Goal: Information Seeking & Learning: Learn about a topic

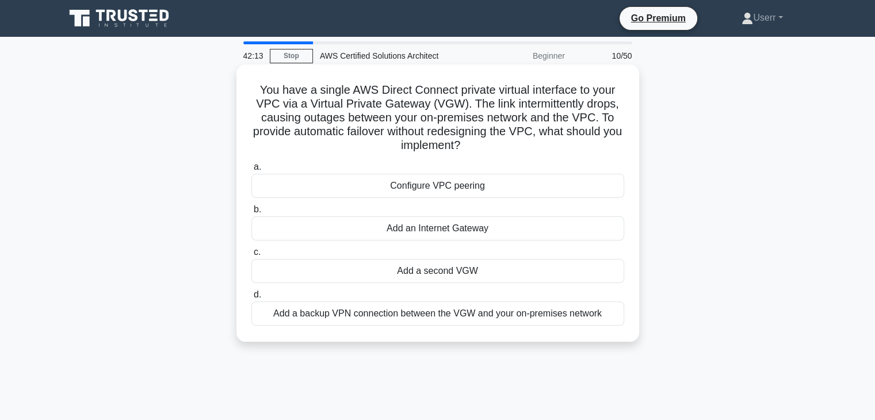
click at [425, 176] on div "Configure VPC peering" at bounding box center [437, 186] width 373 height 24
click at [251, 171] on input "a. Configure VPC peering" at bounding box center [251, 166] width 0 height 7
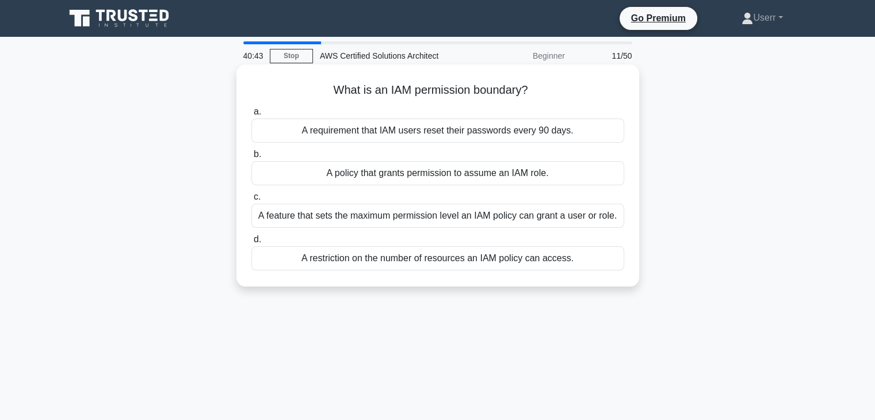
click at [384, 221] on div "A feature that sets the maximum permission level an IAM policy can grant a user…" at bounding box center [437, 216] width 373 height 24
click at [251, 201] on input "c. A feature that sets the maximum permission level an IAM policy can grant a u…" at bounding box center [251, 196] width 0 height 7
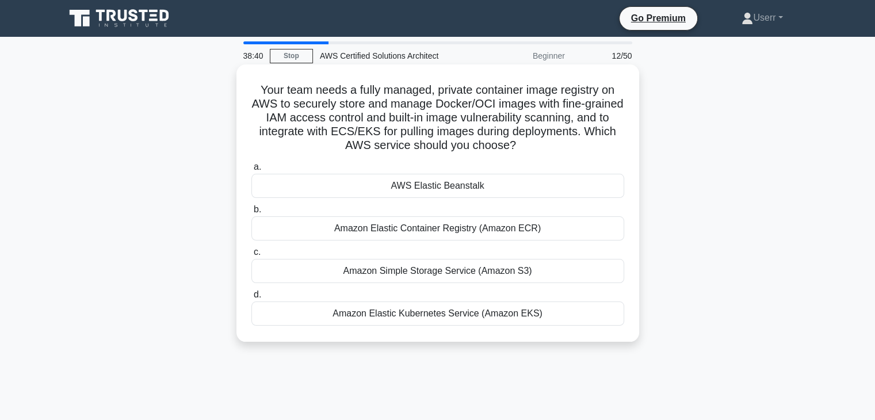
click at [468, 236] on div "Amazon Elastic Container Registry (Amazon ECR)" at bounding box center [437, 228] width 373 height 24
click at [251, 213] on input "b. Amazon Elastic Container Registry (Amazon ECR)" at bounding box center [251, 209] width 0 height 7
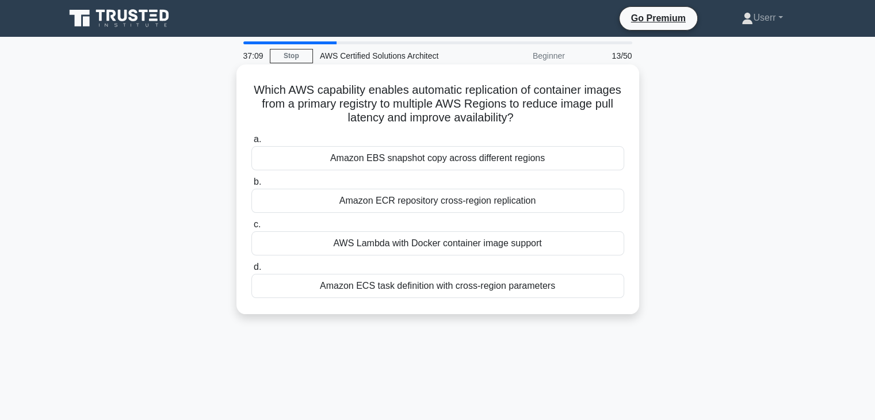
click at [515, 220] on label "c. AWS Lambda with Docker container image support" at bounding box center [437, 236] width 373 height 38
click at [251, 221] on input "c. AWS Lambda with Docker container image support" at bounding box center [251, 224] width 0 height 7
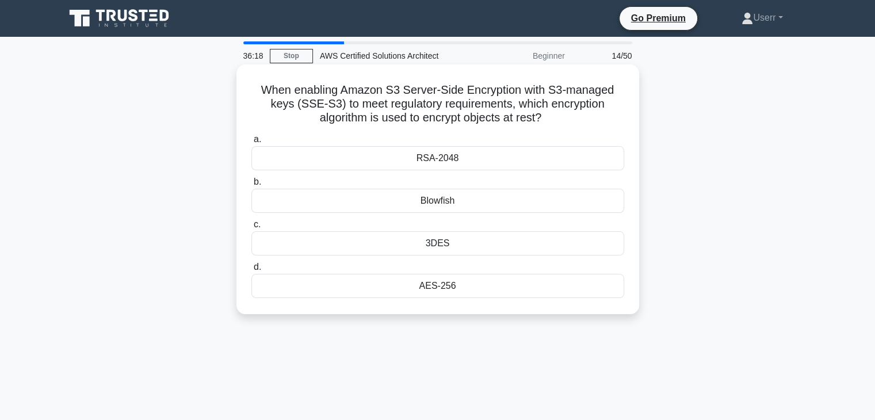
click at [541, 120] on h5 "When enabling Amazon S3 Server-Side Encryption with S3-managed keys (SSE-S3) to…" at bounding box center [437, 104] width 375 height 43
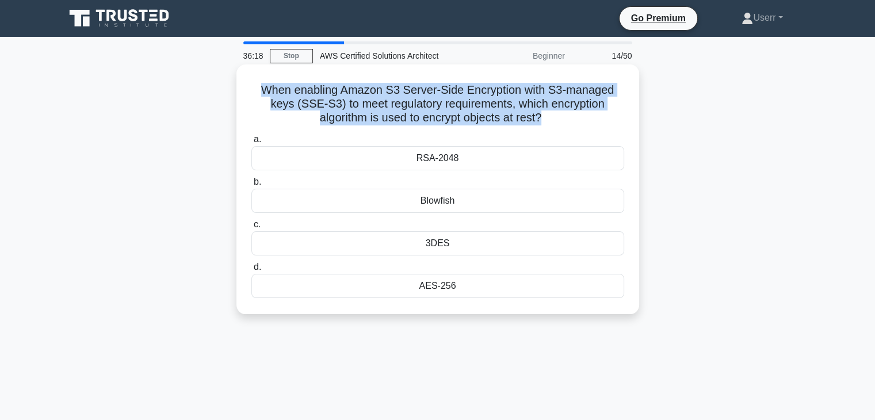
click at [541, 120] on h5 "When enabling Amazon S3 Server-Side Encryption with S3-managed keys (SSE-S3) to…" at bounding box center [437, 104] width 375 height 43
click at [544, 120] on h5 "When enabling Amazon S3 Server-Side Encryption with S3-managed keys (SSE-S3) to…" at bounding box center [437, 104] width 375 height 43
drag, startPoint x: 542, startPoint y: 118, endPoint x: 263, endPoint y: 88, distance: 280.6
click at [263, 88] on h5 "When enabling Amazon S3 Server-Side Encryption with S3-managed keys (SSE-S3) to…" at bounding box center [437, 104] width 375 height 43
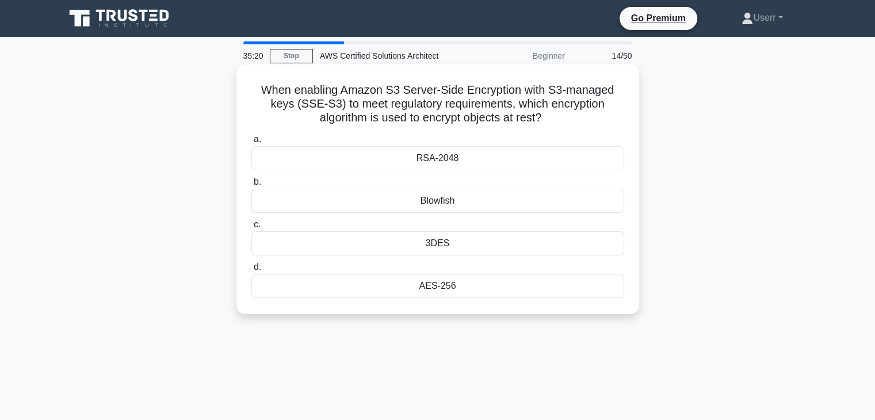
click at [547, 114] on icon ".spinner_0XTQ{transform-origin:center;animation:spinner_y6GP .75s linear infini…" at bounding box center [548, 119] width 14 height 14
click at [540, 164] on div "RSA-2048" at bounding box center [437, 158] width 373 height 24
click at [251, 143] on input "a. RSA-2048" at bounding box center [251, 139] width 0 height 7
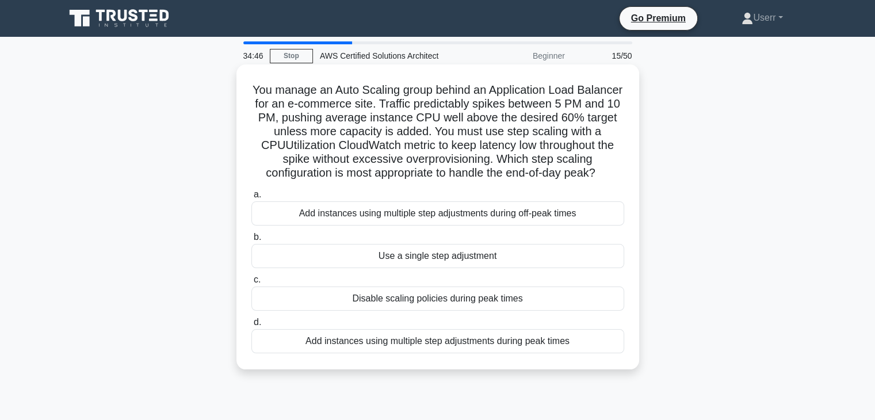
click at [273, 83] on h5 "You manage an Auto Scaling group behind an Application Load Balancer for an e-c…" at bounding box center [437, 132] width 375 height 98
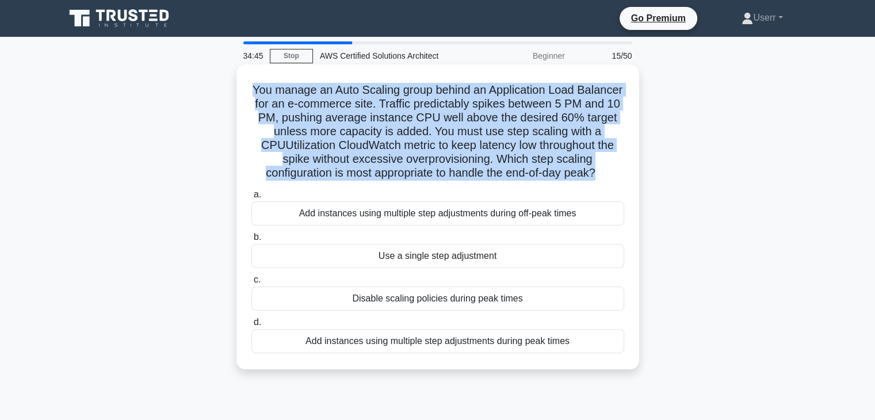
drag, startPoint x: 273, startPoint y: 83, endPoint x: 479, endPoint y: 189, distance: 231.5
click at [479, 181] on h5 "You manage an Auto Scaling group behind an Application Load Balancer for an e-c…" at bounding box center [437, 132] width 375 height 98
click at [443, 181] on h5 "You manage an Auto Scaling group behind an Application Load Balancer for an e-c…" at bounding box center [437, 132] width 375 height 98
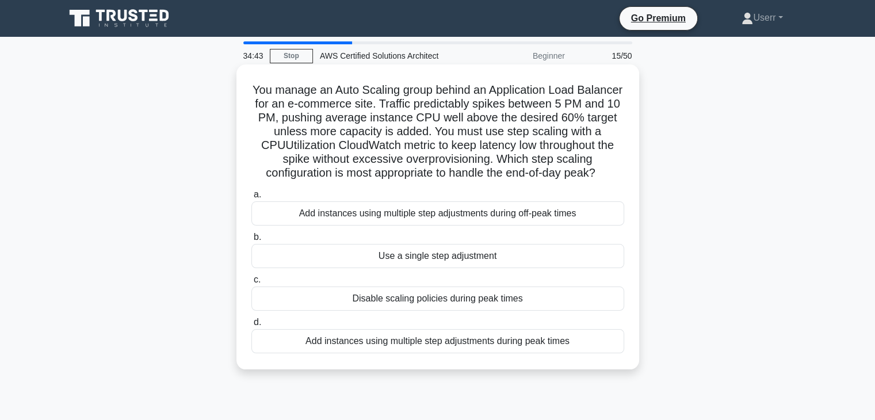
drag, startPoint x: 443, startPoint y: 185, endPoint x: 324, endPoint y: 106, distance: 142.3
click at [324, 106] on h5 "You manage an Auto Scaling group behind an Application Load Balancer for an e-c…" at bounding box center [437, 132] width 375 height 98
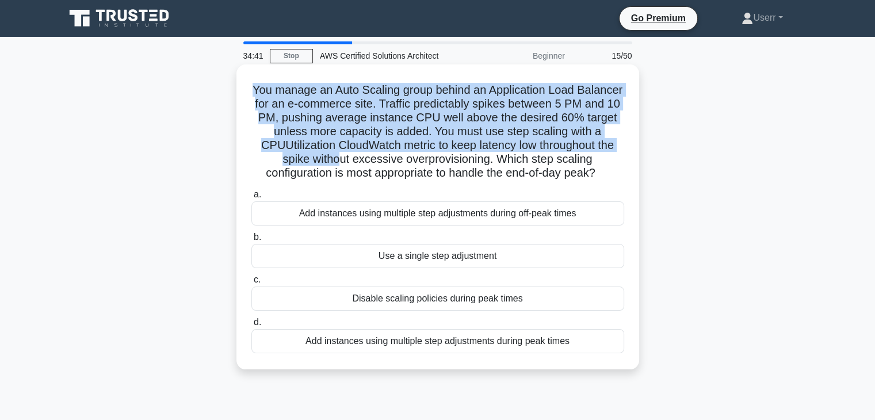
drag, startPoint x: 269, startPoint y: 88, endPoint x: 401, endPoint y: 166, distance: 153.7
click at [401, 166] on h5 "You manage an Auto Scaling group behind an Application Load Balancer for an e-c…" at bounding box center [437, 132] width 375 height 98
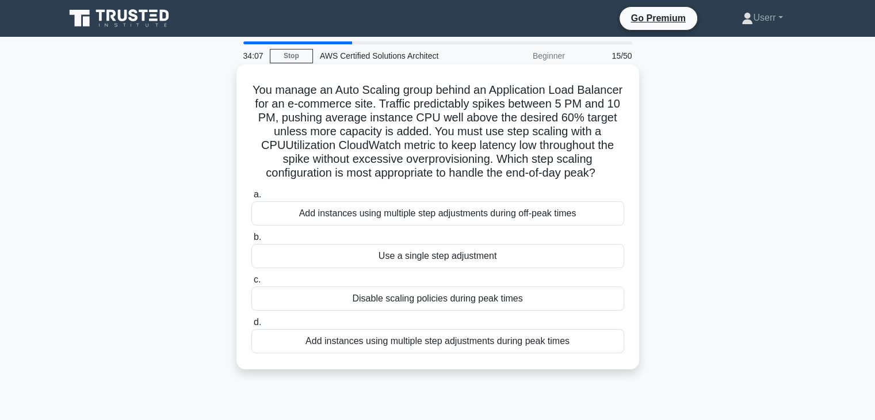
click at [444, 181] on h5 "You manage an Auto Scaling group behind an Application Load Balancer for an e-c…" at bounding box center [437, 132] width 375 height 98
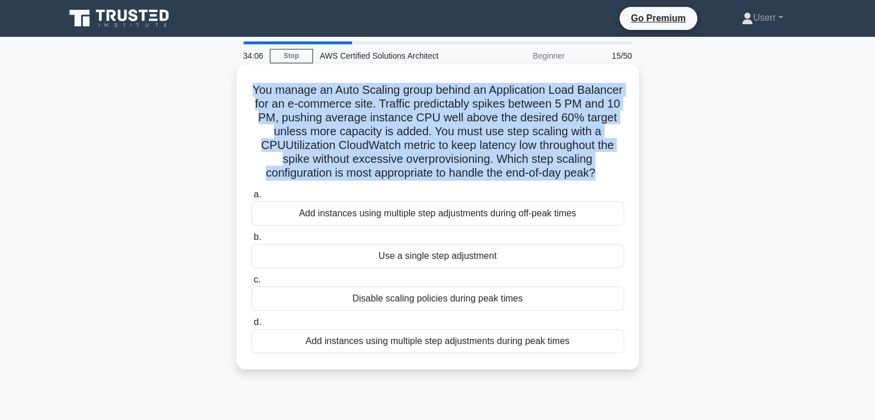
click at [444, 181] on h5 "You manage an Auto Scaling group behind an Application Load Balancer for an e-c…" at bounding box center [437, 132] width 375 height 98
click at [595, 181] on icon ".spinner_0XTQ{transform-origin:center;animation:spinner_y6GP .75s linear infini…" at bounding box center [602, 174] width 14 height 14
drag, startPoint x: 444, startPoint y: 188, endPoint x: 274, endPoint y: 85, distance: 198.2
click at [274, 85] on h5 "You manage an Auto Scaling group behind an Application Load Balancer for an e-c…" at bounding box center [437, 132] width 375 height 98
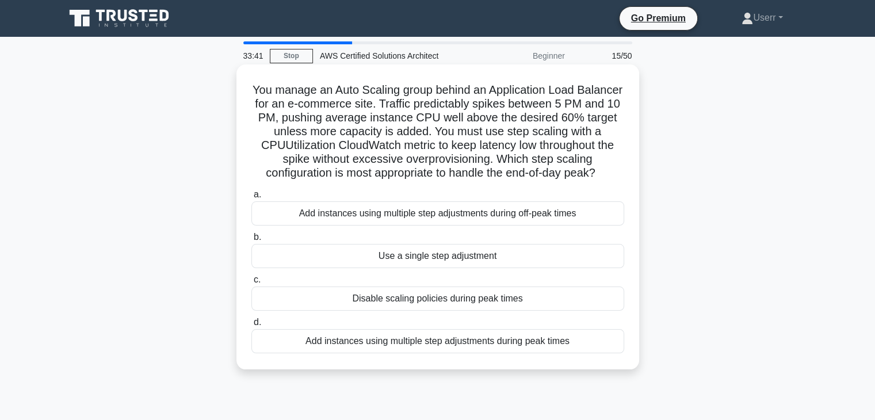
click at [595, 181] on icon ".spinner_0XTQ{transform-origin:center;animation:spinner_y6GP .75s linear infini…" at bounding box center [602, 174] width 14 height 14
click at [444, 181] on h5 "You manage an Auto Scaling group behind an Application Load Balancer for an e-c…" at bounding box center [437, 132] width 375 height 98
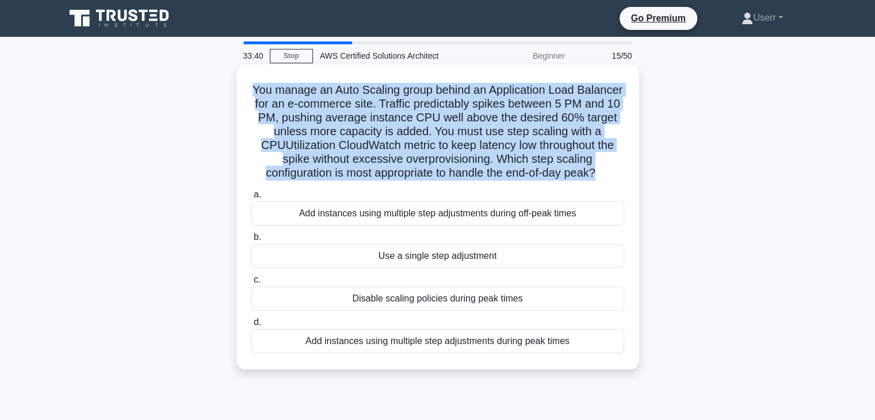
click at [444, 181] on h5 "You manage an Auto Scaling group behind an Application Load Balancer for an e-c…" at bounding box center [437, 132] width 375 height 98
click at [595, 181] on icon ".spinner_0XTQ{transform-origin:center;animation:spinner_y6GP .75s linear infini…" at bounding box center [602, 174] width 14 height 14
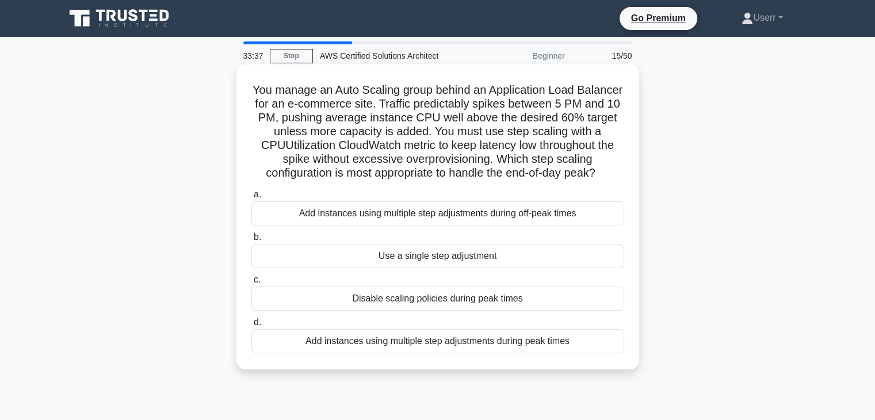
click at [420, 353] on div "Add instances using multiple step adjustments during peak times" at bounding box center [437, 341] width 373 height 24
click at [251, 326] on input "d. Add instances using multiple step adjustments during peak times" at bounding box center [251, 322] width 0 height 7
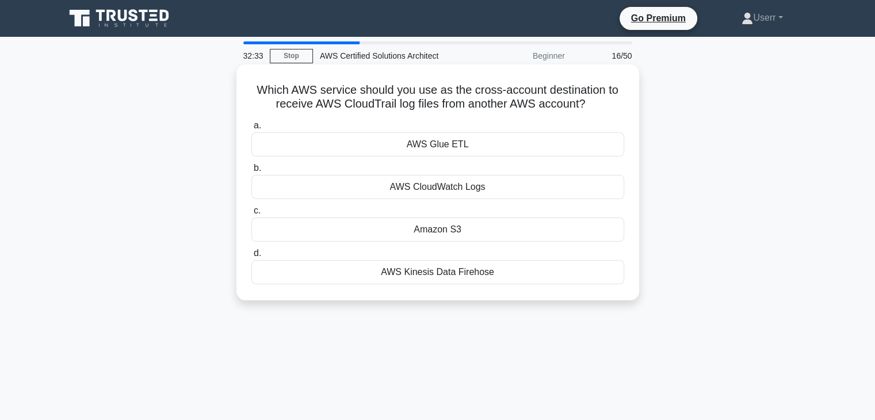
click at [459, 152] on div "AWS Glue ETL" at bounding box center [437, 144] width 373 height 24
click at [251, 129] on input "a. AWS Glue ETL" at bounding box center [251, 125] width 0 height 7
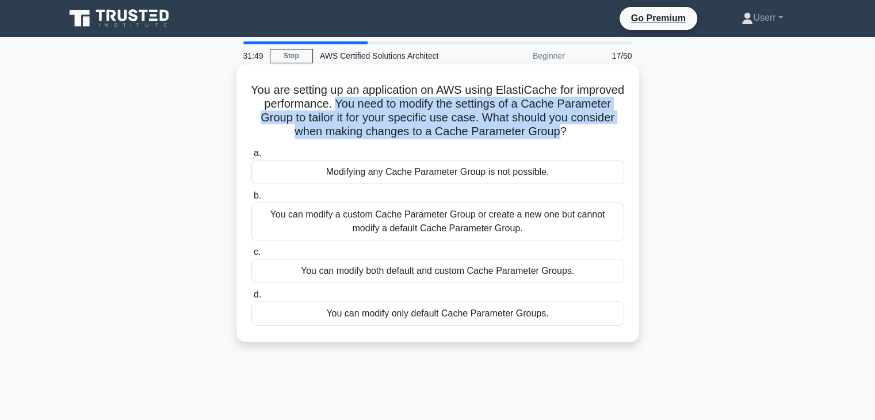
drag, startPoint x: 389, startPoint y: 104, endPoint x: 584, endPoint y: 138, distance: 197.9
click at [583, 138] on h5 "You are setting up an application on AWS using ElastiCache for improved perform…" at bounding box center [437, 111] width 375 height 56
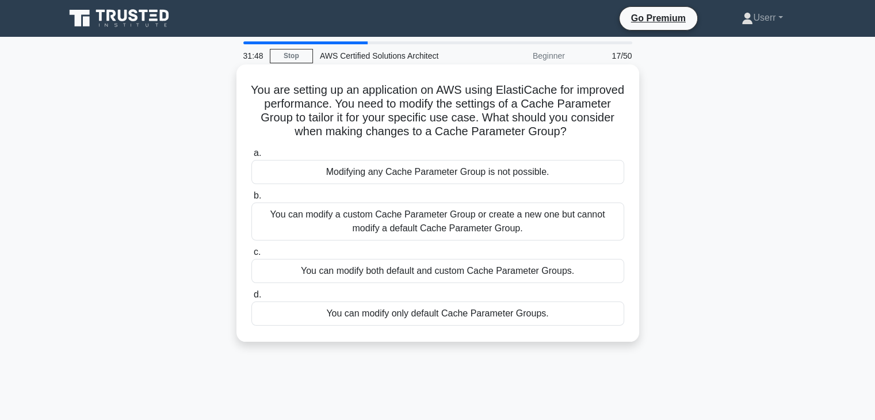
click at [587, 136] on h5 "You are setting up an application on AWS using ElastiCache for improved perform…" at bounding box center [437, 111] width 375 height 56
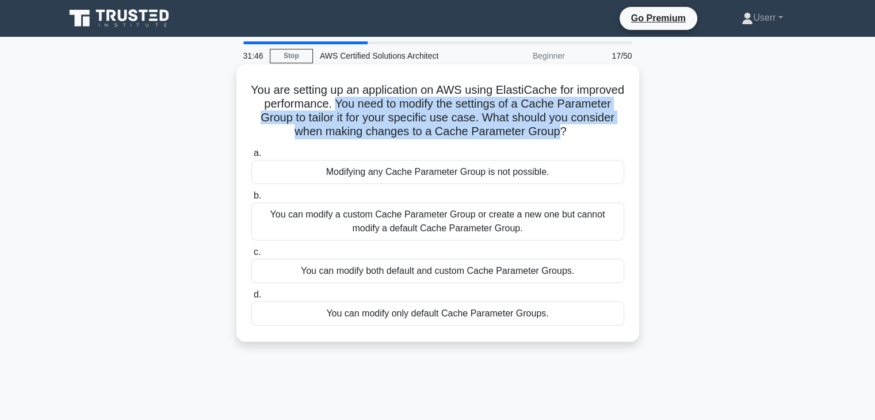
drag, startPoint x: 575, startPoint y: 128, endPoint x: 388, endPoint y: 105, distance: 189.0
click at [388, 105] on h5 "You are setting up an application on AWS using ElastiCache for improved perform…" at bounding box center [437, 111] width 375 height 56
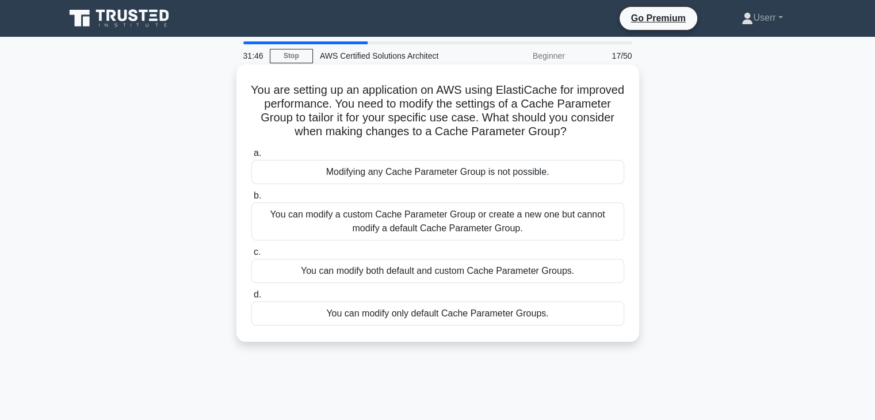
click at [438, 169] on div "Modifying any Cache Parameter Group is not possible." at bounding box center [437, 172] width 373 height 24
click at [251, 157] on input "a. Modifying any Cache Parameter Group is not possible." at bounding box center [251, 153] width 0 height 7
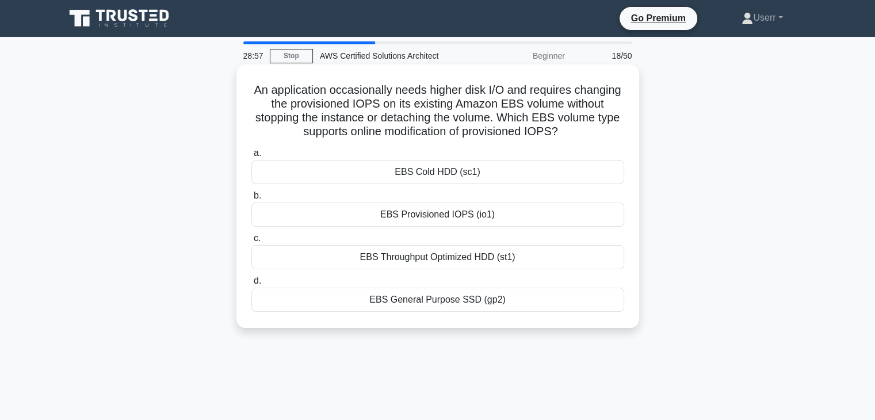
click at [449, 213] on div "EBS Provisioned IOPS (io1)" at bounding box center [437, 214] width 373 height 24
click at [251, 200] on input "b. EBS Provisioned IOPS (io1)" at bounding box center [251, 195] width 0 height 7
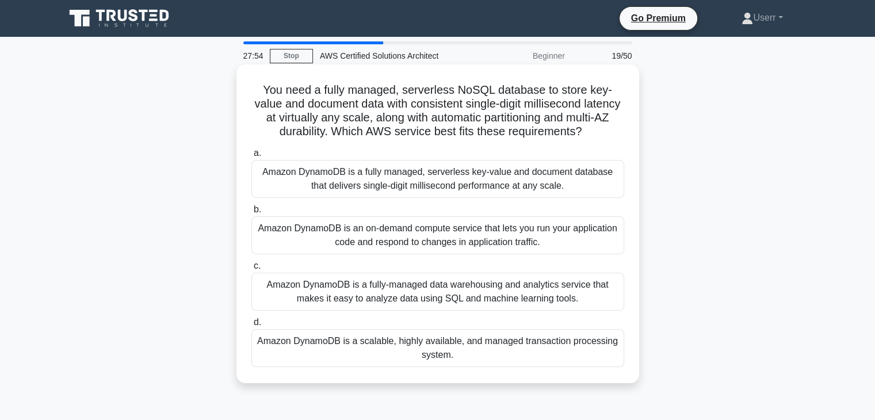
click at [449, 130] on h5 "You need a fully managed, serverless NoSQL database to store key-value and docu…" at bounding box center [437, 111] width 375 height 56
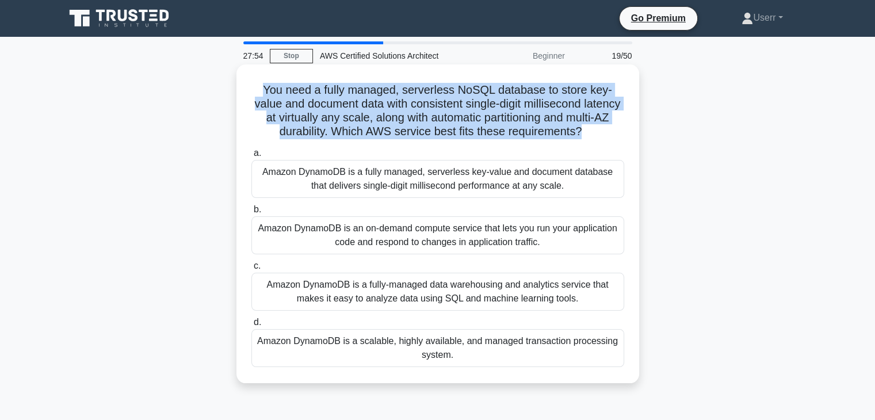
click at [449, 130] on h5 "You need a fully managed, serverless NoSQL database to store key-value and docu…" at bounding box center [437, 111] width 375 height 56
click at [451, 139] on h5 "You need a fully managed, serverless NoSQL database to store key-value and docu…" at bounding box center [437, 111] width 375 height 56
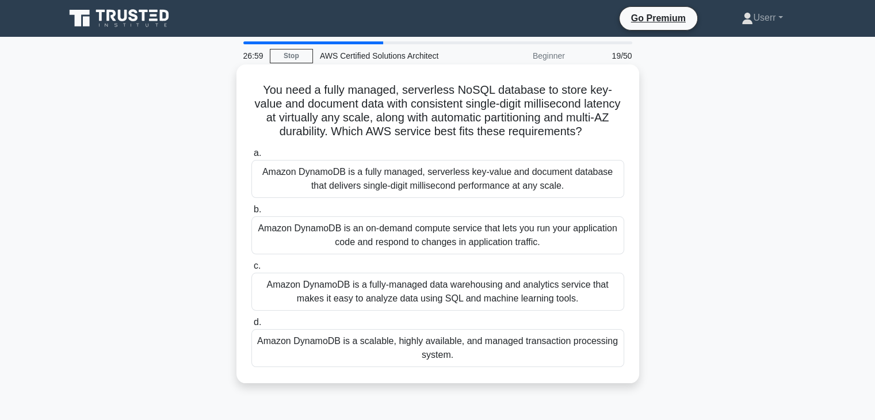
scroll to position [21, 0]
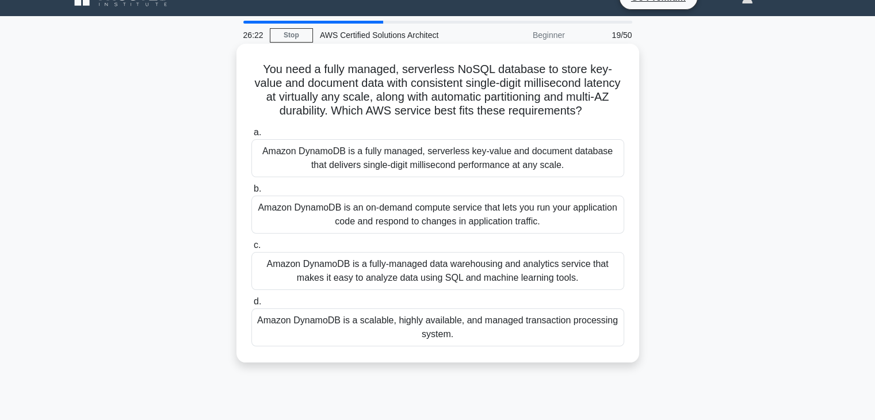
drag, startPoint x: 363, startPoint y: 238, endPoint x: 311, endPoint y: 217, distance: 56.3
click at [311, 217] on div "Amazon DynamoDB is an on-demand compute service that lets you run your applicat…" at bounding box center [437, 215] width 373 height 38
click at [251, 193] on input "b. Amazon DynamoDB is an on-demand compute service that lets you run your appli…" at bounding box center [251, 188] width 0 height 7
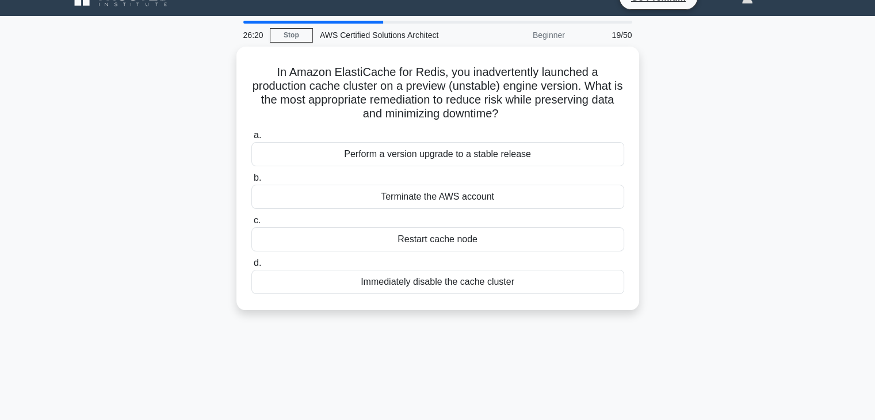
scroll to position [0, 0]
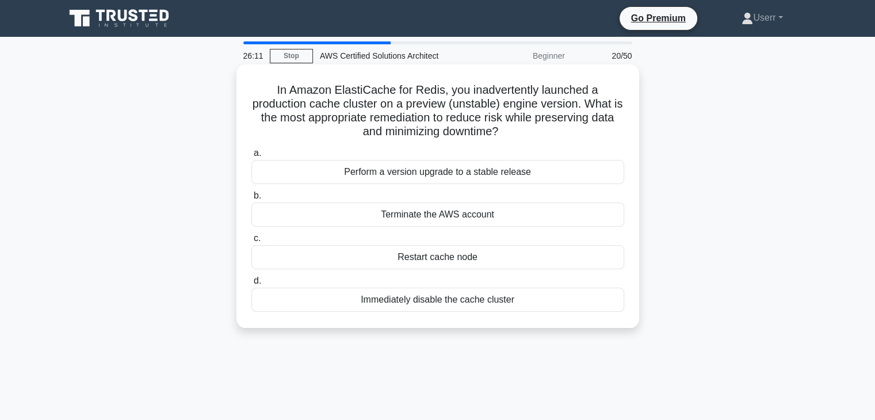
click at [423, 109] on h5 "In Amazon ElastiCache for Redis, you inadvertently launched a production cache …" at bounding box center [437, 111] width 375 height 56
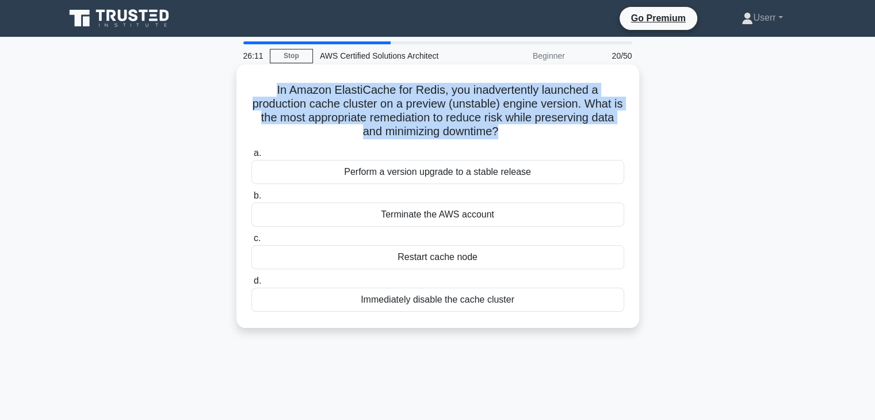
click at [423, 109] on h5 "In Amazon ElastiCache for Redis, you inadvertently launched a production cache …" at bounding box center [437, 111] width 375 height 56
click at [430, 114] on h5 "In Amazon ElastiCache for Redis, you inadvertently launched a production cache …" at bounding box center [437, 111] width 375 height 56
drag, startPoint x: 513, startPoint y: 129, endPoint x: 275, endPoint y: 94, distance: 240.8
click at [275, 94] on h5 "In Amazon ElastiCache for Redis, you inadvertently launched a production cache …" at bounding box center [437, 111] width 375 height 56
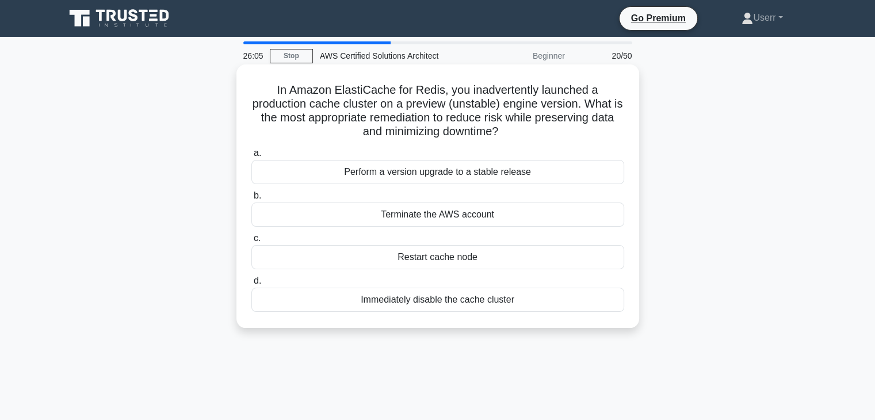
click at [512, 128] on icon ".spinner_0XTQ{transform-origin:center;animation:spinner_y6GP .75s linear infini…" at bounding box center [505, 132] width 14 height 14
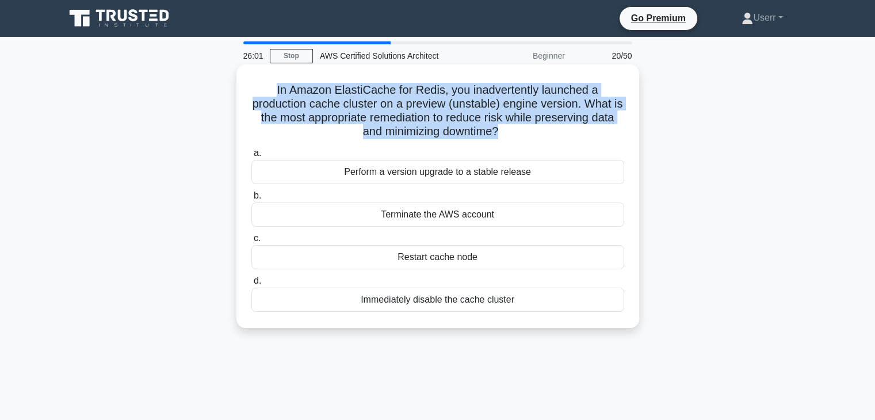
drag, startPoint x: 511, startPoint y: 133, endPoint x: 265, endPoint y: 74, distance: 253.1
click at [265, 74] on div "In Amazon ElastiCache for Redis, you inadvertently launched a production cache …" at bounding box center [437, 196] width 393 height 254
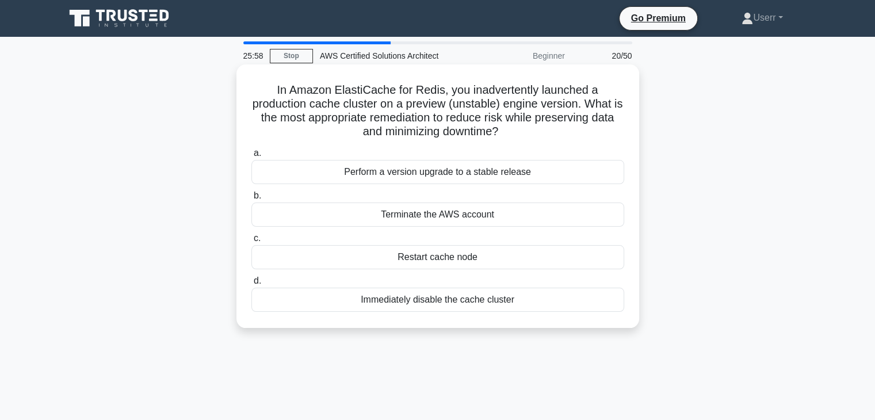
click at [512, 127] on icon ".spinner_0XTQ{transform-origin:center;animation:spinner_y6GP .75s linear infini…" at bounding box center [505, 132] width 14 height 14
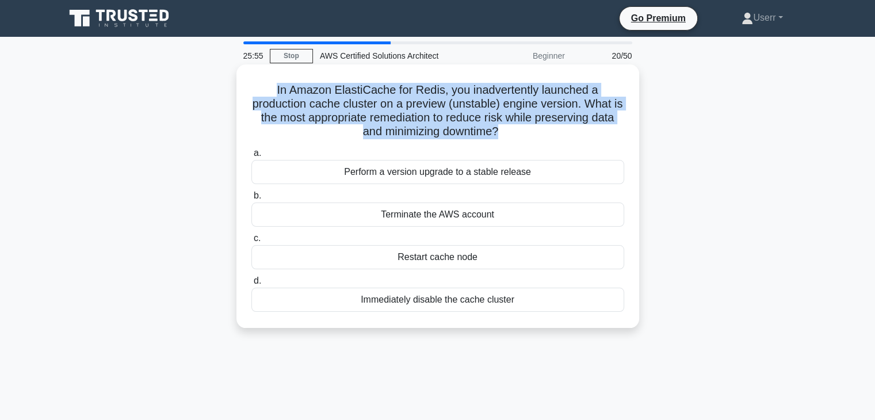
click at [512, 127] on icon ".spinner_0XTQ{transform-origin:center;animation:spinner_y6GP .75s linear infini…" at bounding box center [505, 132] width 14 height 14
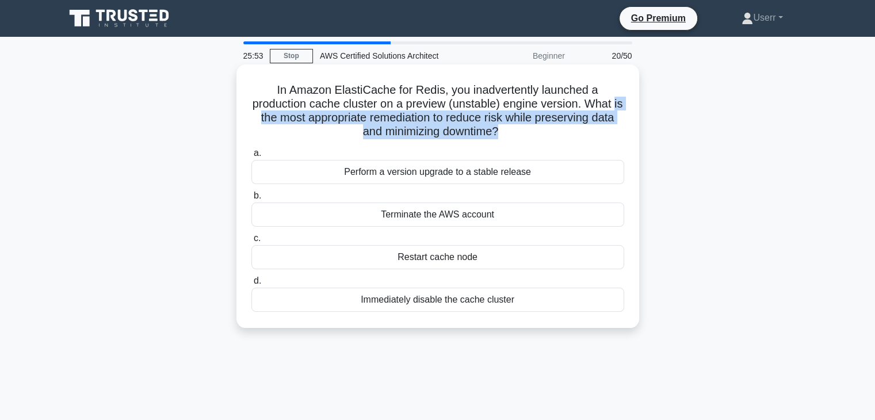
drag, startPoint x: 514, startPoint y: 133, endPoint x: 258, endPoint y: 108, distance: 257.3
click at [261, 112] on h5 "In Amazon ElastiCache for Redis, you inadvertently launched a production cache …" at bounding box center [437, 111] width 375 height 56
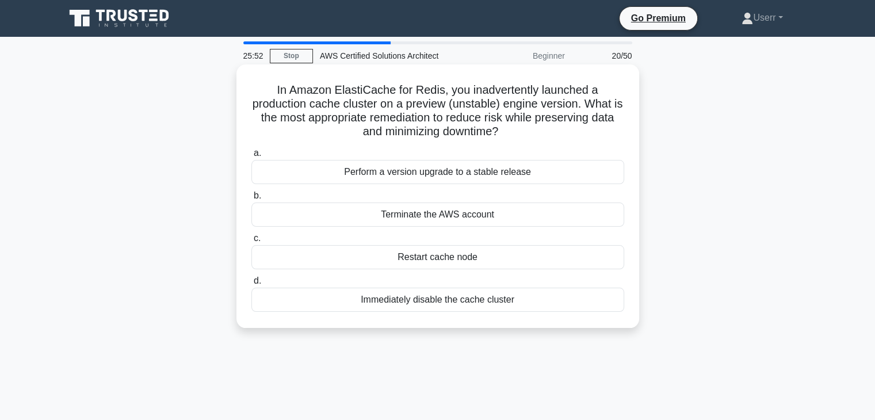
click at [266, 94] on h5 "In Amazon ElastiCache for Redis, you inadvertently launched a production cache …" at bounding box center [437, 111] width 375 height 56
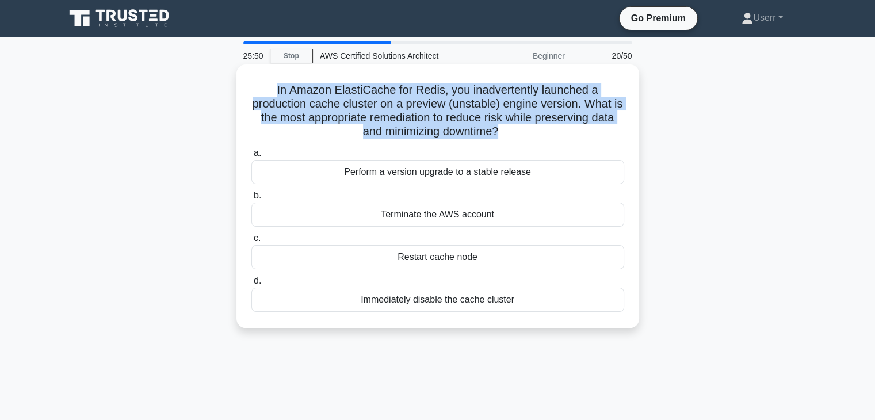
drag, startPoint x: 273, startPoint y: 90, endPoint x: 513, endPoint y: 133, distance: 243.7
click at [513, 133] on h5 "In Amazon ElastiCache for Redis, you inadvertently launched a production cache …" at bounding box center [437, 111] width 375 height 56
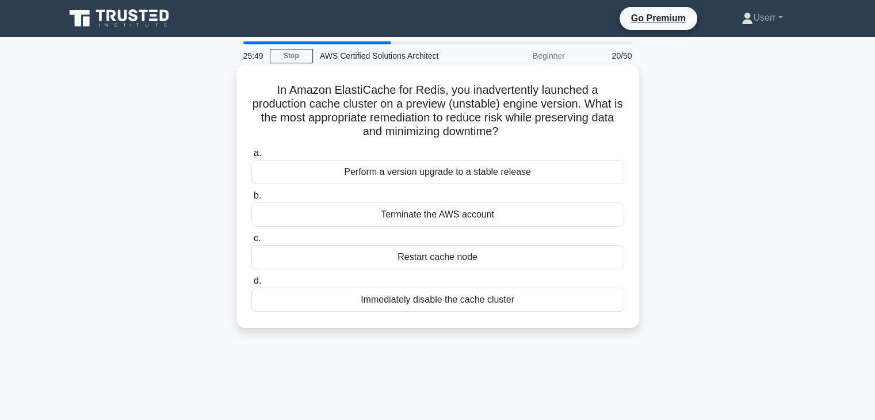
click at [512, 128] on icon ".spinner_0XTQ{transform-origin:center;animation:spinner_y6GP .75s linear infini…" at bounding box center [505, 132] width 14 height 14
click at [514, 133] on h5 "In Amazon ElastiCache for Redis, you inadvertently launched a production cache …" at bounding box center [437, 111] width 375 height 56
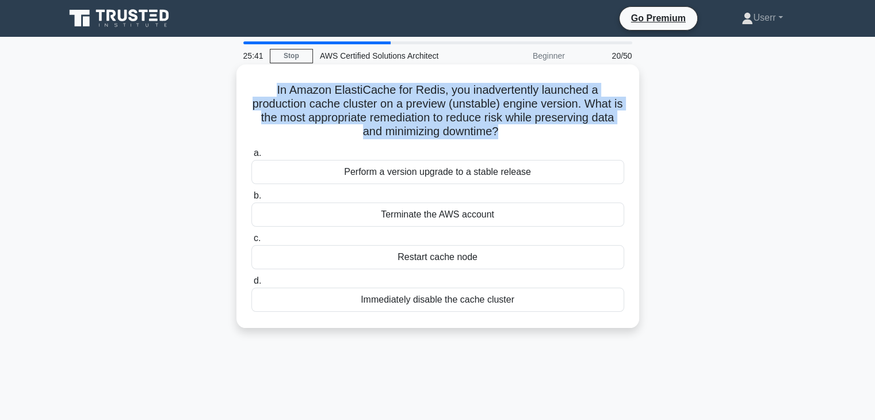
click at [514, 133] on h5 "In Amazon ElastiCache for Redis, you inadvertently launched a production cache …" at bounding box center [437, 111] width 375 height 56
click at [512, 132] on icon ".spinner_0XTQ{transform-origin:center;animation:spinner_y6GP .75s linear infini…" at bounding box center [505, 132] width 14 height 14
drag, startPoint x: 513, startPoint y: 132, endPoint x: 271, endPoint y: 93, distance: 245.4
click at [271, 93] on h5 "In Amazon ElastiCache for Redis, you inadvertently launched a production cache …" at bounding box center [437, 111] width 375 height 56
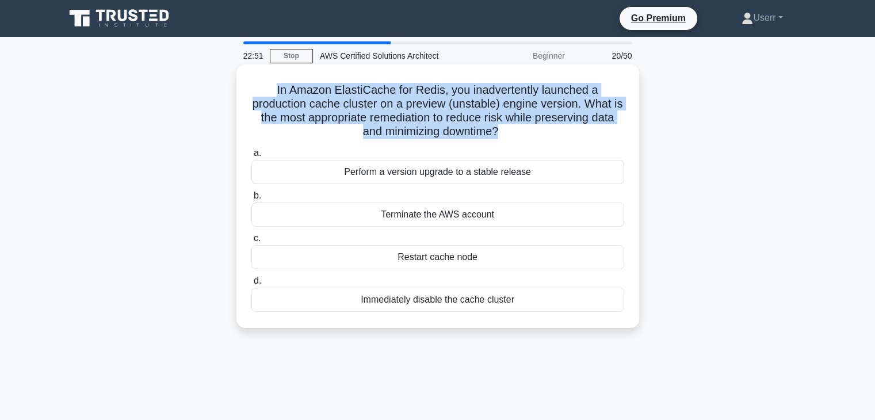
click at [486, 98] on h5 "In Amazon ElastiCache for Redis, you inadvertently launched a production cache …" at bounding box center [437, 111] width 375 height 56
drag, startPoint x: 511, startPoint y: 129, endPoint x: 275, endPoint y: 77, distance: 242.3
click at [275, 77] on div "In Amazon ElastiCache for Redis, you inadvertently launched a production cache …" at bounding box center [437, 196] width 393 height 254
click at [347, 90] on h5 "In Amazon ElastiCache for Redis, you inadvertently launched a production cache …" at bounding box center [437, 111] width 375 height 56
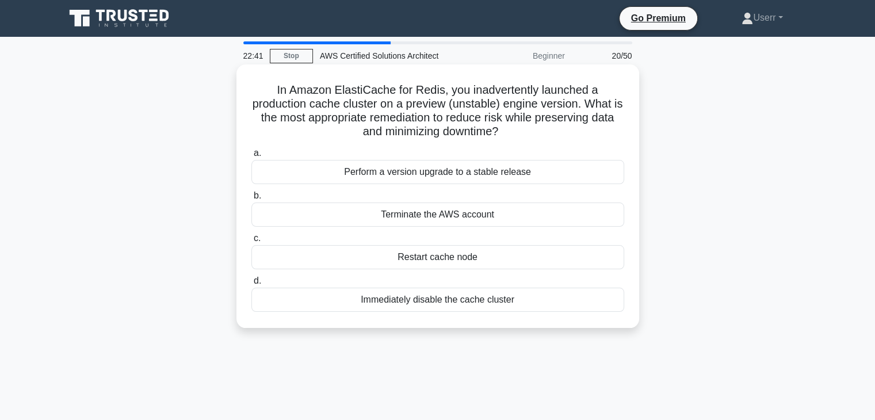
click at [347, 90] on h5 "In Amazon ElastiCache for Redis, you inadvertently launched a production cache …" at bounding box center [437, 111] width 375 height 56
click at [348, 91] on h5 "In Amazon ElastiCache for Redis, you inadvertently launched a production cache …" at bounding box center [437, 111] width 375 height 56
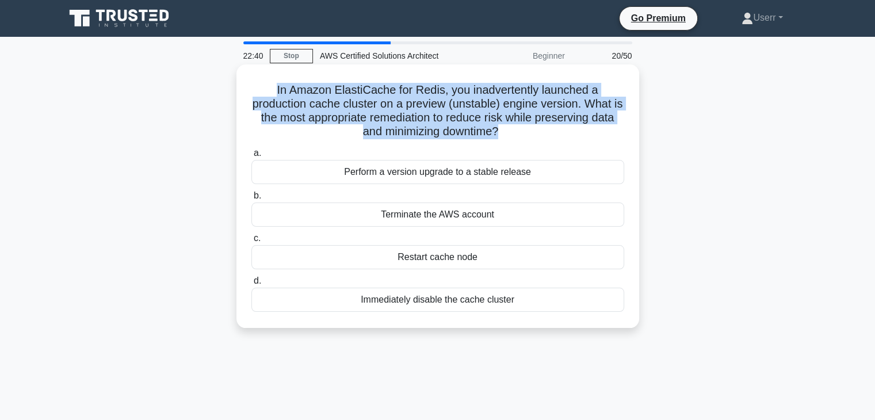
click at [348, 91] on h5 "In Amazon ElastiCache for Redis, you inadvertently launched a production cache …" at bounding box center [437, 111] width 375 height 56
click at [389, 102] on h5 "In Amazon ElastiCache for Redis, you inadvertently launched a production cache …" at bounding box center [437, 111] width 375 height 56
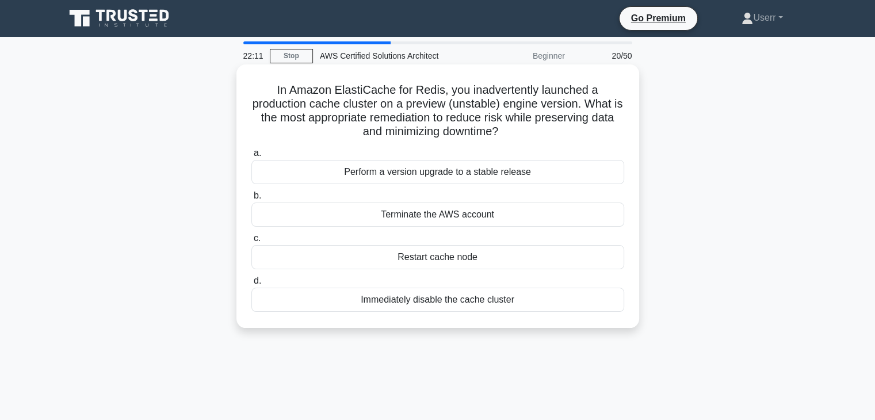
click at [472, 186] on div "a. Perform a version upgrade to a stable release b. Terminate the AWS account c." at bounding box center [437, 229] width 387 height 170
click at [463, 254] on div "Restart cache node" at bounding box center [437, 257] width 373 height 24
click at [251, 242] on input "c. Restart cache node" at bounding box center [251, 238] width 0 height 7
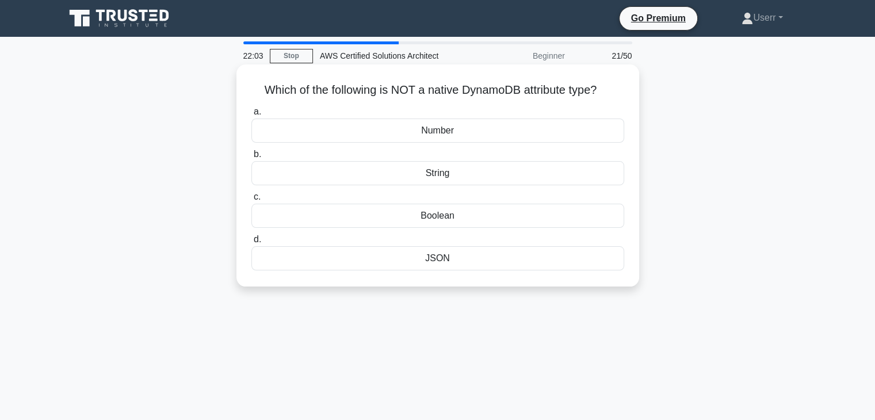
click at [375, 105] on label "a. Number" at bounding box center [437, 124] width 373 height 38
click at [251, 108] on input "a. Number" at bounding box center [251, 111] width 0 height 7
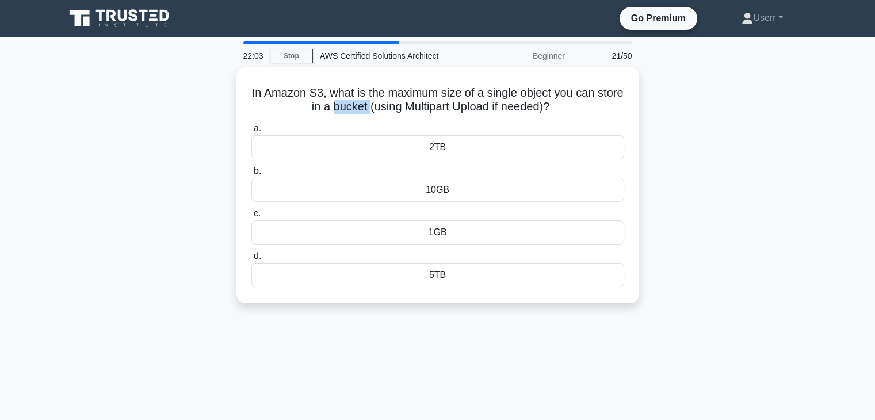
click at [375, 105] on h5 "In Amazon S3, what is the maximum size of a single object you can store in a bu…" at bounding box center [437, 100] width 375 height 29
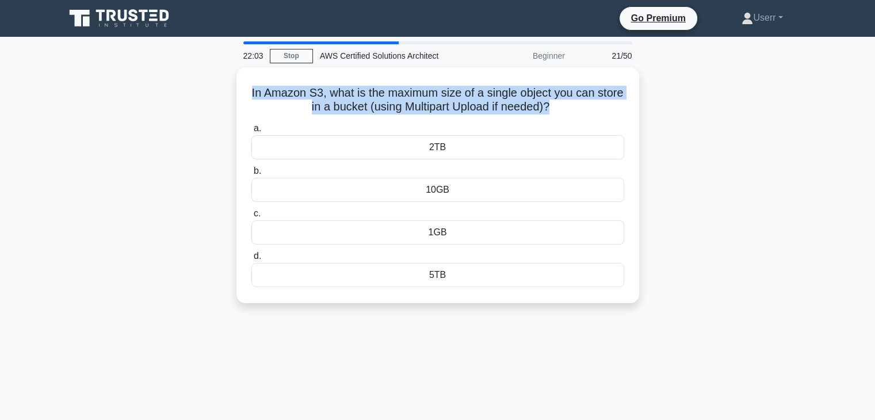
click at [375, 105] on h5 "In Amazon S3, what is the maximum size of a single object you can store in a bu…" at bounding box center [437, 100] width 375 height 29
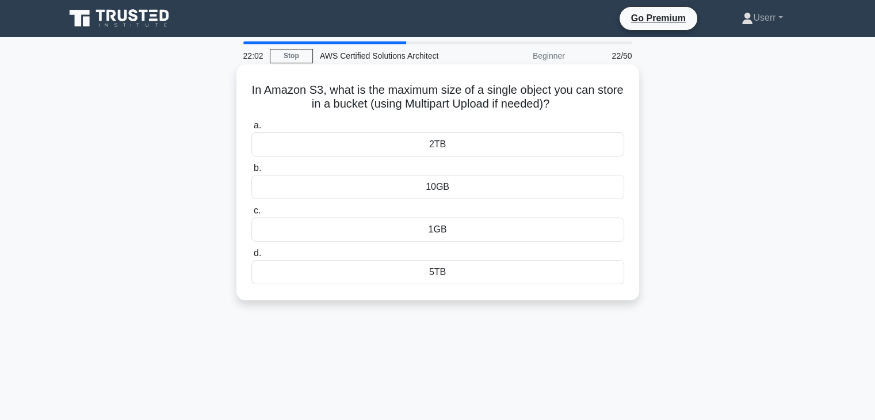
click at [398, 124] on label "a. 2TB" at bounding box center [437, 137] width 373 height 38
click at [251, 124] on input "a. 2TB" at bounding box center [251, 125] width 0 height 7
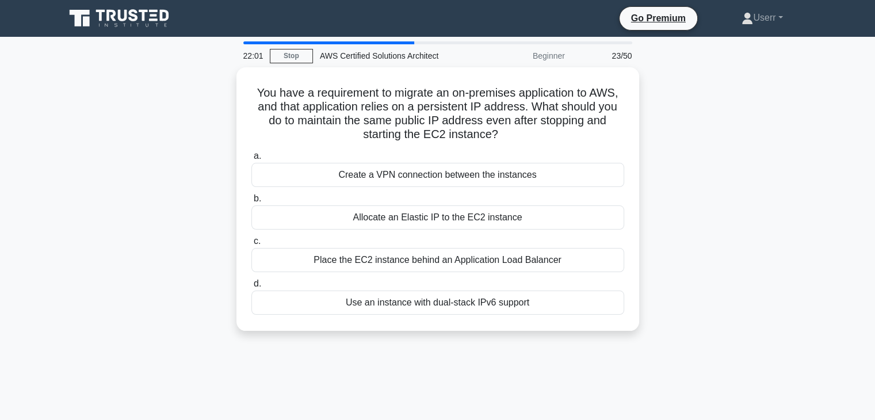
click at [398, 124] on h5 "You have a requirement to migrate an on-premises application to AWS, and that a…" at bounding box center [437, 114] width 375 height 56
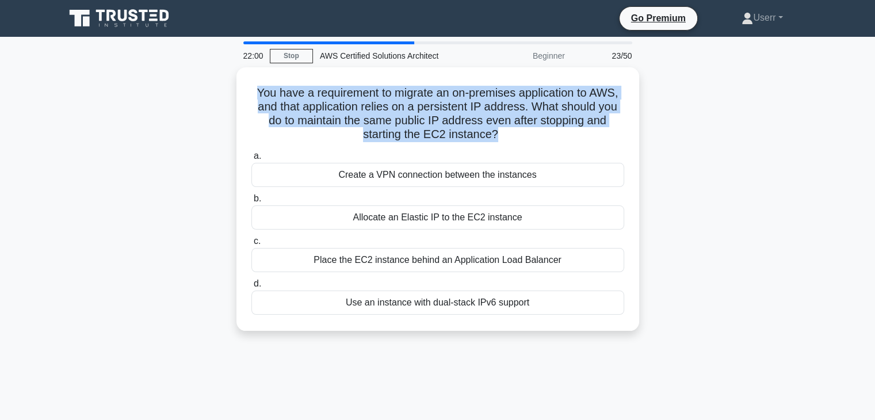
click at [398, 124] on h5 "You have a requirement to migrate an on-premises application to AWS, and that a…" at bounding box center [437, 114] width 375 height 56
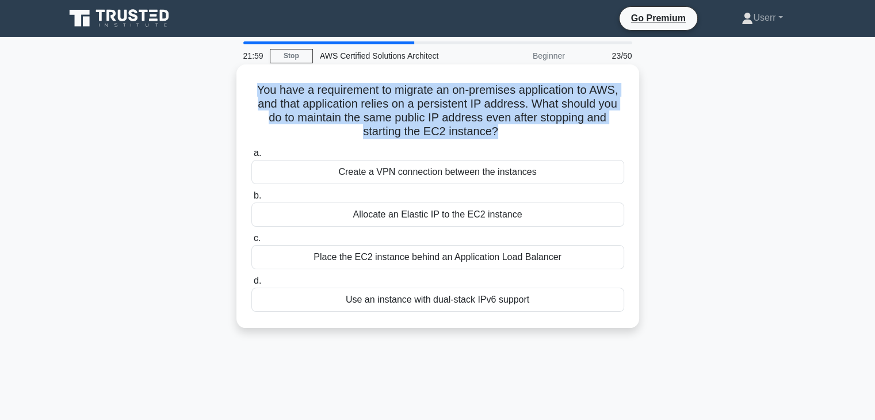
click at [417, 139] on h5 "You have a requirement to migrate an on-premises application to AWS, and that a…" at bounding box center [437, 111] width 375 height 56
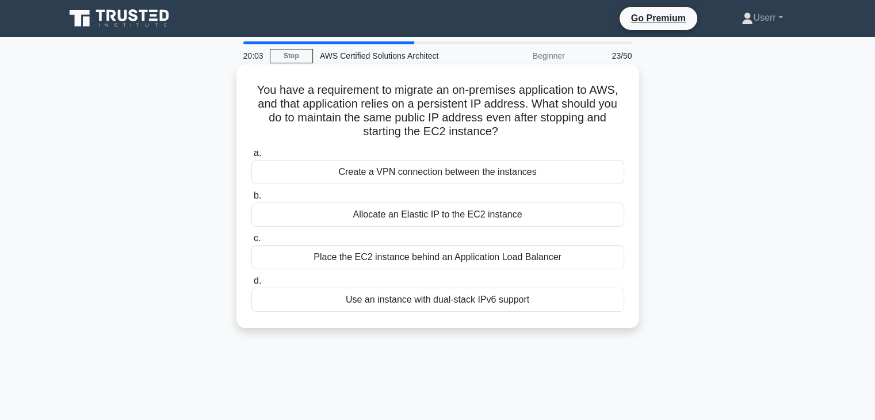
click at [445, 178] on div "Create a VPN connection between the instances" at bounding box center [437, 172] width 373 height 24
click at [251, 157] on input "a. Create a VPN connection between the instances" at bounding box center [251, 153] width 0 height 7
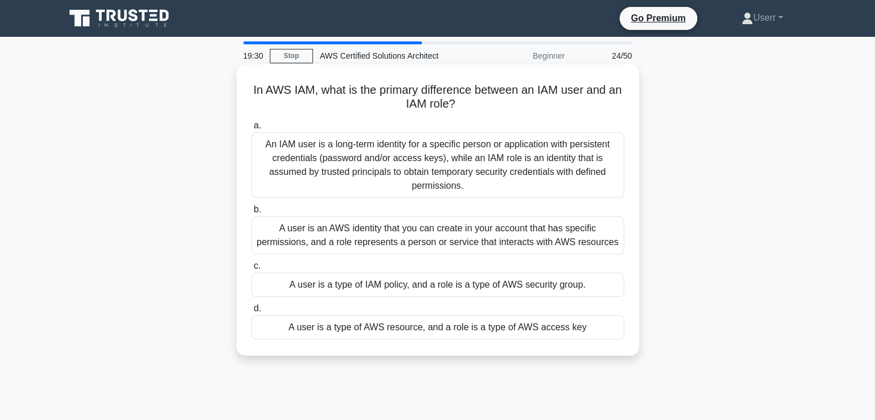
click at [432, 171] on div "An IAM user is a long-term identity for a specific person or application with p…" at bounding box center [437, 165] width 373 height 66
click at [251, 129] on input "a. An IAM user is a long-term identity for a specific person or application wit…" at bounding box center [251, 125] width 0 height 7
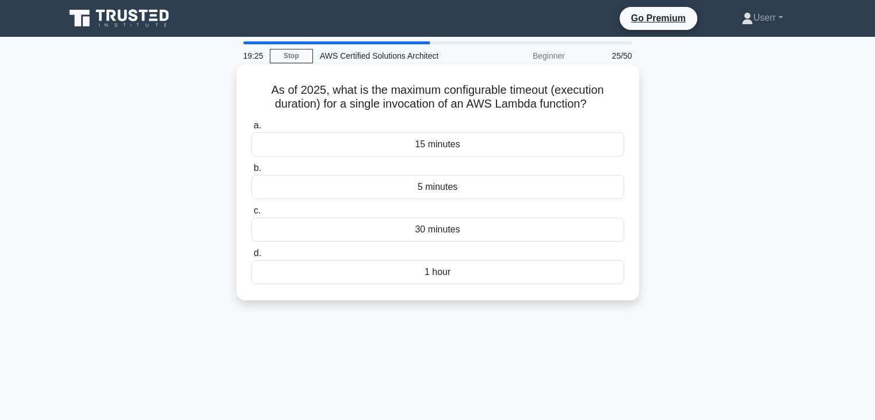
click at [446, 147] on div "15 minutes" at bounding box center [437, 144] width 373 height 24
click at [251, 129] on input "a. 15 minutes" at bounding box center [251, 125] width 0 height 7
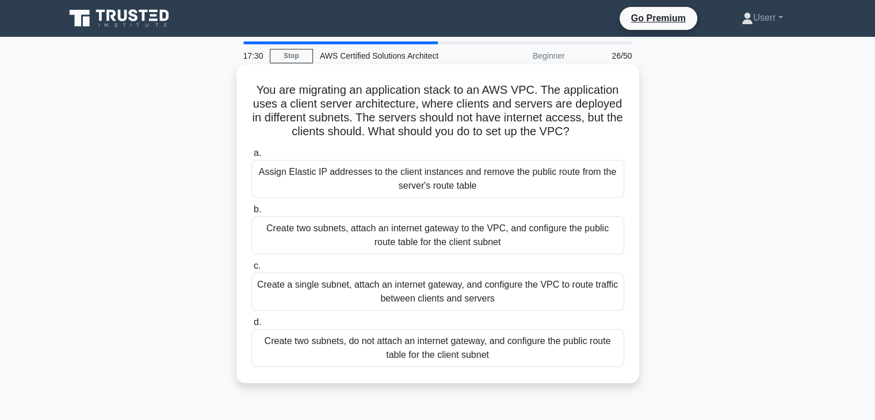
click at [361, 173] on div "Assign Elastic IP addresses to the client instances and remove the public route…" at bounding box center [437, 179] width 373 height 38
click at [251, 157] on input "a. Assign Elastic IP addresses to the client instances and remove the public ro…" at bounding box center [251, 153] width 0 height 7
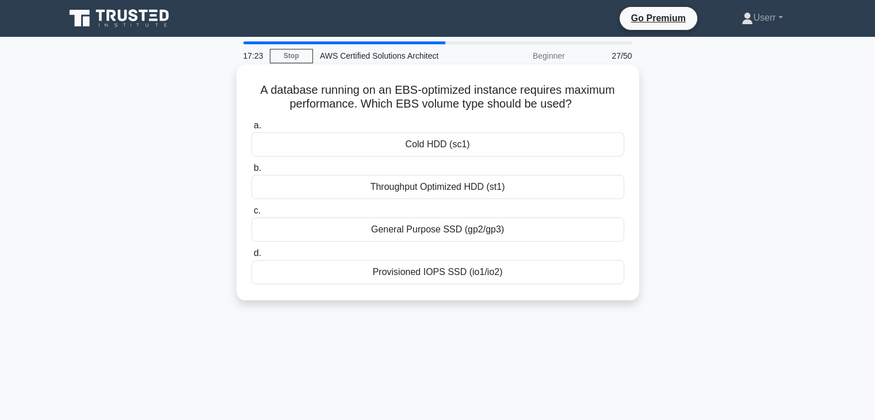
click at [446, 271] on div "Provisioned IOPS SSD (io1/io2)" at bounding box center [437, 272] width 373 height 24
click at [251, 257] on input "d. Provisioned IOPS SSD (io1/io2)" at bounding box center [251, 253] width 0 height 7
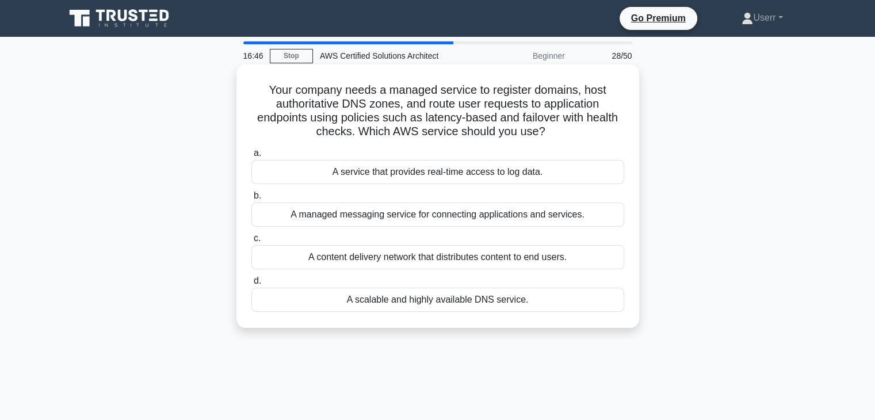
click at [472, 135] on h5 "Your company needs a managed service to register domains, host authoritative DN…" at bounding box center [437, 111] width 375 height 56
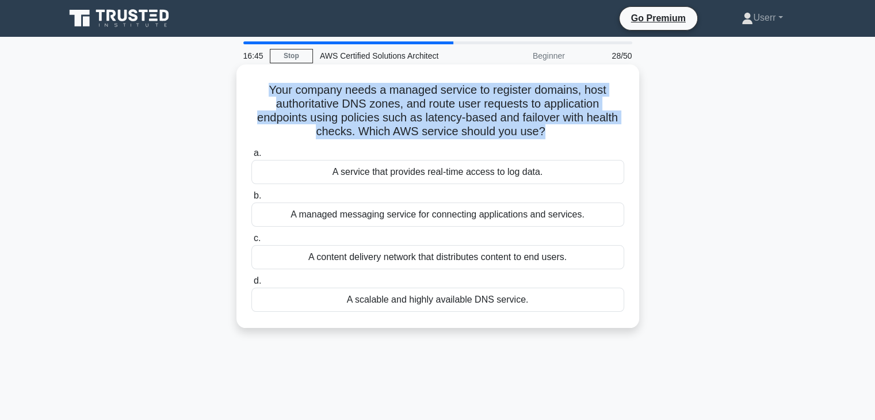
click at [472, 135] on h5 "Your company needs a managed service to register domains, host authoritative DN…" at bounding box center [437, 111] width 375 height 56
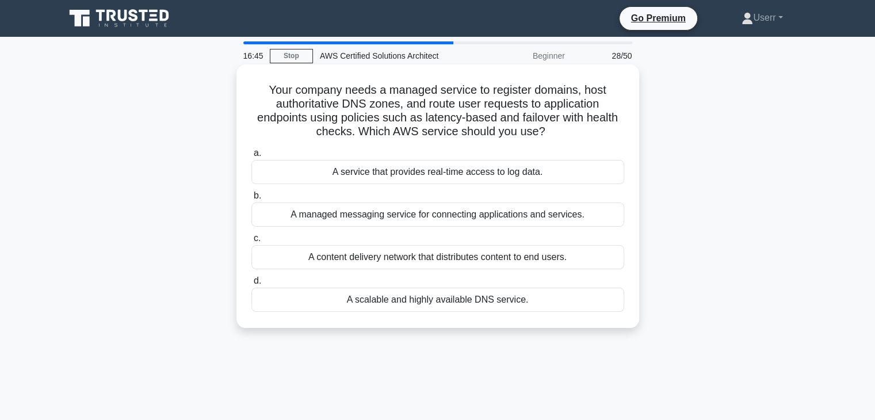
click at [480, 146] on div "a. A service that provides real-time access to log data. b. A managed messaging…" at bounding box center [437, 229] width 387 height 170
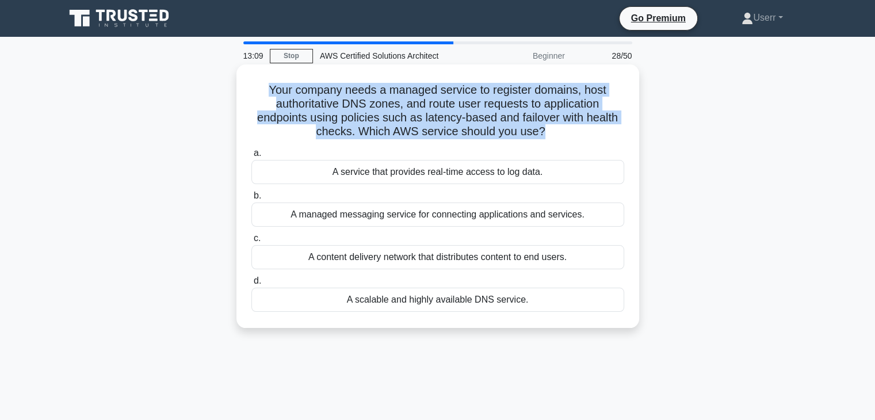
drag, startPoint x: 266, startPoint y: 90, endPoint x: 542, endPoint y: 136, distance: 279.3
click at [542, 136] on h5 "Your company needs a managed service to register domains, host authoritative DN…" at bounding box center [437, 111] width 375 height 56
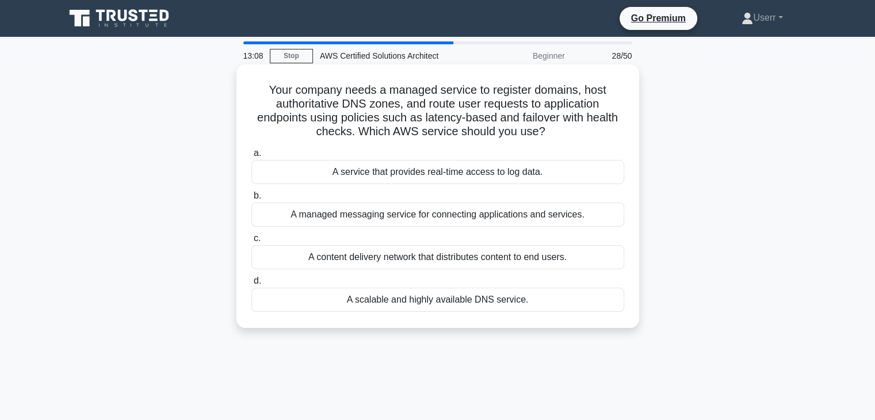
click at [545, 129] on h5 "Your company needs a managed service to register domains, host authoritative DN…" at bounding box center [437, 111] width 375 height 56
click at [352, 231] on label "c. A content delivery network that distributes content to end users." at bounding box center [437, 250] width 373 height 38
click at [251, 235] on input "c. A content delivery network that distributes content to end users." at bounding box center [251, 238] width 0 height 7
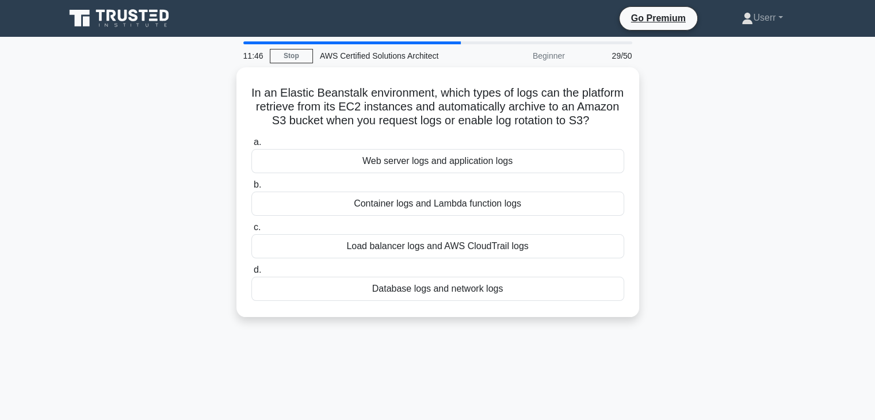
click at [352, 231] on label "c. Load balancer logs and AWS CloudTrail logs" at bounding box center [437, 239] width 373 height 38
click at [251, 231] on input "c. Load balancer logs and AWS CloudTrail logs" at bounding box center [251, 227] width 0 height 7
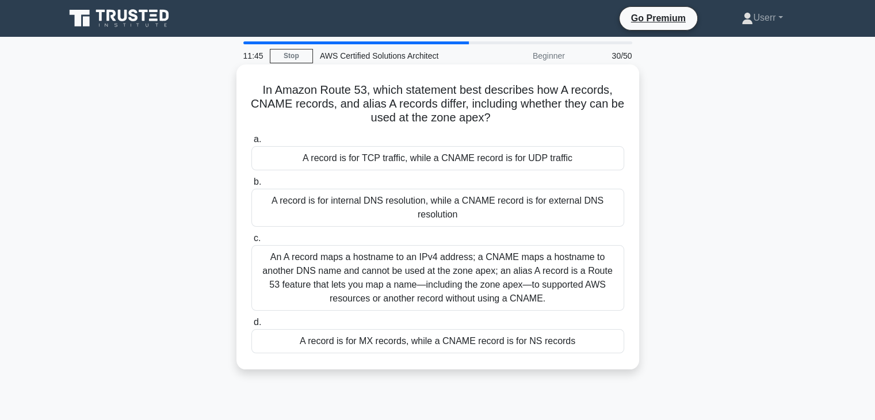
click at [377, 316] on label "d. A record is for MX records, while a CNAME record is for NS records" at bounding box center [437, 334] width 373 height 38
click at [251, 319] on input "d. A record is for MX records, while a CNAME record is for NS records" at bounding box center [251, 322] width 0 height 7
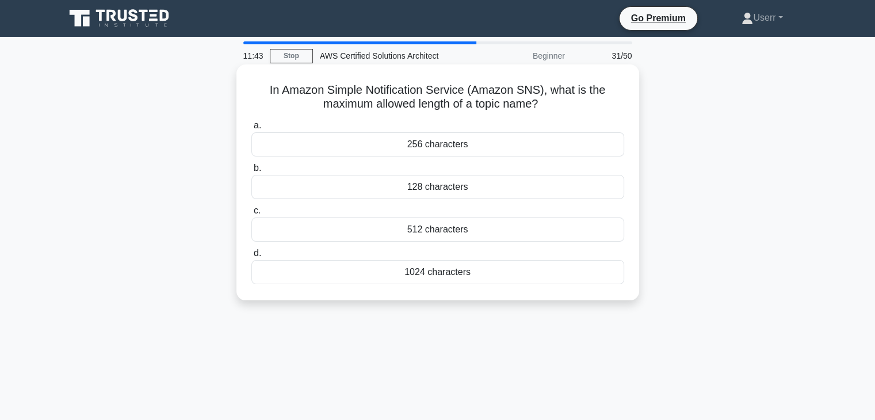
click at [410, 288] on div "In Amazon Simple Notification Service (Amazon SNS), what is the maximum allowed…" at bounding box center [437, 182] width 393 height 227
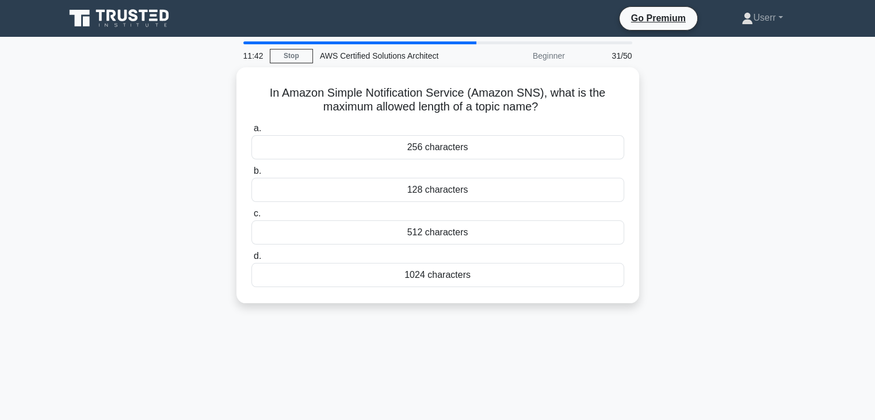
click at [419, 306] on div "In Amazon Simple Notification Service (Amazon SNS), what is the maximum allowed…" at bounding box center [437, 192] width 759 height 250
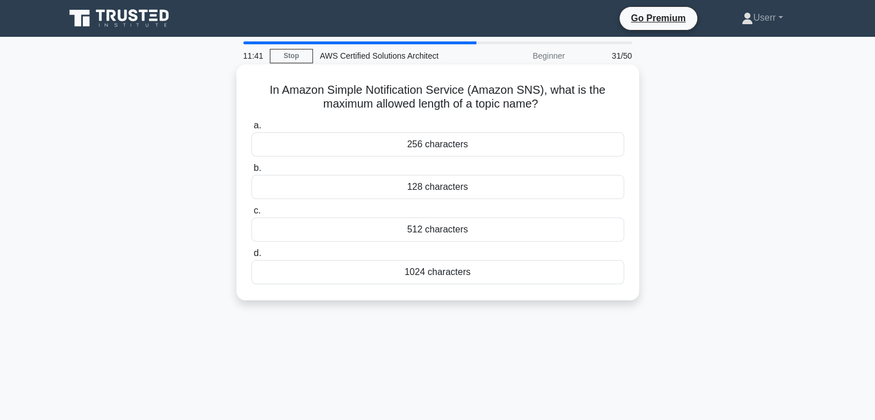
click at [408, 250] on label "d. 1024 characters" at bounding box center [437, 265] width 373 height 38
click at [251, 250] on input "d. 1024 characters" at bounding box center [251, 253] width 0 height 7
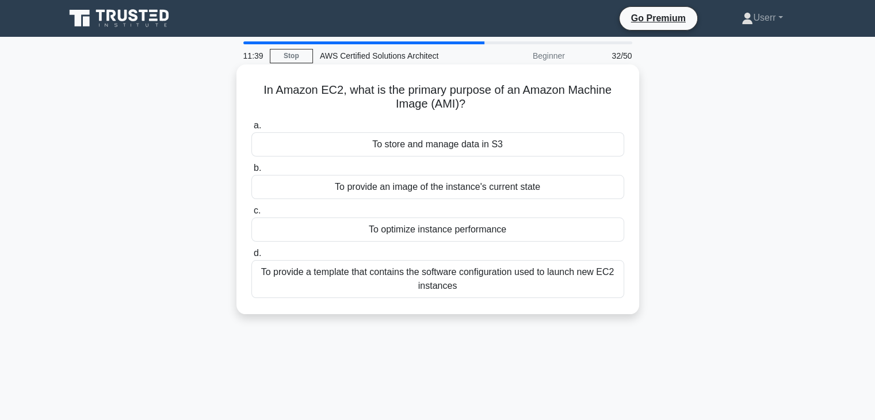
click at [397, 206] on label "c. To optimize instance performance" at bounding box center [437, 223] width 373 height 38
click at [251, 207] on input "c. To optimize instance performance" at bounding box center [251, 210] width 0 height 7
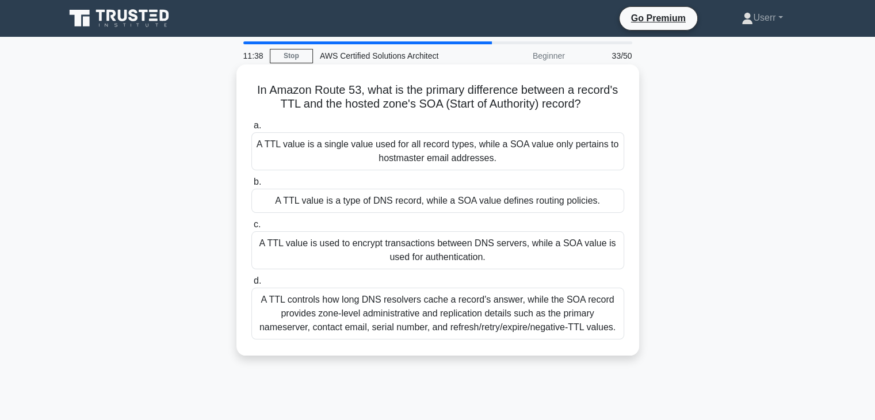
click at [390, 184] on label "b. A TTL value is a type of DNS record, while a SOA value defines routing polic…" at bounding box center [437, 194] width 373 height 38
click at [251, 184] on input "b. A TTL value is a type of DNS record, while a SOA value defines routing polic…" at bounding box center [251, 181] width 0 height 7
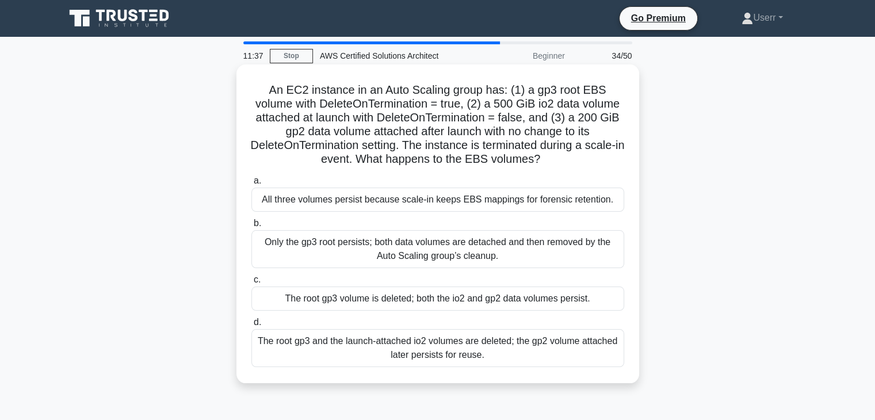
click at [387, 180] on label "a. All three volumes persist because scale-in keeps EBS mappings for forensic r…" at bounding box center [437, 193] width 373 height 38
click at [251, 180] on input "a. All three volumes persist because scale-in keeps EBS mappings for forensic r…" at bounding box center [251, 180] width 0 height 7
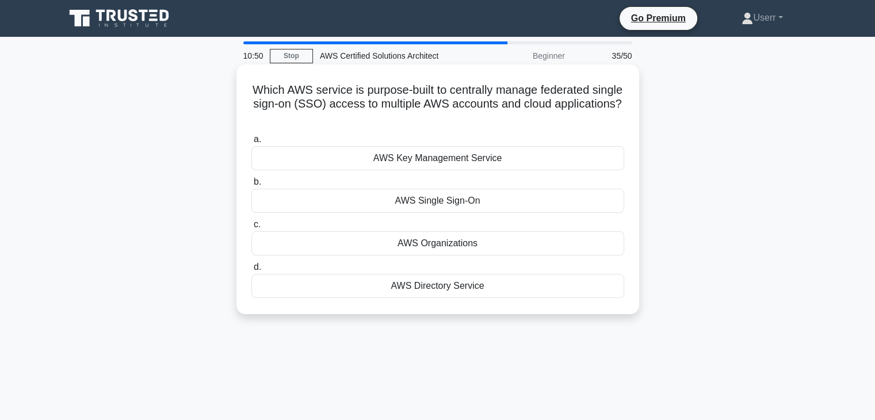
click at [457, 204] on div "AWS Single Sign-On" at bounding box center [437, 201] width 373 height 24
click at [251, 186] on input "b. AWS Single Sign-On" at bounding box center [251, 181] width 0 height 7
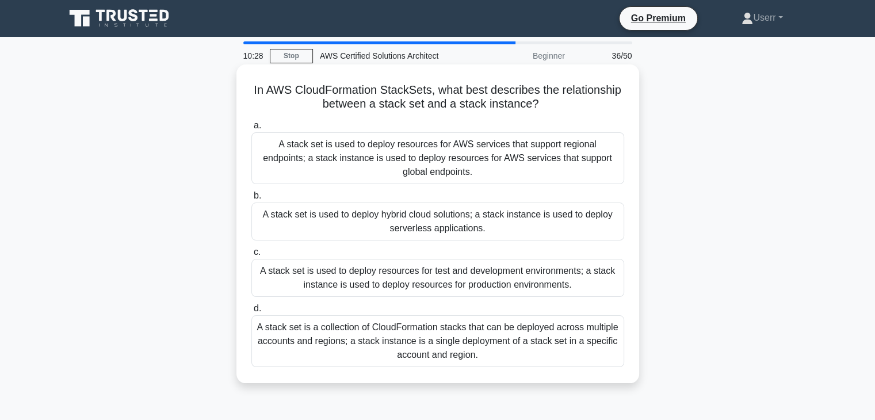
drag, startPoint x: 253, startPoint y: 215, endPoint x: 486, endPoint y: 231, distance: 233.0
click at [486, 231] on div "A stack set is used to deploy hybrid cloud solutions; a stack instance is used …" at bounding box center [437, 221] width 373 height 38
click at [442, 253] on label "c. A stack set is used to deploy resources for test and development environment…" at bounding box center [437, 271] width 373 height 52
click at [251, 253] on input "c. A stack set is used to deploy resources for test and development environment…" at bounding box center [251, 252] width 0 height 7
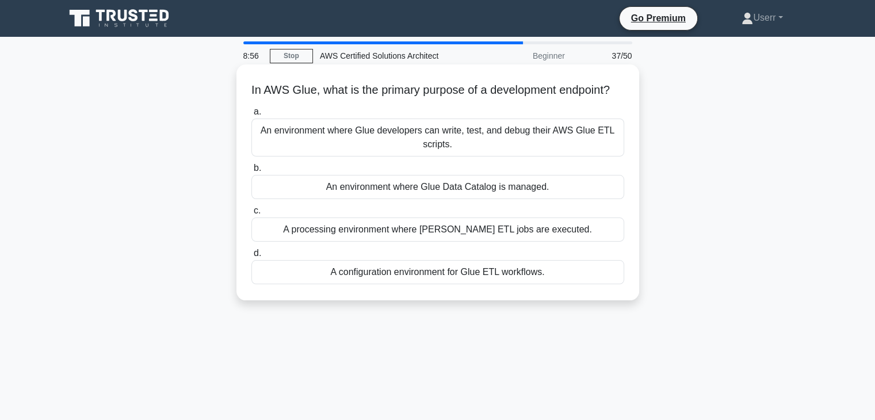
click at [421, 156] on div "An environment where Glue developers can write, test, and debug their AWS Glue …" at bounding box center [437, 137] width 373 height 38
click at [251, 116] on input "a. An environment where Glue developers can write, test, and debug their AWS Gl…" at bounding box center [251, 111] width 0 height 7
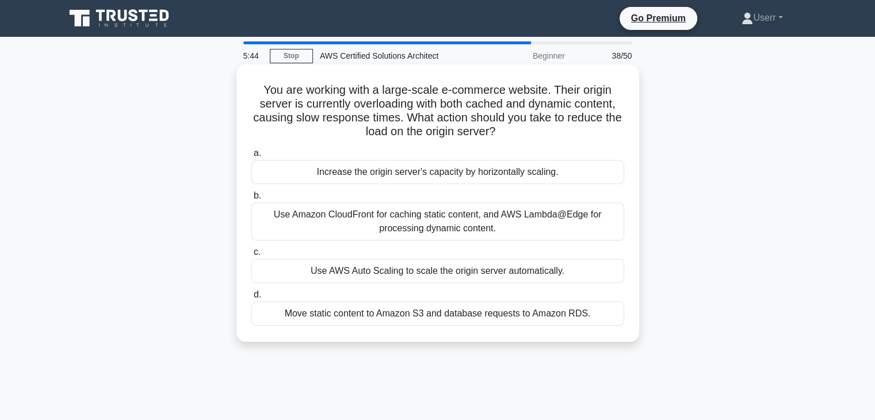
click at [504, 129] on h5 "You are working with a large-scale e-commerce website. Their origin server is c…" at bounding box center [437, 111] width 375 height 56
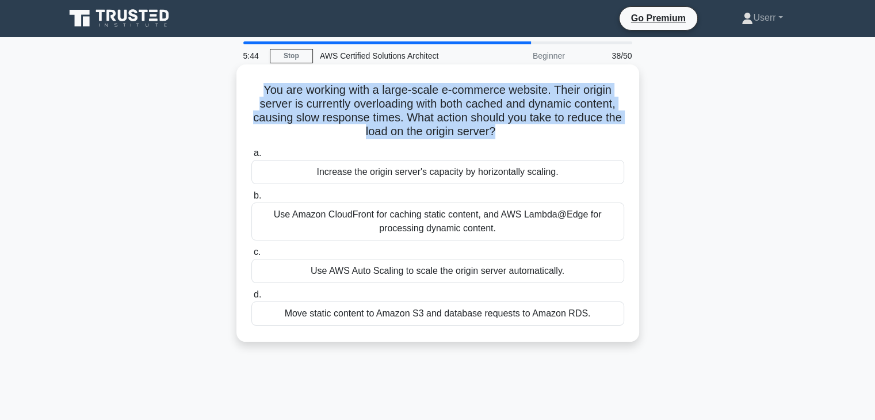
click at [504, 129] on h5 "You are working with a large-scale e-commerce website. Their origin server is c…" at bounding box center [437, 111] width 375 height 56
click at [506, 136] on h5 "You are working with a large-scale e-commerce website. Their origin server is c…" at bounding box center [437, 111] width 375 height 56
drag, startPoint x: 504, startPoint y: 131, endPoint x: 255, endPoint y: 73, distance: 255.1
click at [255, 73] on div "You are working with a large-scale e-commerce website. Their origin server is c…" at bounding box center [437, 203] width 393 height 268
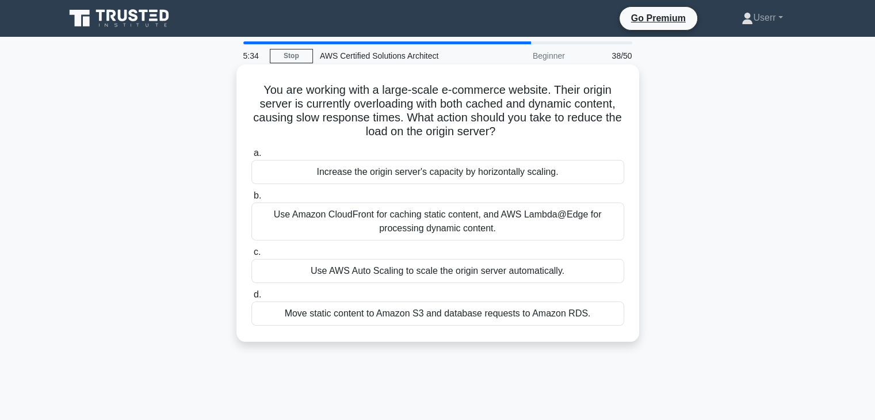
click at [509, 131] on h5 "You are working with a large-scale e-commerce website. Their origin server is c…" at bounding box center [437, 111] width 375 height 56
click at [453, 233] on div "Use Amazon CloudFront for caching static content, and AWS Lambda@Edge for proce…" at bounding box center [437, 221] width 373 height 38
click at [251, 200] on input "b. Use Amazon CloudFront for caching static content, and AWS Lambda@Edge for pr…" at bounding box center [251, 195] width 0 height 7
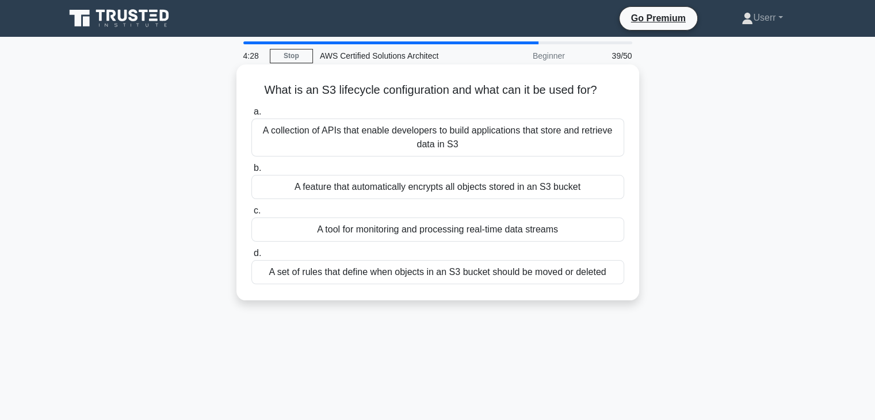
click at [452, 274] on div "A set of rules that define when objects in an S3 bucket should be moved or dele…" at bounding box center [437, 272] width 373 height 24
click at [251, 257] on input "d. A set of rules that define when objects in an S3 bucket should be moved or d…" at bounding box center [251, 253] width 0 height 7
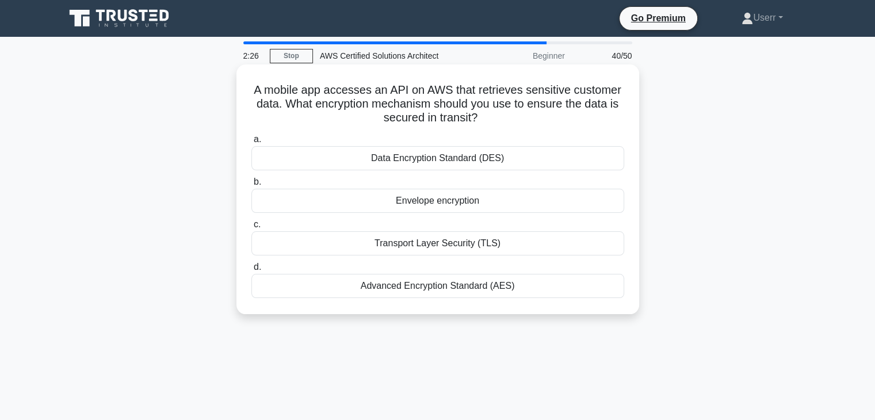
click at [426, 239] on div "Transport Layer Security (TLS)" at bounding box center [437, 243] width 373 height 24
click at [251, 228] on input "c. Transport Layer Security (TLS)" at bounding box center [251, 224] width 0 height 7
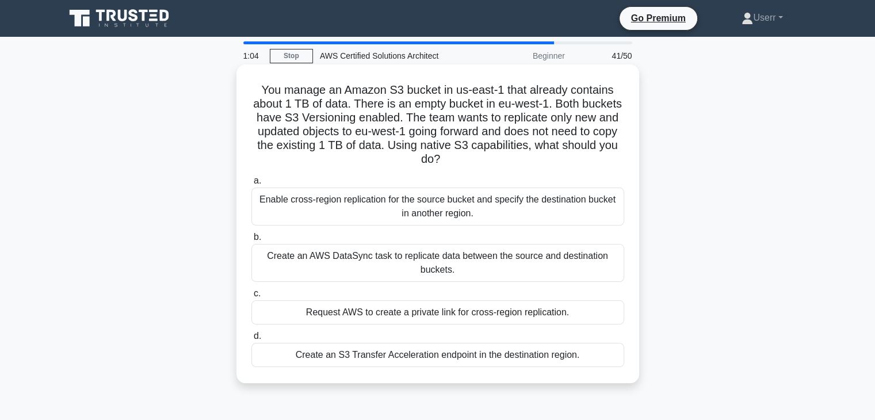
click at [308, 136] on h5 "You manage an Amazon S3 bucket in us-east-1 that already contains about 1 TB of…" at bounding box center [437, 125] width 375 height 84
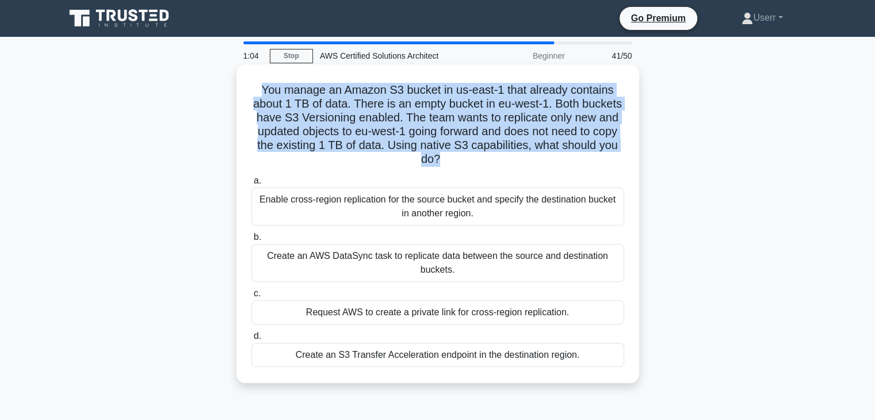
click at [308, 136] on h5 "You manage an Amazon S3 bucket in us-east-1 that already contains about 1 TB of…" at bounding box center [437, 125] width 375 height 84
click at [337, 158] on h5 "You manage an Amazon S3 bucket in us-east-1 that already contains about 1 TB of…" at bounding box center [437, 125] width 375 height 84
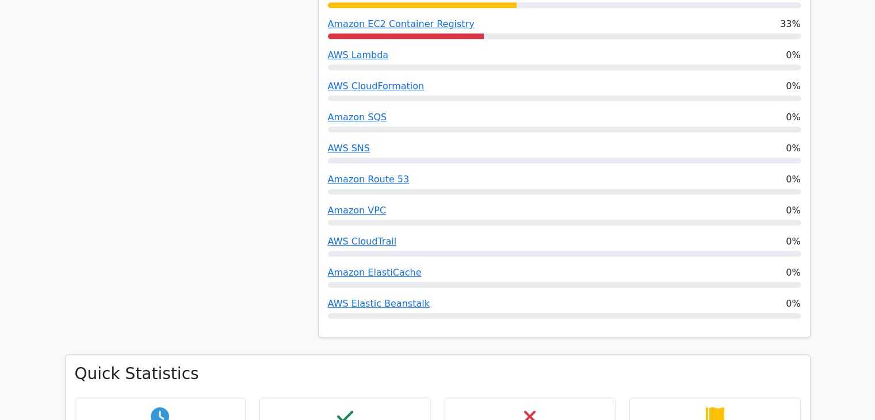
scroll to position [690, 0]
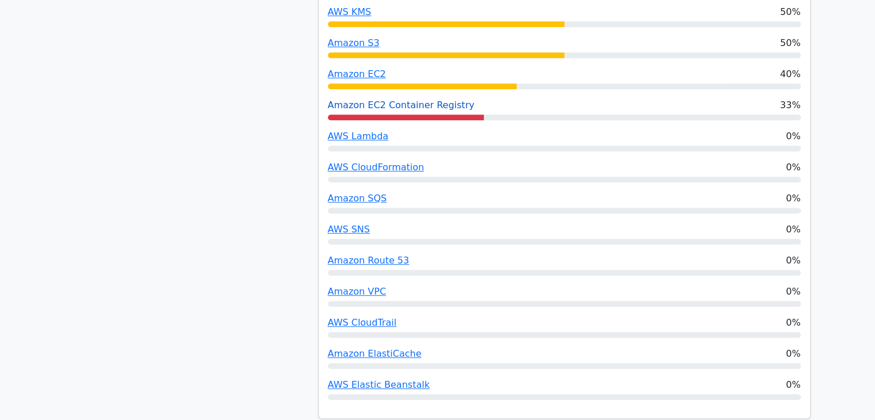
click at [427, 100] on link "Amazon EC2 Container Registry" at bounding box center [401, 105] width 147 height 11
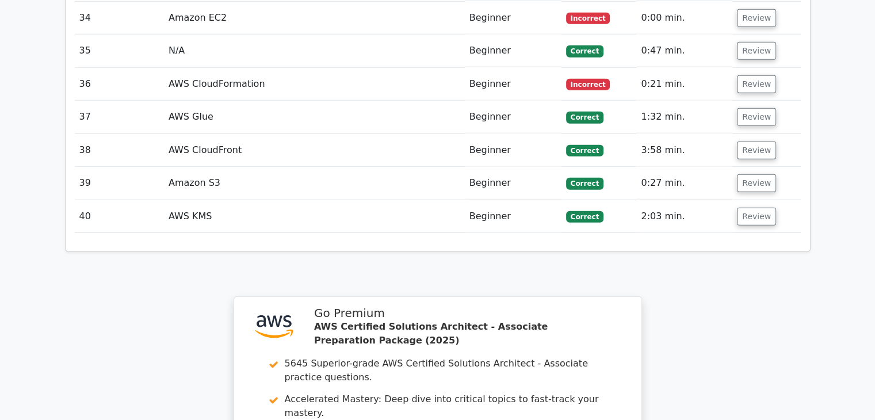
scroll to position [2956, 0]
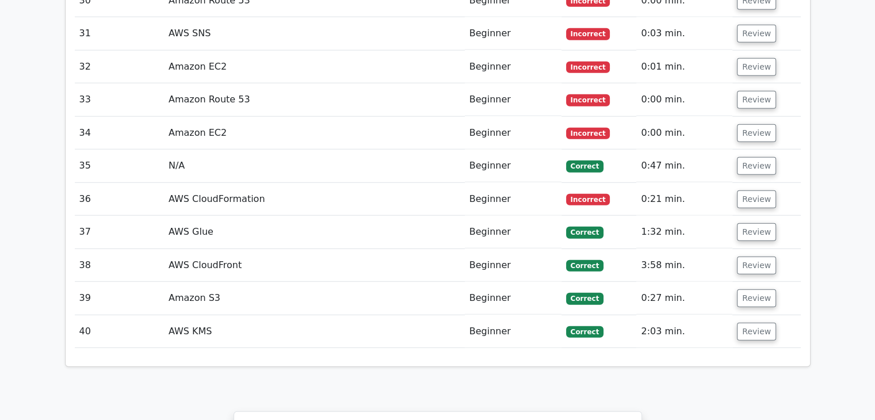
click at [331, 315] on td "AWS KMS" at bounding box center [314, 331] width 301 height 33
click at [744, 323] on button "Review" at bounding box center [756, 332] width 39 height 18
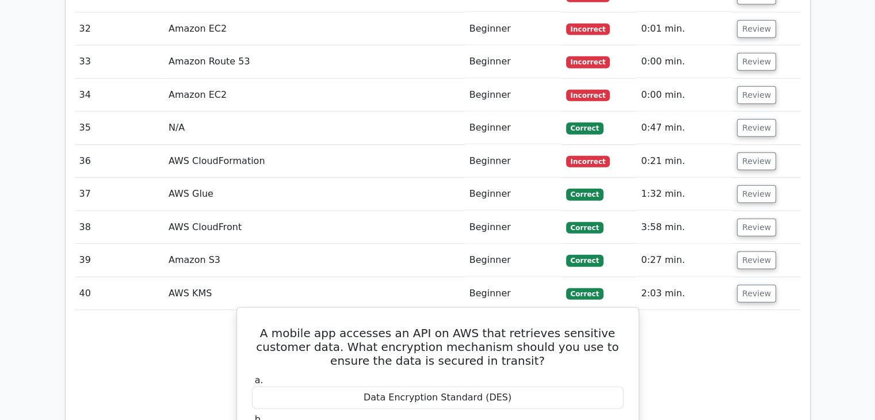
scroll to position [3013, 0]
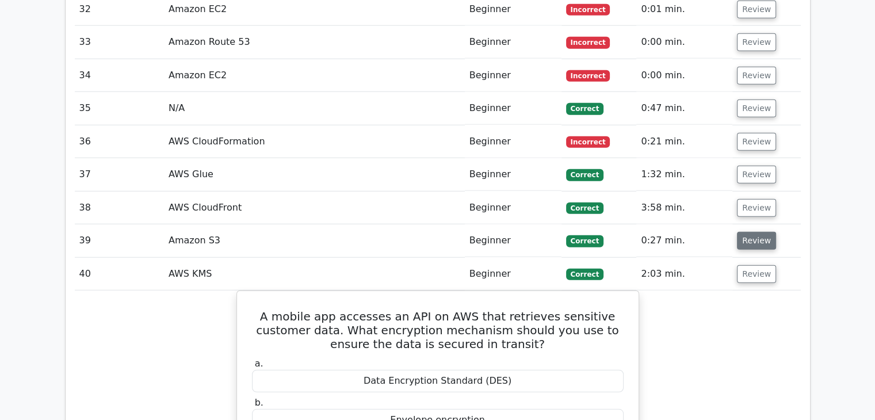
click at [739, 232] on button "Review" at bounding box center [756, 241] width 39 height 18
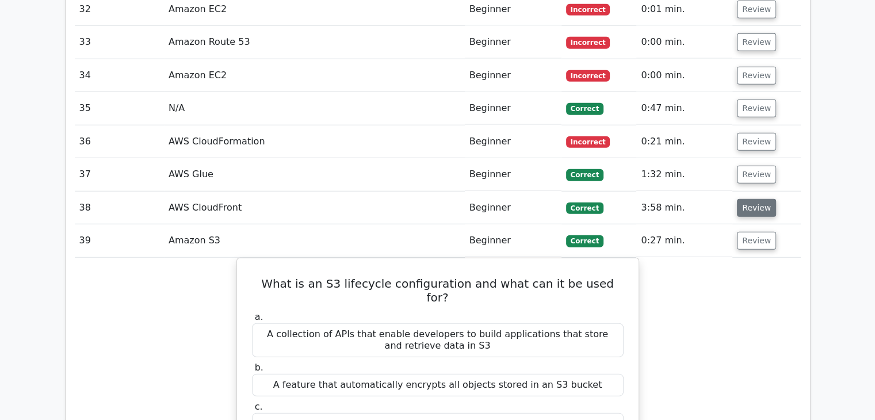
click at [757, 199] on button "Review" at bounding box center [756, 208] width 39 height 18
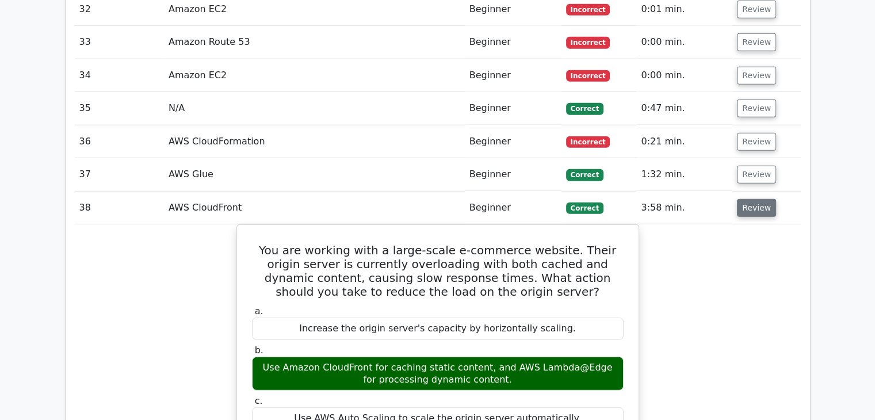
click at [754, 199] on button "Review" at bounding box center [756, 208] width 39 height 18
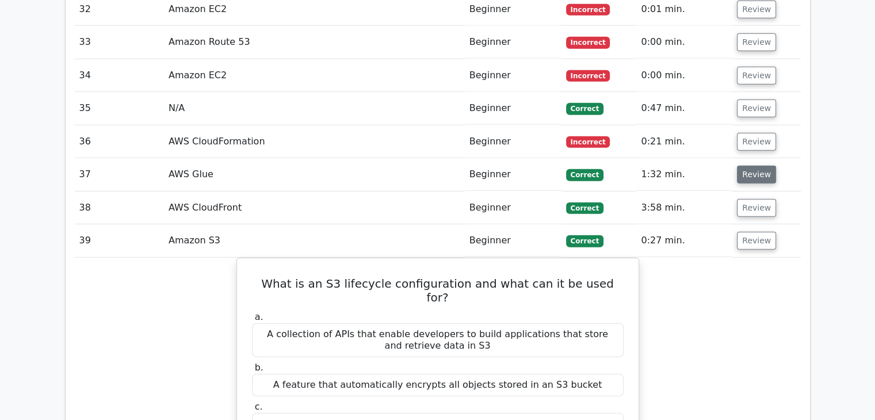
click at [754, 166] on button "Review" at bounding box center [756, 175] width 39 height 18
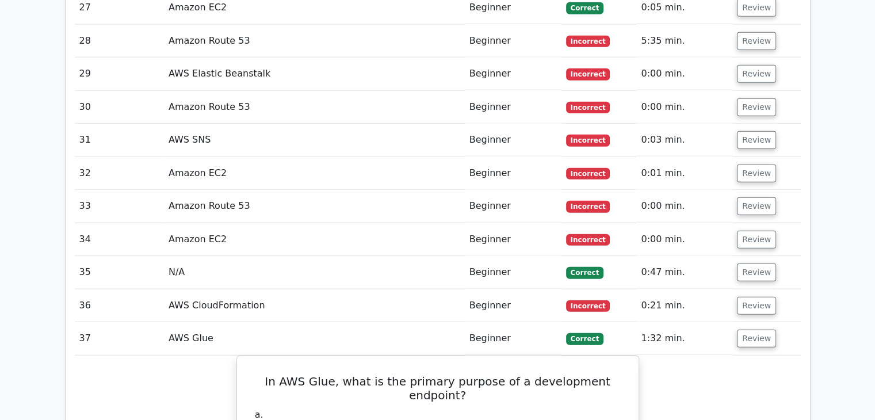
scroll to position [2841, 0]
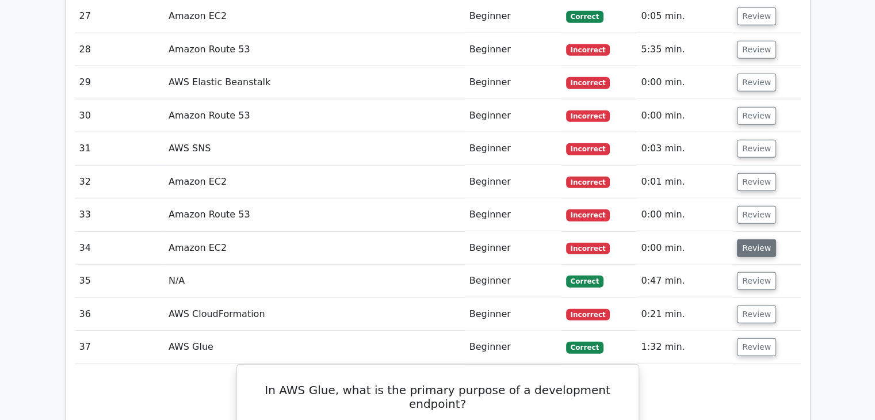
click at [756, 239] on button "Review" at bounding box center [756, 248] width 39 height 18
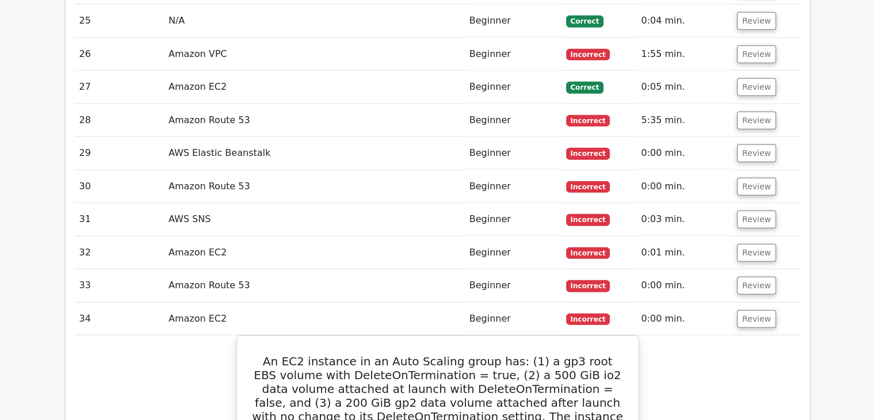
scroll to position [2610, 0]
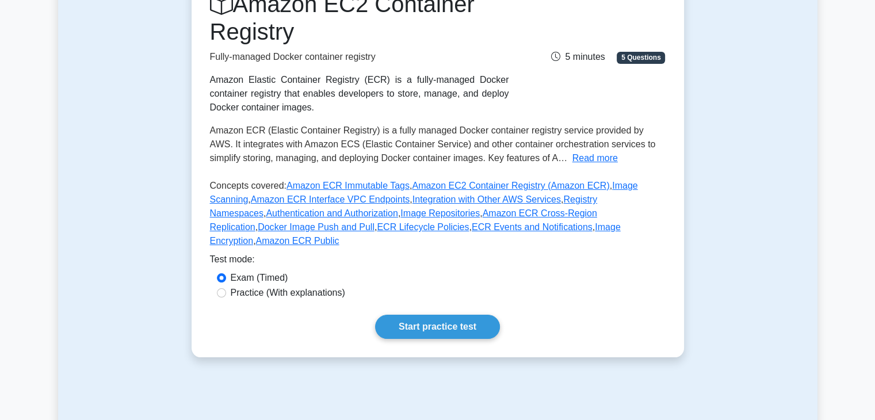
scroll to position [115, 0]
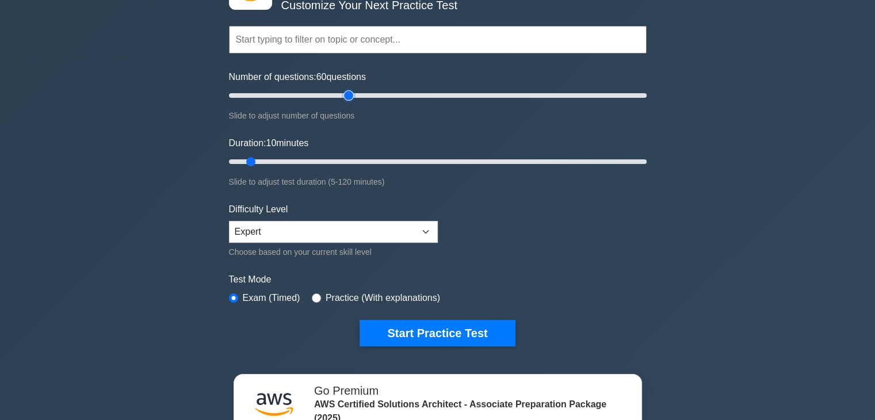
click at [343, 96] on input "Number of questions: 60 questions" at bounding box center [438, 96] width 418 height 14
click at [309, 90] on input "Number of questions: 60 questions" at bounding box center [438, 96] width 418 height 14
click at [289, 91] on input "Number of questions: 30 questions" at bounding box center [438, 96] width 418 height 14
click at [267, 91] on input "Number of questions: 30 questions" at bounding box center [438, 96] width 418 height 14
type input "30"
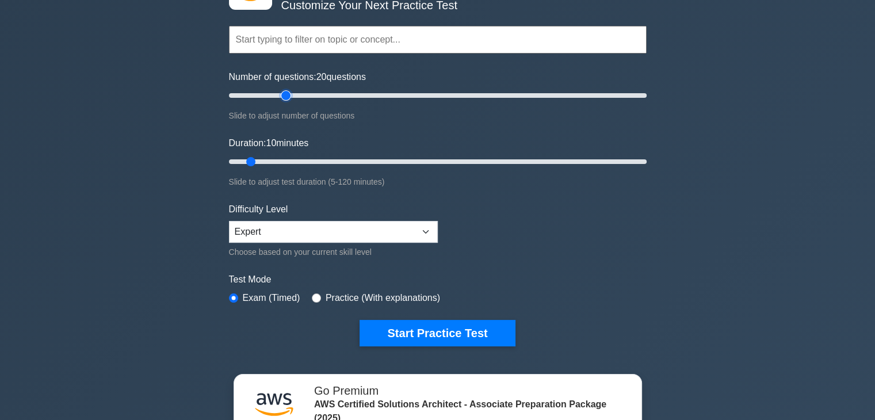
click at [282, 93] on input "Number of questions: 20 questions" at bounding box center [438, 96] width 418 height 14
click at [354, 155] on input "Duration: 40 minutes" at bounding box center [438, 162] width 418 height 14
type input "50"
click at [387, 160] on input "Duration: 50 minutes" at bounding box center [438, 162] width 418 height 14
click at [439, 330] on button "Start Practice Test" at bounding box center [437, 333] width 155 height 26
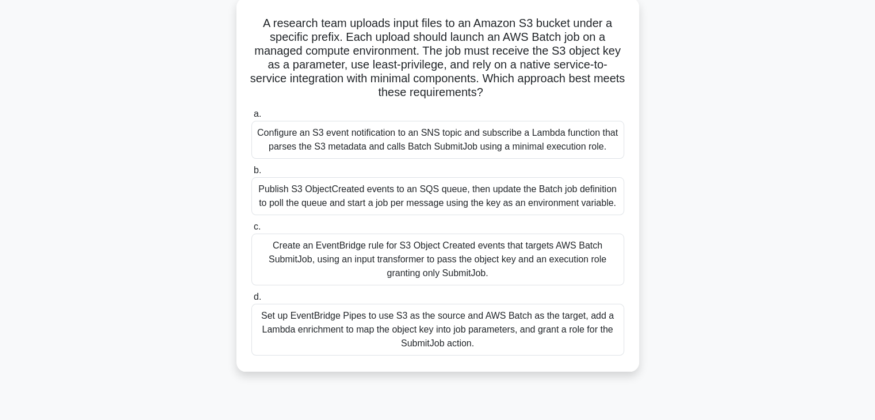
scroll to position [64, 0]
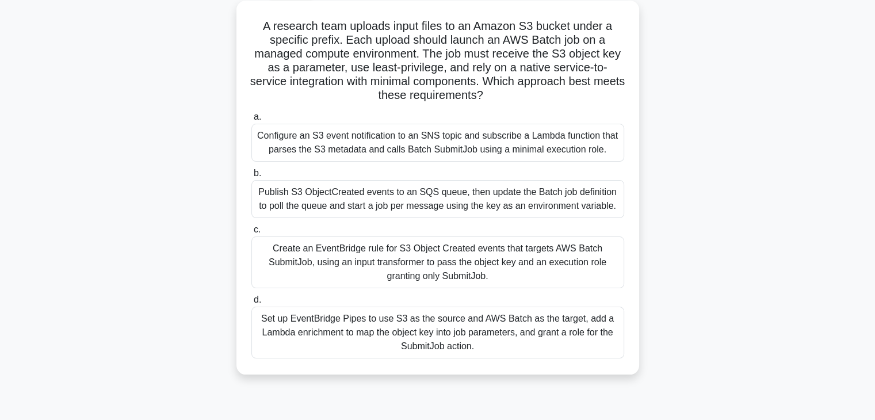
click at [388, 278] on div "Create an EventBridge rule for S3 Object Created events that targets AWS Batch …" at bounding box center [437, 262] width 373 height 52
click at [251, 234] on input "c. Create an EventBridge rule for S3 Object Created events that targets AWS Bat…" at bounding box center [251, 229] width 0 height 7
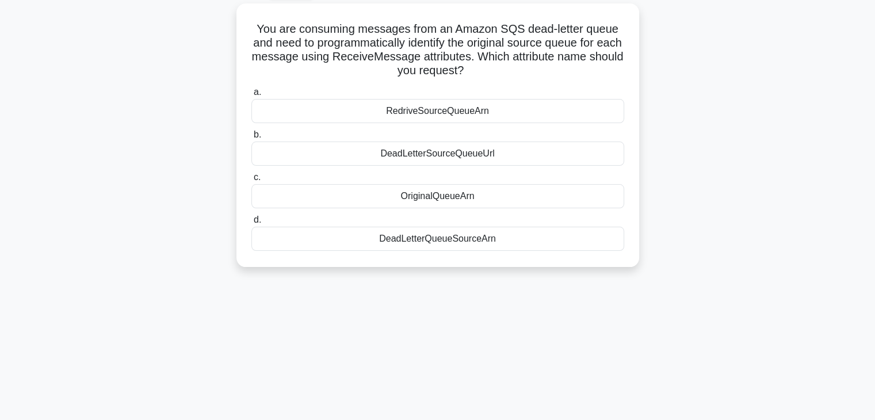
scroll to position [0, 0]
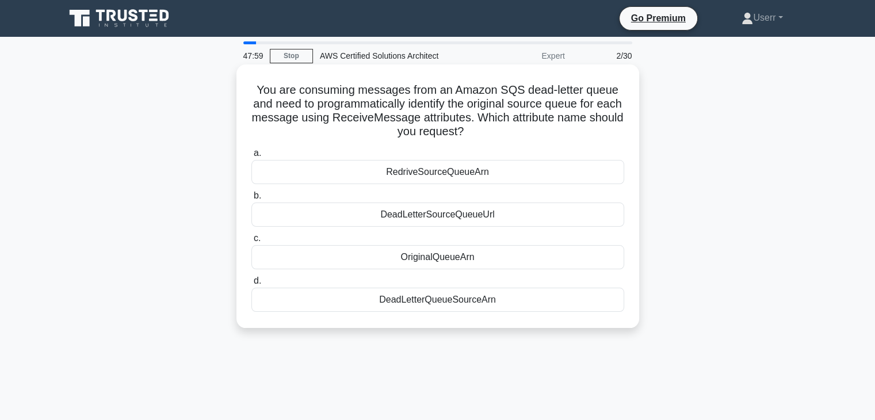
click at [476, 307] on div "DeadLetterQueueSourceArn" at bounding box center [437, 300] width 373 height 24
click at [251, 285] on input "d. DeadLetterQueueSourceArn" at bounding box center [251, 280] width 0 height 7
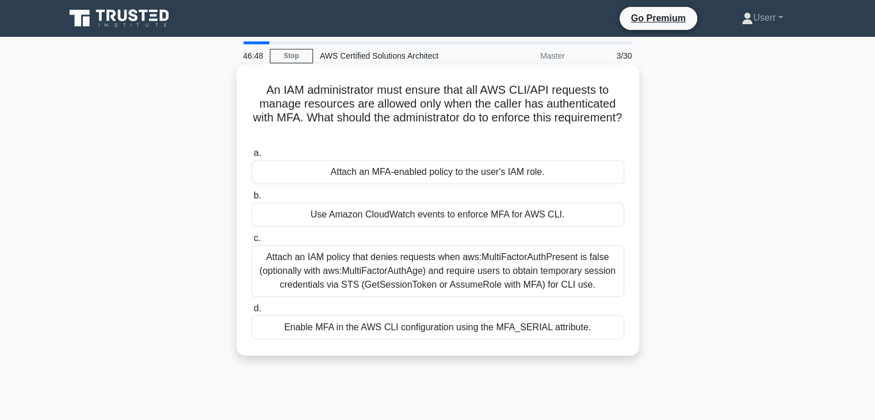
click at [259, 150] on span "a." at bounding box center [257, 153] width 7 height 10
click at [251, 150] on input "a. Attach an MFA-enabled policy to the user's IAM role." at bounding box center [251, 153] width 0 height 7
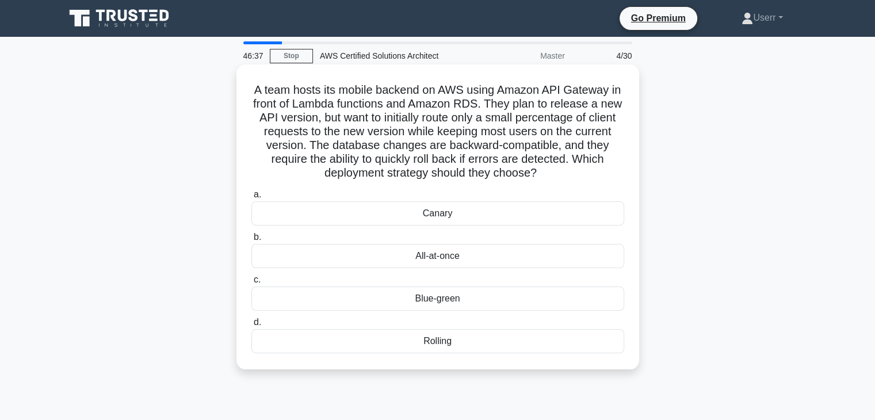
drag, startPoint x: 251, startPoint y: 91, endPoint x: 541, endPoint y: 176, distance: 302.0
click at [541, 179] on h5 "A team hosts its mobile backend on AWS using Amazon API Gateway in front of Lam…" at bounding box center [437, 132] width 375 height 98
click at [540, 174] on h5 "A team hosts its mobile backend on AWS using Amazon API Gateway in front of Lam…" at bounding box center [437, 132] width 375 height 98
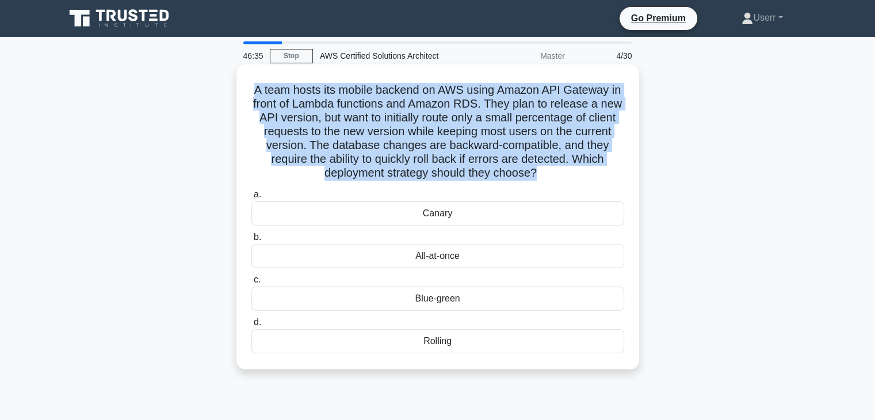
drag, startPoint x: 538, startPoint y: 171, endPoint x: 254, endPoint y: 85, distance: 297.4
click at [254, 85] on h5 "A team hosts its mobile backend on AWS using Amazon API Gateway in front of Lam…" at bounding box center [437, 132] width 375 height 98
click at [351, 150] on h5 "A team hosts its mobile backend on AWS using Amazon API Gateway in front of Lam…" at bounding box center [437, 132] width 375 height 98
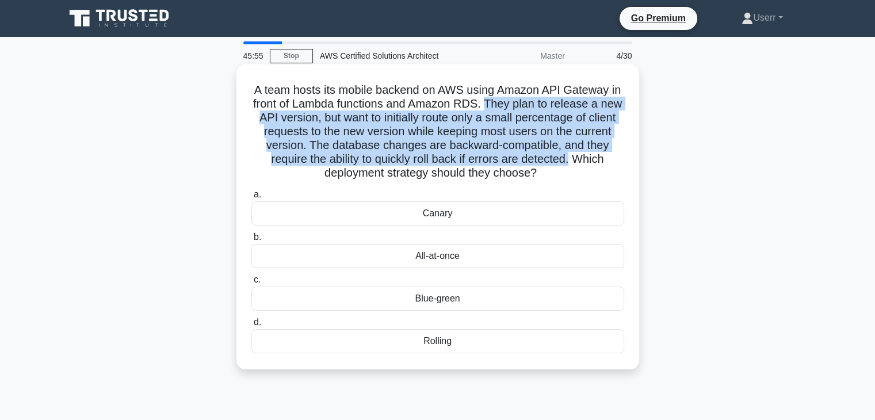
drag, startPoint x: 486, startPoint y: 101, endPoint x: 573, endPoint y: 156, distance: 102.9
click at [573, 156] on h5 "A team hosts its mobile backend on AWS using Amazon API Gateway in front of Lam…" at bounding box center [437, 132] width 375 height 98
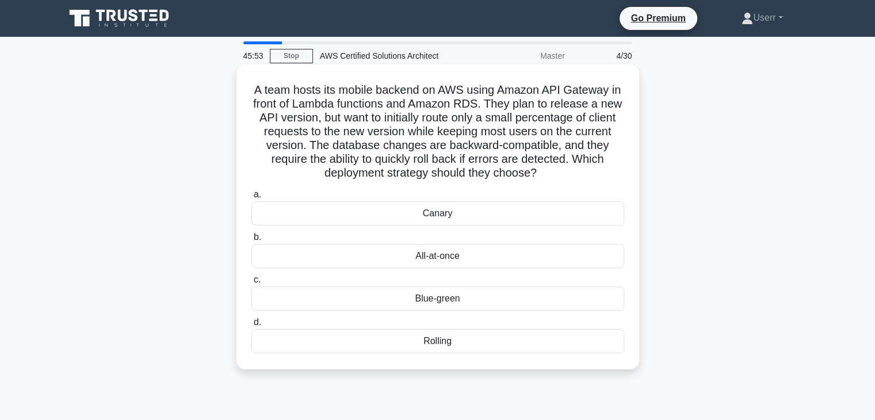
click at [537, 175] on h5 "A team hosts its mobile backend on AWS using Amazon API Gateway in front of Lam…" at bounding box center [437, 132] width 375 height 98
drag, startPoint x: 487, startPoint y: 104, endPoint x: 546, endPoint y: 169, distance: 88.0
click at [546, 169] on h5 "A team hosts its mobile backend on AWS using Amazon API Gateway in front of Lam…" at bounding box center [437, 132] width 375 height 98
click at [543, 169] on icon ".spinner_0XTQ{transform-origin:center;animation:spinner_y6GP .75s linear infini…" at bounding box center [544, 174] width 14 height 14
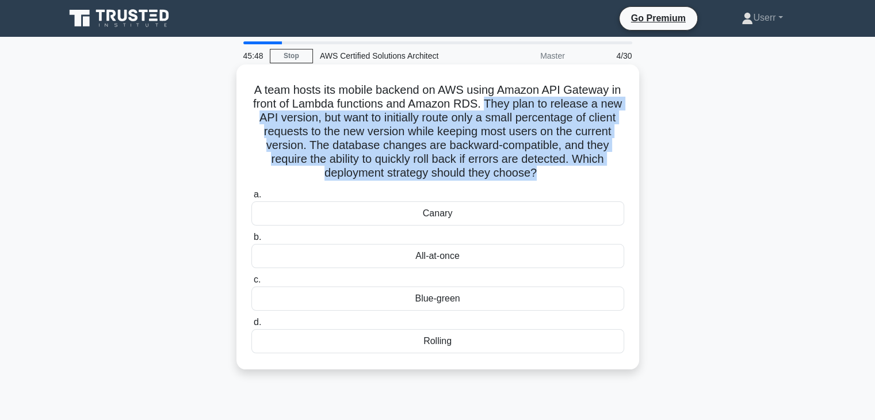
drag, startPoint x: 486, startPoint y: 104, endPoint x: 536, endPoint y: 174, distance: 86.1
click at [536, 174] on h5 "A team hosts its mobile backend on AWS using Amazon API Gateway in front of Lam…" at bounding box center [437, 132] width 375 height 98
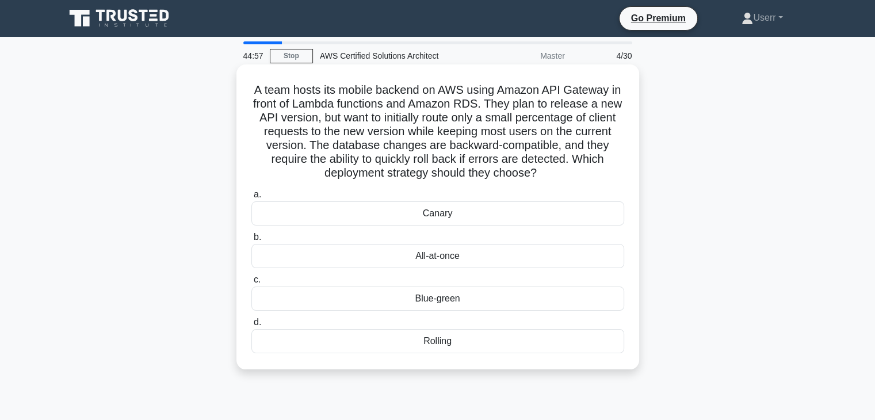
click at [538, 187] on div "a. Canary b. All-at-once c. d." at bounding box center [437, 270] width 387 height 170
click at [513, 224] on div "Canary" at bounding box center [437, 213] width 373 height 24
click at [251, 198] on input "a. Canary" at bounding box center [251, 194] width 0 height 7
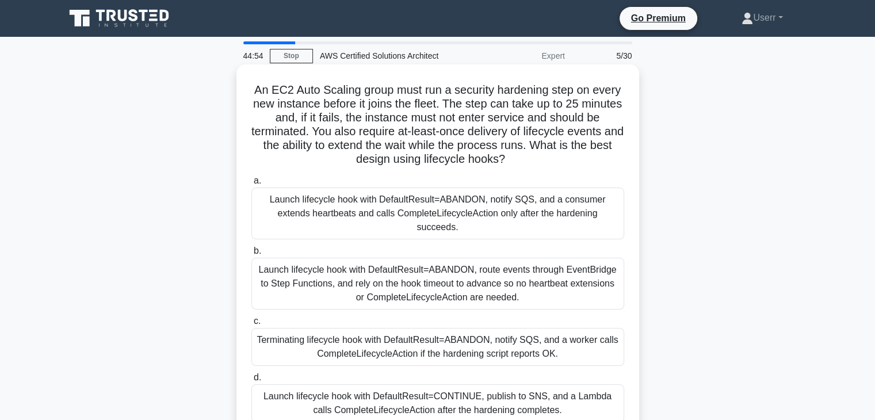
click at [481, 244] on label "b. Launch lifecycle hook with DefaultResult=ABANDON, route events through Event…" at bounding box center [437, 277] width 373 height 66
click at [251, 247] on input "b. Launch lifecycle hook with DefaultResult=ABANDON, route events through Event…" at bounding box center [251, 250] width 0 height 7
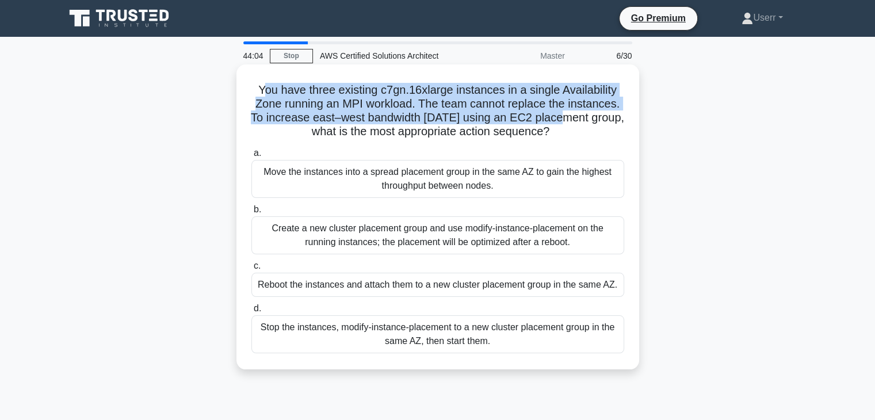
drag, startPoint x: 259, startPoint y: 90, endPoint x: 569, endPoint y: 125, distance: 312.0
click at [569, 125] on h5 "You have three existing c7gn.16xlarge instances in a single Availability Zone r…" at bounding box center [437, 111] width 375 height 56
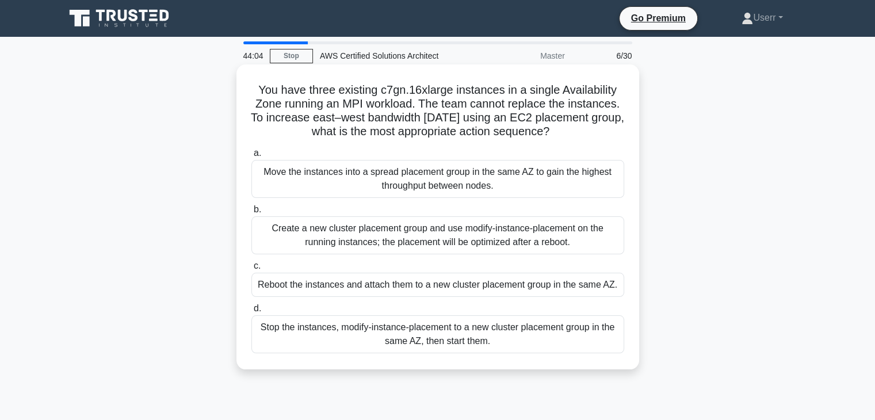
click at [555, 129] on icon ".spinner_0XTQ{transform-origin:center;animation:spinner_y6GP .75s linear infini…" at bounding box center [556, 132] width 14 height 14
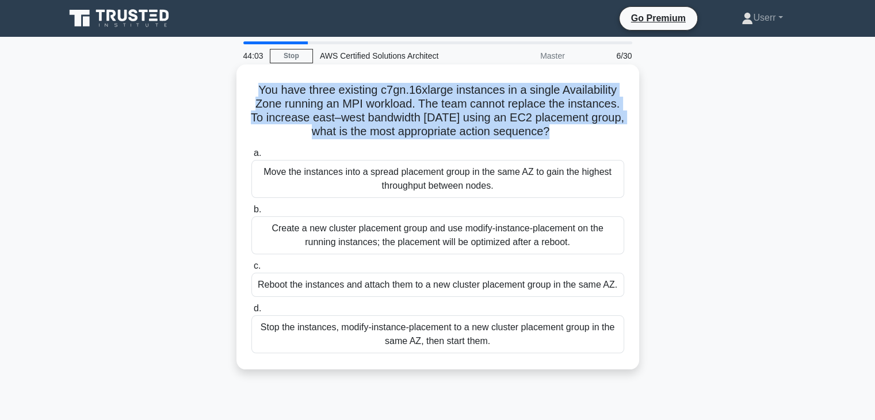
drag, startPoint x: 555, startPoint y: 129, endPoint x: 260, endPoint y: 93, distance: 296.8
click at [260, 93] on h5 "You have three existing c7gn.16xlarge instances in a single Availability Zone r…" at bounding box center [437, 111] width 375 height 56
click at [511, 101] on h5 "You have three existing c7gn.16xlarge instances in a single Availability Zone r…" at bounding box center [437, 111] width 375 height 56
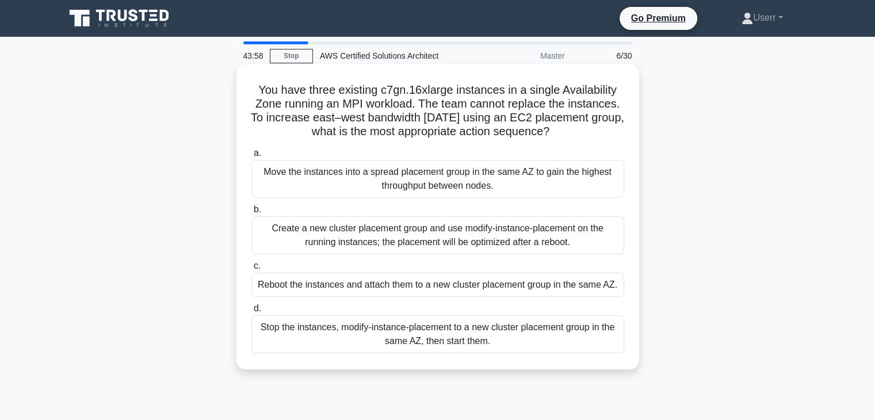
click at [490, 244] on div "Create a new cluster placement group and use modify-instance-placement on the r…" at bounding box center [437, 235] width 373 height 38
click at [251, 213] on input "b. Create a new cluster placement group and use modify-instance-placement on th…" at bounding box center [251, 209] width 0 height 7
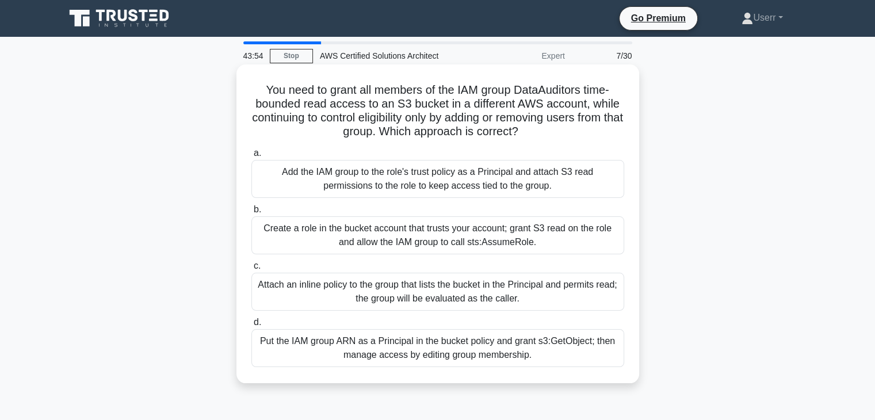
drag, startPoint x: 259, startPoint y: 88, endPoint x: 532, endPoint y: 127, distance: 275.5
click at [532, 127] on h5 "You need to grant all members of the IAM group DataAuditors time-bounded read a…" at bounding box center [437, 111] width 375 height 56
click at [532, 131] on icon ".spinner_0XTQ{transform-origin:center;animation:spinner_y6GP .75s linear infini…" at bounding box center [525, 132] width 14 height 14
click at [395, 194] on div "Add the IAM group to the role's trust policy as a Principal and attach S3 read …" at bounding box center [437, 179] width 373 height 38
click at [251, 157] on input "a. Add the IAM group to the role's trust policy as a Principal and attach S3 re…" at bounding box center [251, 153] width 0 height 7
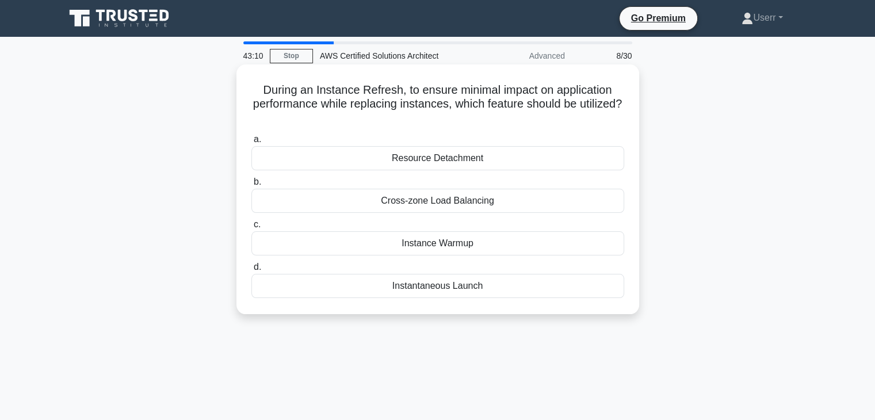
drag, startPoint x: 406, startPoint y: 91, endPoint x: 461, endPoint y: 118, distance: 61.8
click at [461, 118] on h5 "During an Instance Refresh, to ensure minimal impact on application performance…" at bounding box center [437, 104] width 375 height 43
click at [445, 117] on icon ".spinner_0XTQ{transform-origin:center;animation:spinner_y6GP .75s linear infini…" at bounding box center [438, 119] width 14 height 14
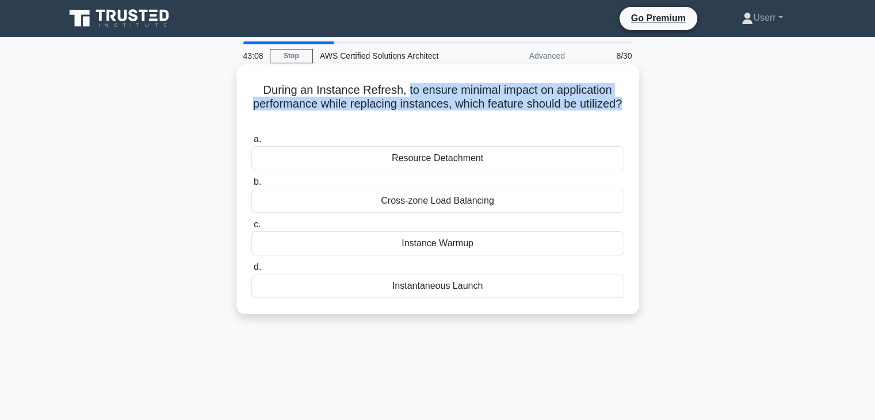
drag, startPoint x: 407, startPoint y: 87, endPoint x: 451, endPoint y: 118, distance: 54.1
click at [451, 118] on h5 "During an Instance Refresh, to ensure minimal impact on application performance…" at bounding box center [437, 104] width 375 height 43
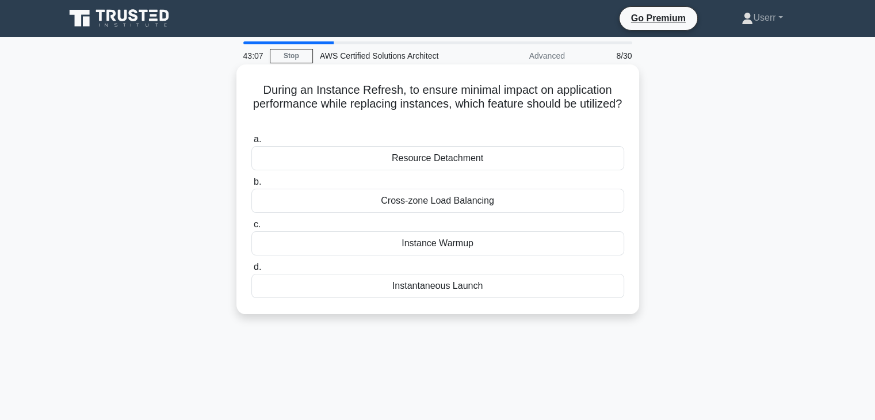
click at [445, 116] on icon ".spinner_0XTQ{transform-origin:center;animation:spinner_y6GP .75s linear infini…" at bounding box center [438, 119] width 14 height 14
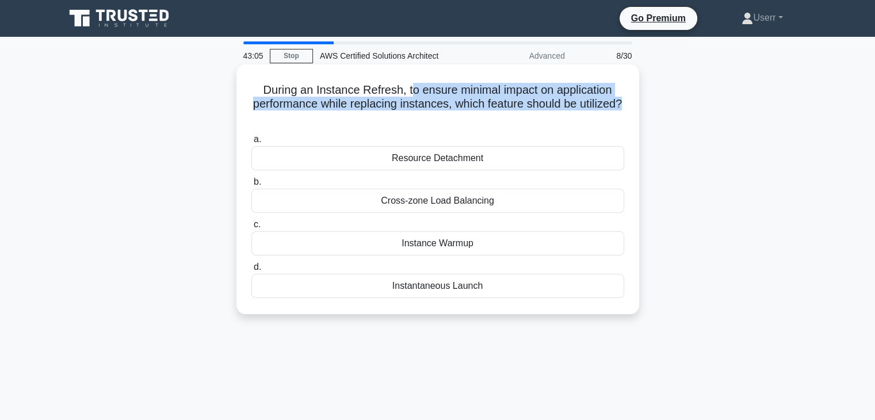
drag, startPoint x: 408, startPoint y: 89, endPoint x: 452, endPoint y: 127, distance: 57.9
click at [452, 127] on div "During an Instance Refresh, to ensure minimal impact on application performance…" at bounding box center [437, 189] width 393 height 240
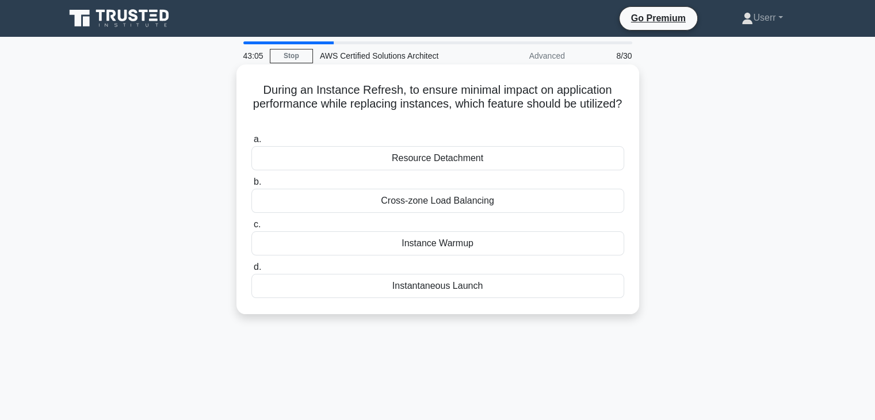
click at [452, 120] on h5 "During an Instance Refresh, to ensure minimal impact on application performance…" at bounding box center [437, 104] width 375 height 43
click at [454, 200] on div "Cross-zone Load Balancing" at bounding box center [437, 201] width 373 height 24
click at [251, 186] on input "b. Cross-zone Load Balancing" at bounding box center [251, 181] width 0 height 7
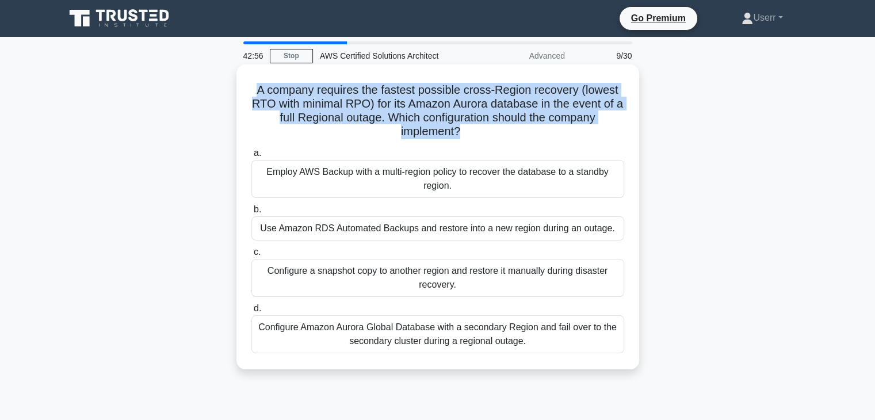
drag, startPoint x: 253, startPoint y: 86, endPoint x: 459, endPoint y: 132, distance: 211.0
click at [459, 132] on h5 "A company requires the fastest possible cross-Region recovery (lowest RTO with …" at bounding box center [437, 111] width 375 height 56
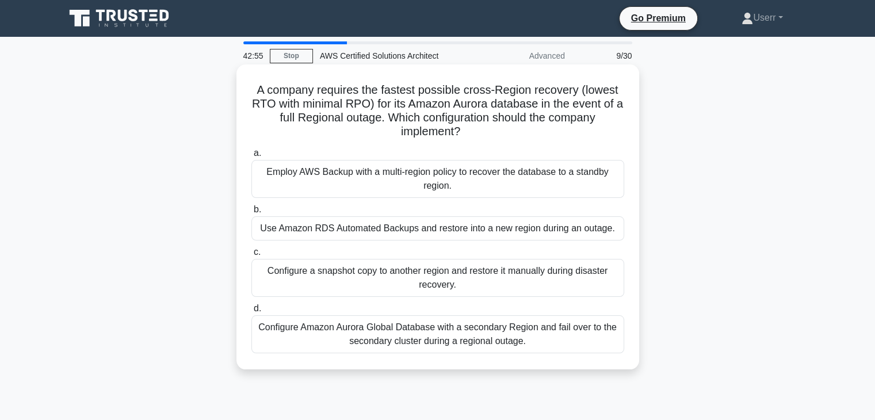
click at [465, 129] on icon ".spinner_0XTQ{transform-origin:center;animation:spinner_y6GP .75s linear infini…" at bounding box center [467, 132] width 14 height 14
click at [488, 330] on div "Configure Amazon Aurora Global Database with a secondary Region and fail over t…" at bounding box center [437, 334] width 373 height 38
click at [251, 312] on input "d. Configure Amazon Aurora Global Database with a secondary Region and fail ove…" at bounding box center [251, 308] width 0 height 7
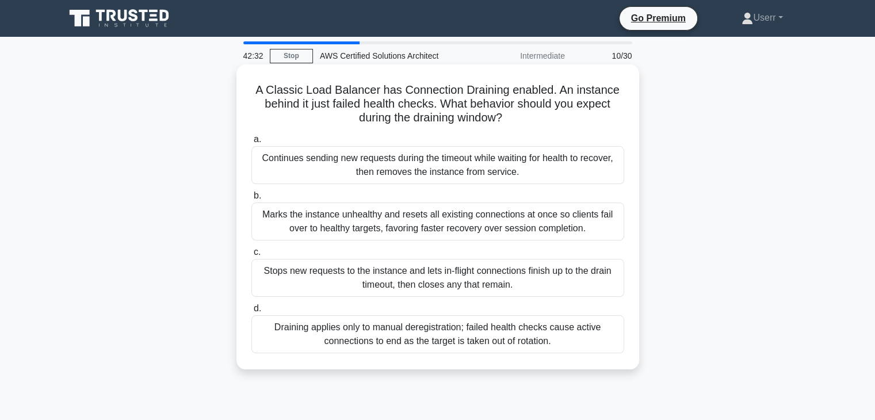
drag, startPoint x: 484, startPoint y: 318, endPoint x: 360, endPoint y: 318, distance: 124.8
click at [360, 318] on div "Draining applies only to manual deregistration; failed health checks cause acti…" at bounding box center [437, 334] width 373 height 38
click at [251, 312] on input "d. Draining applies only to manual deregistration; failed health checks cause a…" at bounding box center [251, 308] width 0 height 7
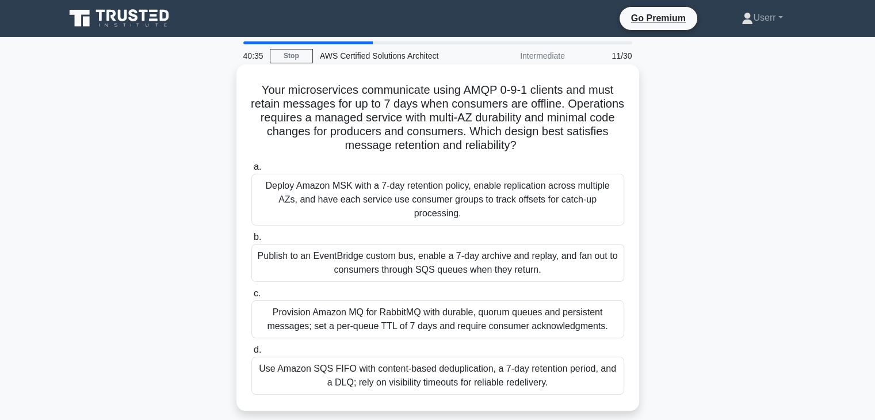
click at [460, 300] on div "Provision Amazon MQ for RabbitMQ with durable, quorum queues and persistent mes…" at bounding box center [437, 319] width 373 height 38
click at [251, 297] on input "c. Provision Amazon MQ for RabbitMQ with durable, quorum queues and persistent …" at bounding box center [251, 293] width 0 height 7
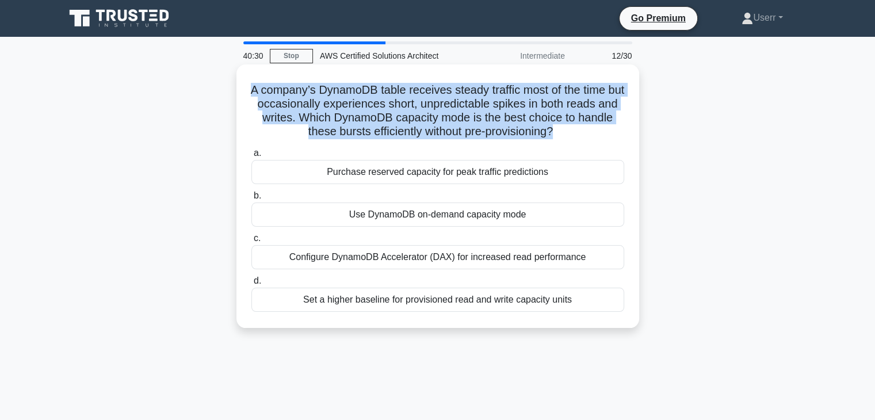
drag, startPoint x: 253, startPoint y: 90, endPoint x: 574, endPoint y: 136, distance: 324.2
click at [574, 136] on h5 "A company’s DynamoDB table receives steady traffic most of the time but occasio…" at bounding box center [437, 111] width 375 height 56
click at [614, 113] on h5 "A company’s DynamoDB table receives steady traffic most of the time but occasio…" at bounding box center [437, 111] width 375 height 56
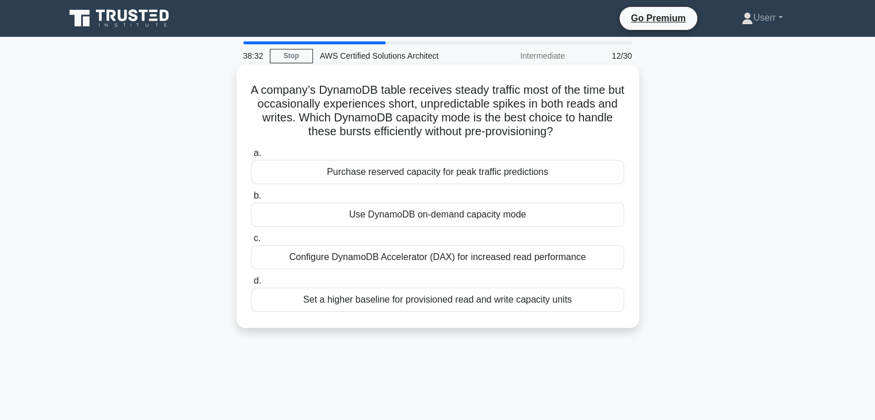
drag, startPoint x: 550, startPoint y: 171, endPoint x: 329, endPoint y: 176, distance: 220.9
click at [329, 176] on div "Purchase reserved capacity for peak traffic predictions" at bounding box center [437, 172] width 373 height 24
click at [460, 125] on h5 "A company’s DynamoDB table receives steady traffic most of the time but occasio…" at bounding box center [437, 111] width 375 height 56
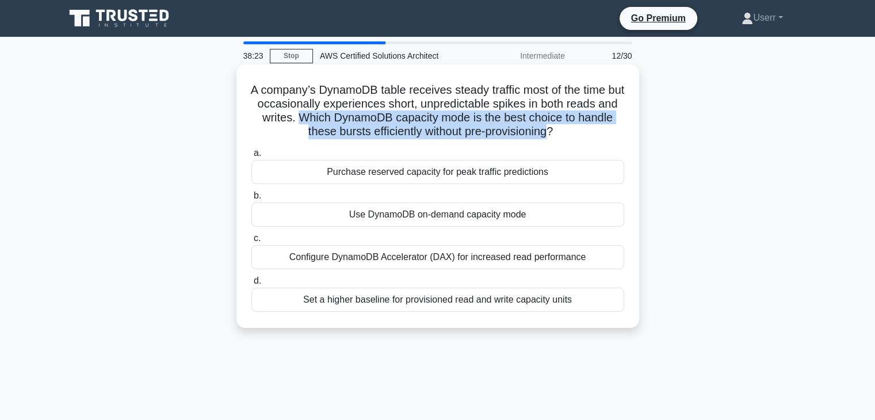
drag, startPoint x: 327, startPoint y: 116, endPoint x: 572, endPoint y: 130, distance: 246.0
click at [572, 130] on h5 "A company’s DynamoDB table receives steady traffic most of the time but occasio…" at bounding box center [437, 111] width 375 height 56
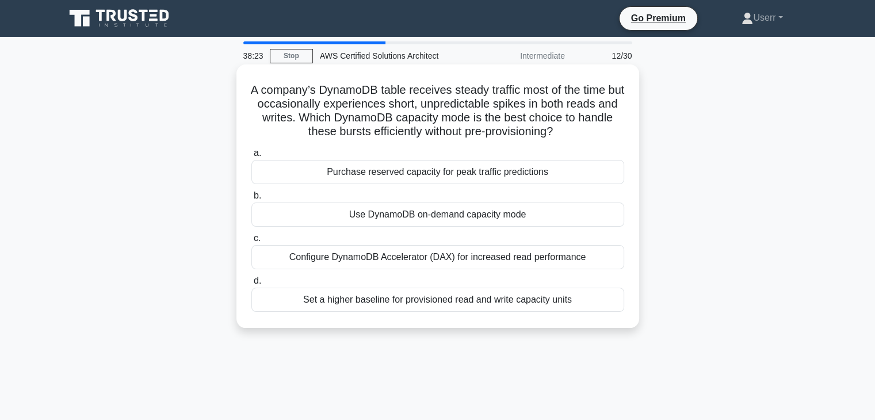
click at [579, 134] on h5 "A company’s DynamoDB table receives steady traffic most of the time but occasio…" at bounding box center [437, 111] width 375 height 56
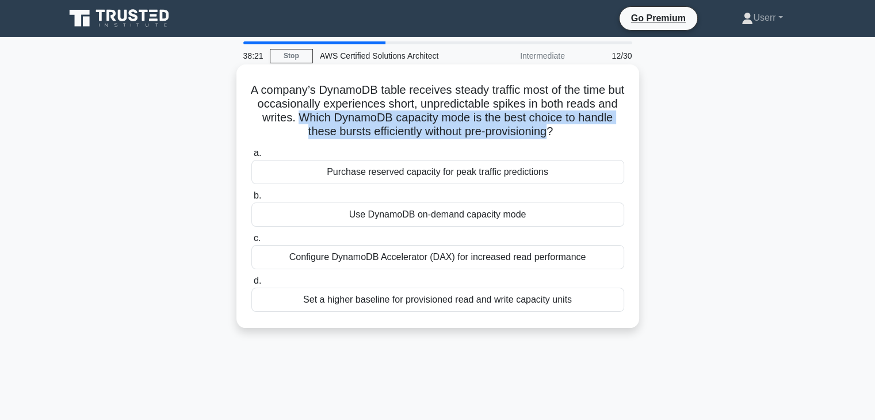
drag, startPoint x: 325, startPoint y: 117, endPoint x: 575, endPoint y: 128, distance: 249.9
click at [574, 128] on h5 "A company’s DynamoDB table receives steady traffic most of the time but occasio…" at bounding box center [437, 111] width 375 height 56
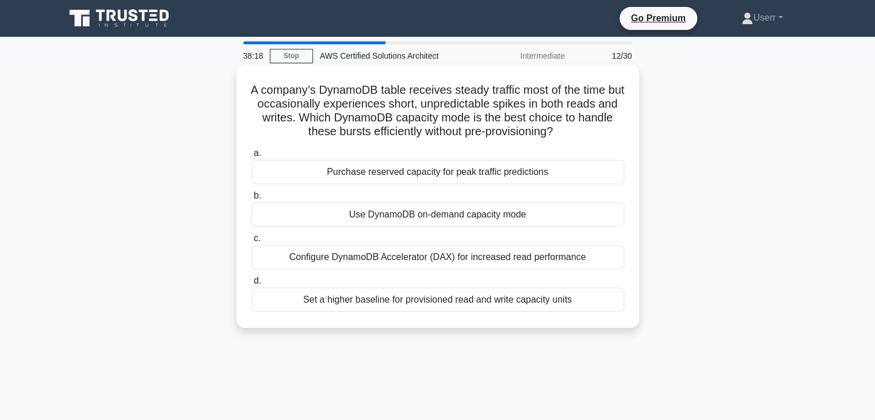
click at [578, 130] on h5 "A company’s DynamoDB table receives steady traffic most of the time but occasio…" at bounding box center [437, 111] width 375 height 56
click at [249, 91] on div "A company’s DynamoDB table receives steady traffic most of the time but occasio…" at bounding box center [437, 196] width 393 height 254
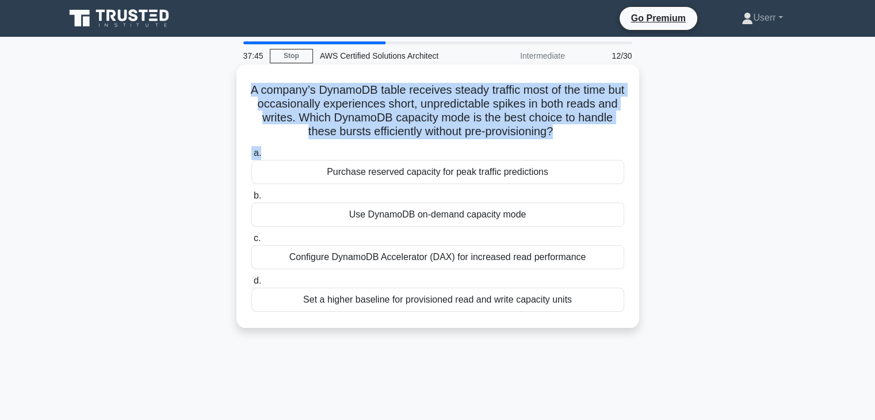
drag, startPoint x: 254, startPoint y: 96, endPoint x: 529, endPoint y: 152, distance: 280.6
click at [529, 152] on div "A company’s DynamoDB table receives steady traffic most of the time but occasio…" at bounding box center [437, 196] width 393 height 254
click at [580, 85] on h5 "A company’s DynamoDB table receives steady traffic most of the time but occasio…" at bounding box center [437, 111] width 375 height 56
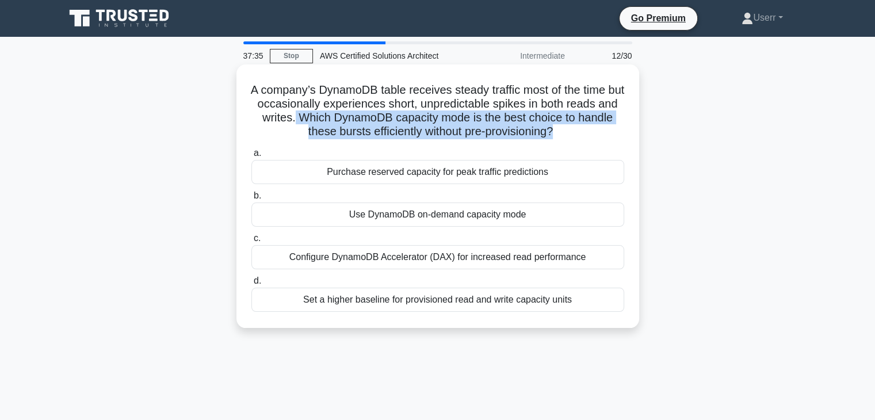
drag, startPoint x: 323, startPoint y: 111, endPoint x: 575, endPoint y: 137, distance: 253.3
click at [575, 137] on h5 "A company’s DynamoDB table receives steady traffic most of the time but occasio…" at bounding box center [437, 111] width 375 height 56
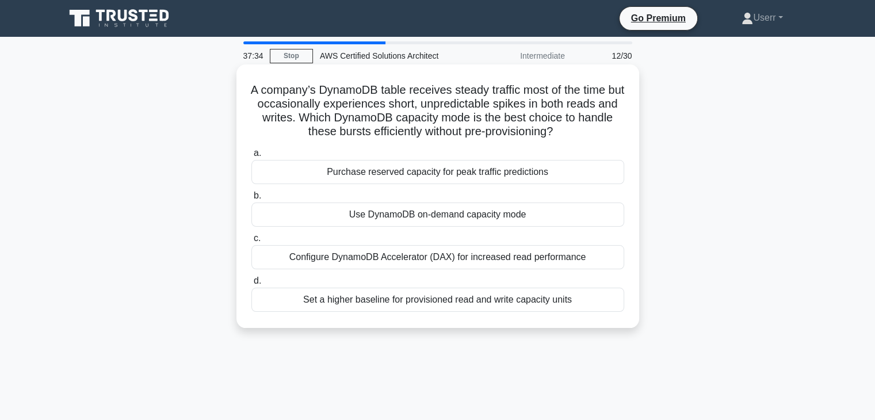
click at [567, 129] on icon ".spinner_0XTQ{transform-origin:center;animation:spinner_y6GP .75s linear infini…" at bounding box center [560, 132] width 14 height 14
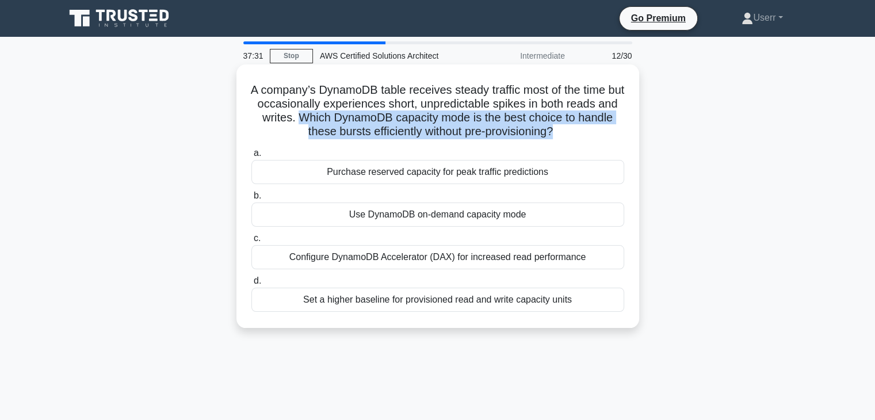
drag, startPoint x: 326, startPoint y: 117, endPoint x: 575, endPoint y: 134, distance: 250.2
click at [575, 134] on h5 "A company’s DynamoDB table receives steady traffic most of the time but occasio…" at bounding box center [437, 111] width 375 height 56
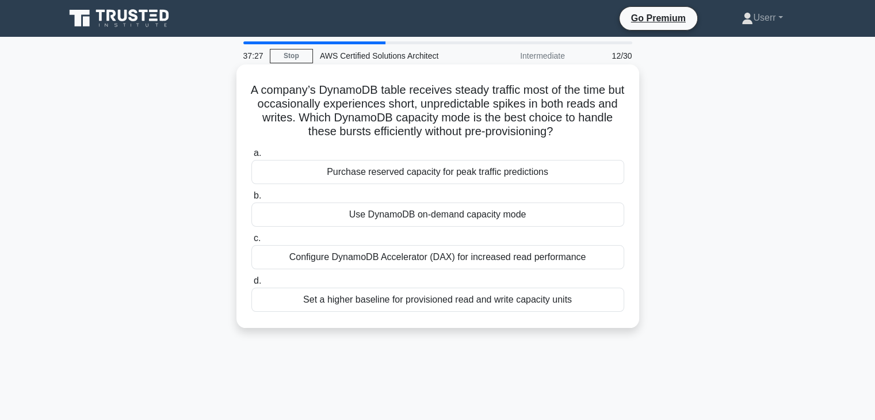
click at [579, 131] on h5 "A company’s DynamoDB table receives steady traffic most of the time but occasio…" at bounding box center [437, 111] width 375 height 56
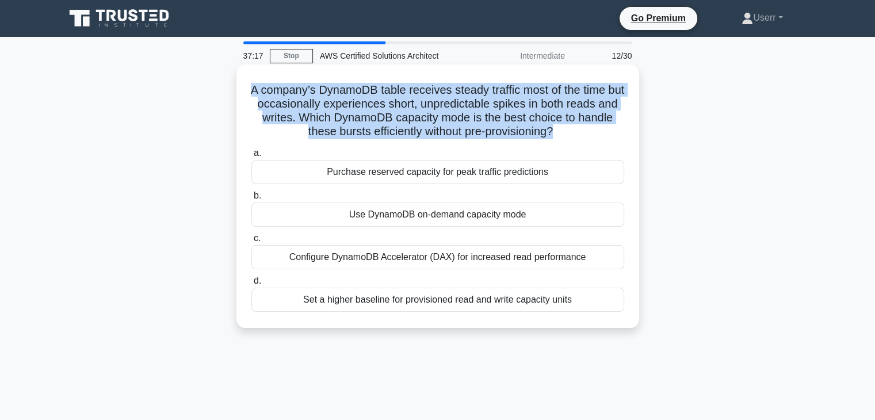
click at [579, 131] on h5 "A company’s DynamoDB table receives steady traffic most of the time but occasio…" at bounding box center [437, 111] width 375 height 56
drag, startPoint x: 575, startPoint y: 131, endPoint x: 252, endPoint y: 97, distance: 325.1
click at [252, 97] on h5 "A company’s DynamoDB table receives steady traffic most of the time but occasio…" at bounding box center [437, 111] width 375 height 56
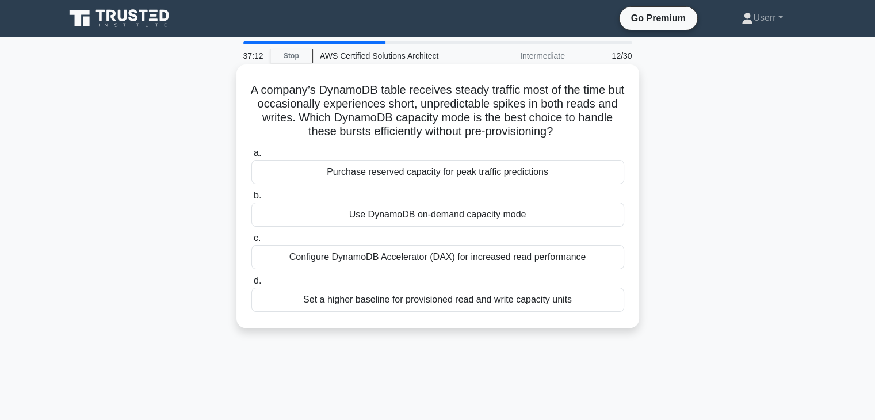
click at [567, 132] on icon at bounding box center [559, 135] width 13 height 7
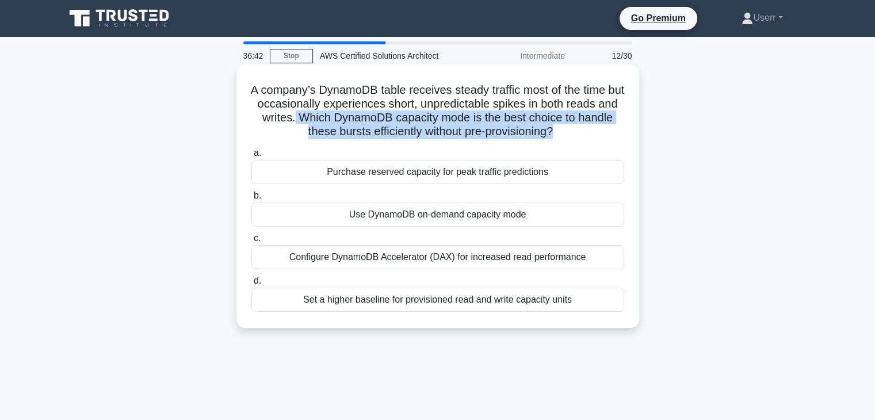
drag, startPoint x: 324, startPoint y: 117, endPoint x: 576, endPoint y: 136, distance: 252.7
click at [576, 136] on h5 "A company’s DynamoDB table receives steady traffic most of the time but occasio…" at bounding box center [437, 111] width 375 height 56
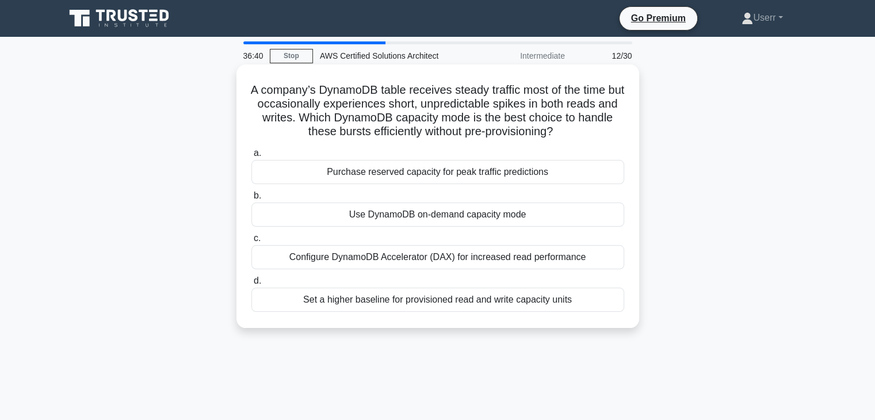
click at [567, 129] on icon ".spinner_0XTQ{transform-origin:center;animation:spinner_y6GP .75s linear infini…" at bounding box center [560, 132] width 14 height 14
drag, startPoint x: 338, startPoint y: 118, endPoint x: 441, endPoint y: 121, distance: 103.0
click at [441, 121] on h5 "A company’s DynamoDB table receives steady traffic most of the time but occasio…" at bounding box center [437, 111] width 375 height 56
click at [433, 124] on h5 "A company’s DynamoDB table receives steady traffic most of the time but occasio…" at bounding box center [437, 111] width 375 height 56
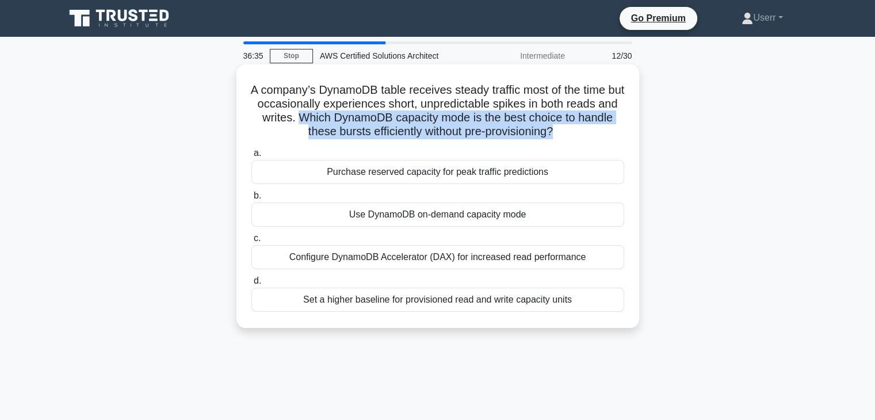
drag, startPoint x: 343, startPoint y: 117, endPoint x: 578, endPoint y: 132, distance: 235.2
click at [578, 132] on h5 "A company’s DynamoDB table receives steady traffic most of the time but occasio…" at bounding box center [437, 111] width 375 height 56
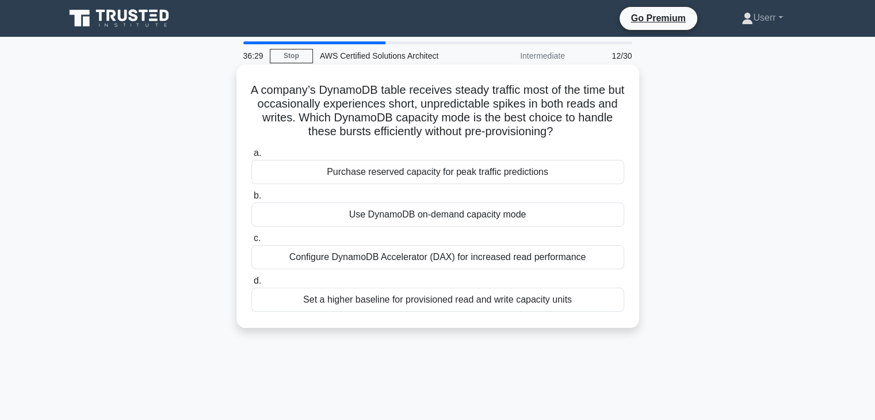
click at [579, 132] on h5 "A company’s DynamoDB table receives steady traffic most of the time but occasio…" at bounding box center [437, 111] width 375 height 56
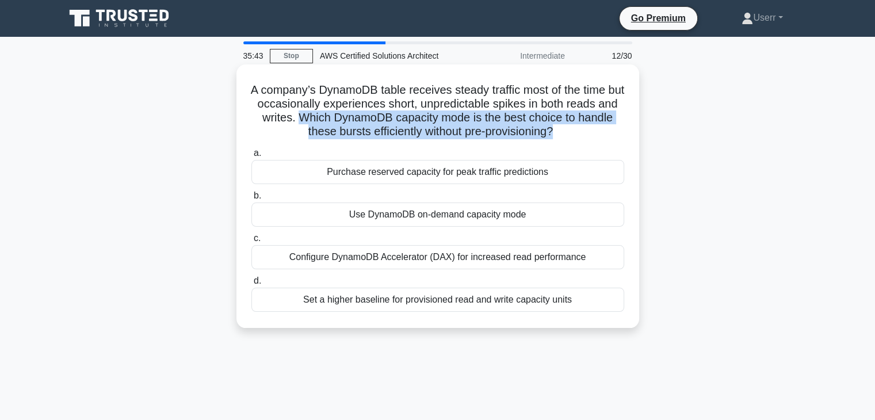
drag, startPoint x: 328, startPoint y: 121, endPoint x: 575, endPoint y: 133, distance: 246.5
click at [575, 133] on h5 "A company’s DynamoDB table receives steady traffic most of the time but occasio…" at bounding box center [437, 111] width 375 height 56
click at [578, 121] on h5 "A company’s DynamoDB table receives steady traffic most of the time but occasio…" at bounding box center [437, 111] width 375 height 56
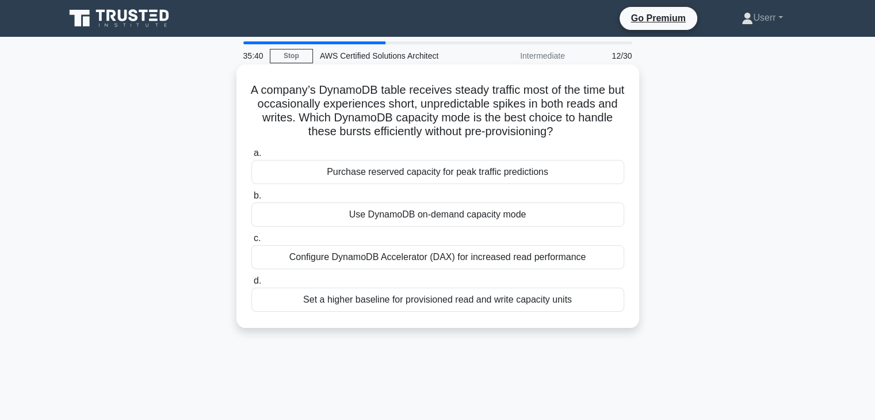
click at [430, 261] on div "Configure DynamoDB Accelerator (DAX) for increased read performance" at bounding box center [437, 257] width 373 height 24
click at [251, 242] on input "c. Configure DynamoDB Accelerator (DAX) for increased read performance" at bounding box center [251, 238] width 0 height 7
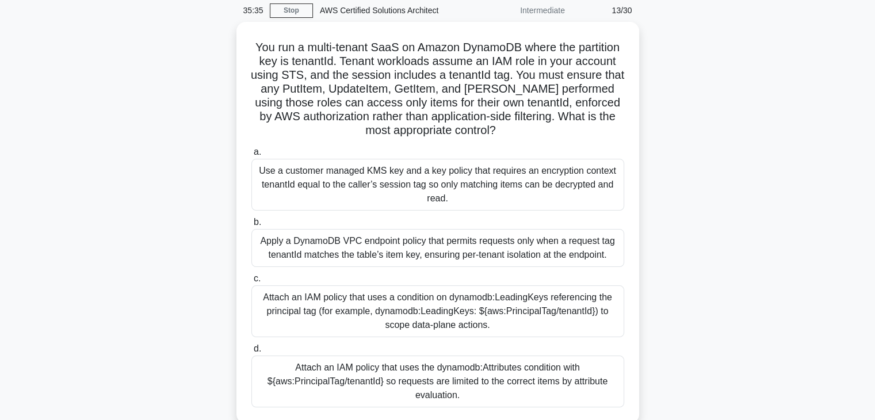
scroll to position [46, 0]
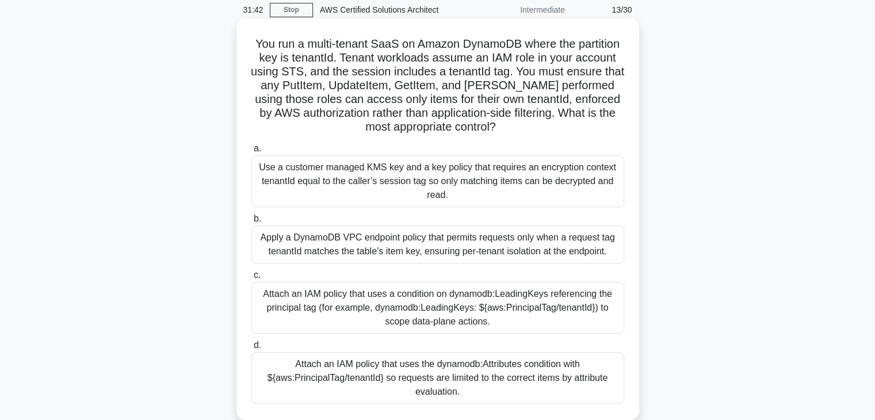
click at [446, 193] on div "Use a customer managed KMS key and a key policy that requires an encryption con…" at bounding box center [437, 181] width 373 height 52
click at [251, 152] on input "a. Use a customer managed KMS key and a key policy that requires an encryption …" at bounding box center [251, 148] width 0 height 7
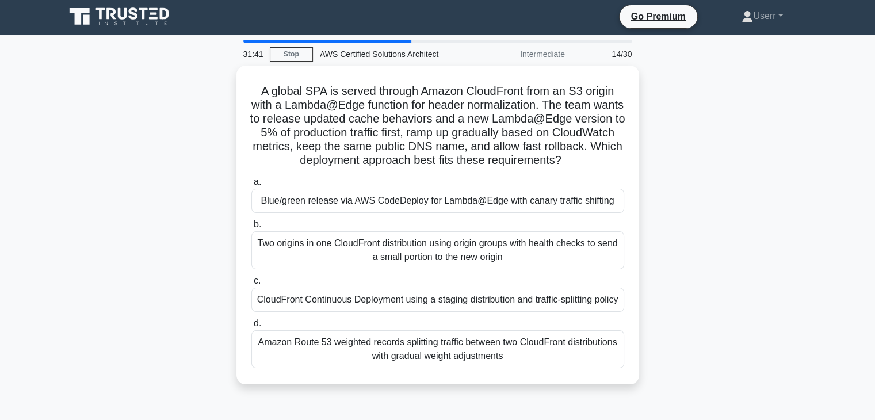
scroll to position [0, 0]
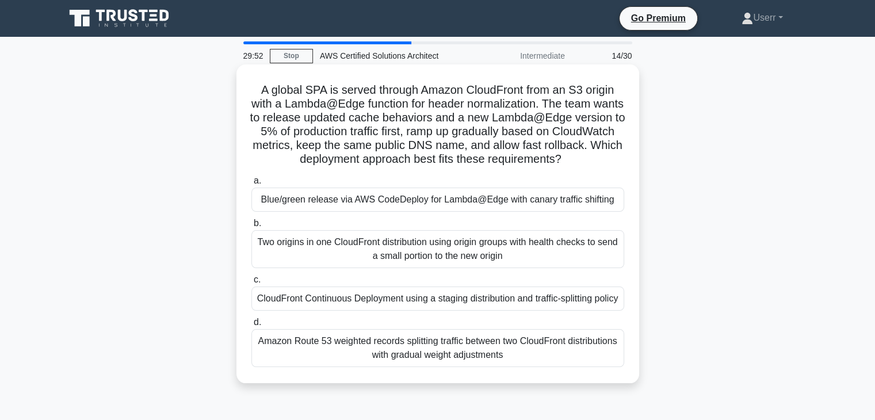
click at [396, 118] on h5 "A global SPA is served through Amazon CloudFront from an S3 origin with a Lambd…" at bounding box center [437, 125] width 375 height 84
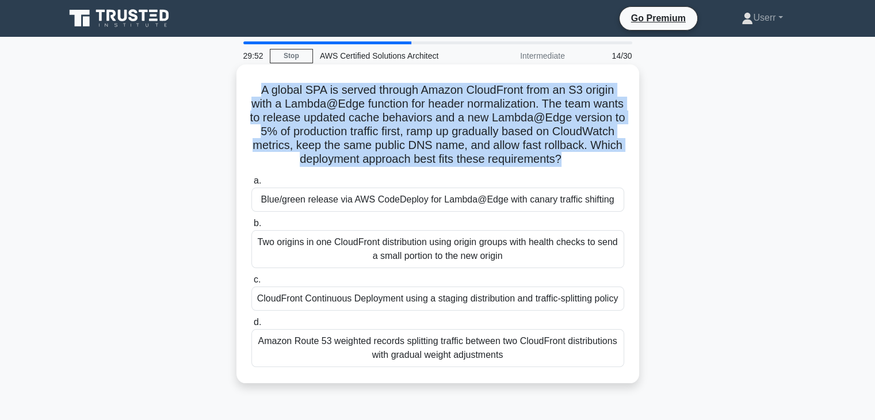
click at [396, 118] on h5 "A global SPA is served through Amazon CloudFront from an S3 origin with a Lambd…" at bounding box center [437, 125] width 375 height 84
click at [418, 123] on h5 "A global SPA is served through Amazon CloudFront from an S3 origin with a Lambd…" at bounding box center [437, 125] width 375 height 84
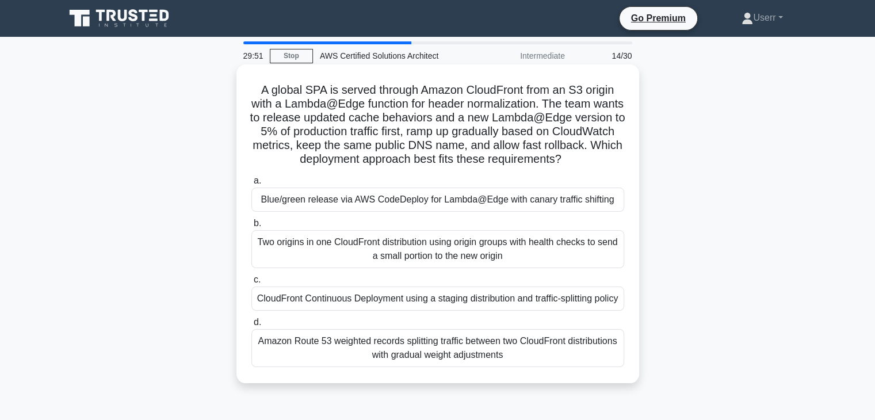
click at [418, 123] on h5 "A global SPA is served through Amazon CloudFront from an S3 origin with a Lambd…" at bounding box center [437, 125] width 375 height 84
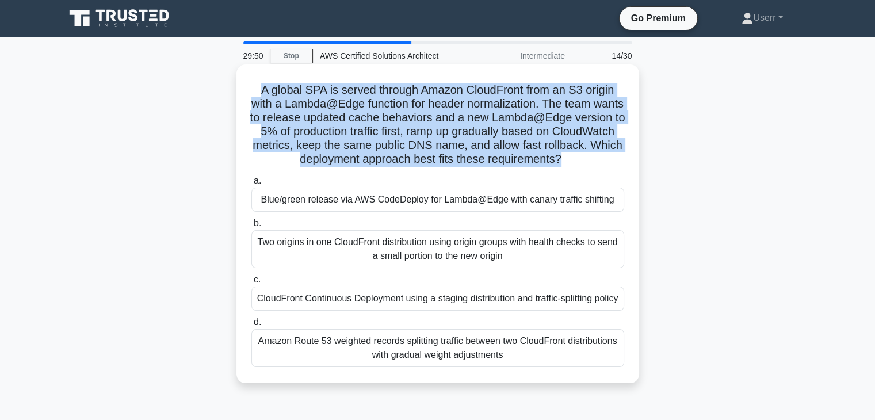
click at [418, 123] on h5 "A global SPA is served through Amazon CloudFront from an S3 origin with a Lambd…" at bounding box center [437, 125] width 375 height 84
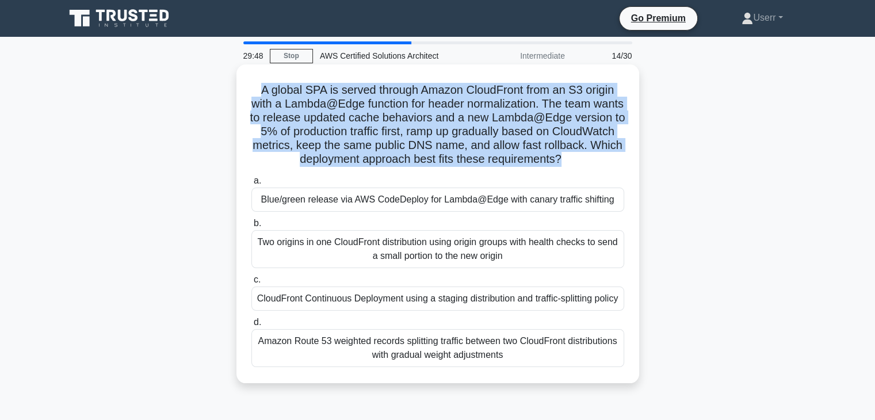
click at [422, 129] on h5 "A global SPA is served through Amazon CloudFront from an S3 origin with a Lambd…" at bounding box center [437, 125] width 375 height 84
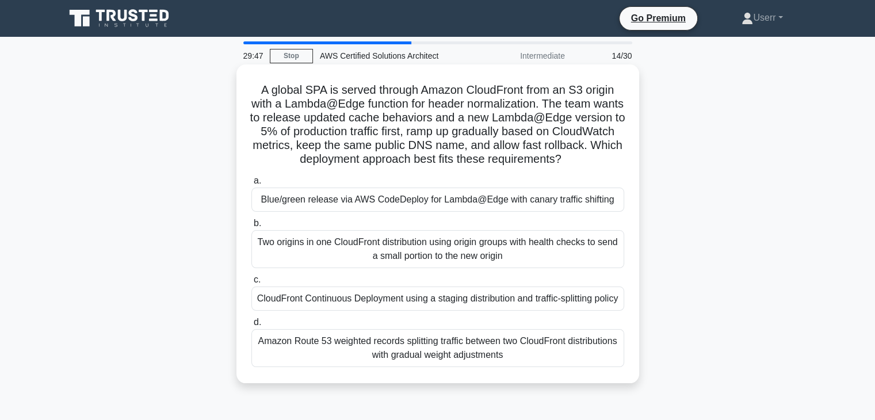
click at [422, 129] on h5 "A global SPA is served through Amazon CloudFront from an S3 origin with a Lambd…" at bounding box center [437, 125] width 375 height 84
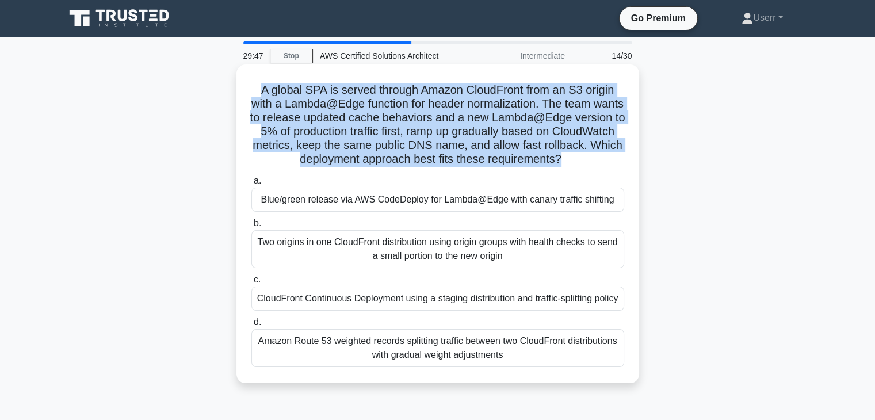
click at [422, 129] on h5 "A global SPA is served through Amazon CloudFront from an S3 origin with a Lambd…" at bounding box center [437, 125] width 375 height 84
click at [432, 143] on h5 "A global SPA is served through Amazon CloudFront from an S3 origin with a Lambd…" at bounding box center [437, 125] width 375 height 84
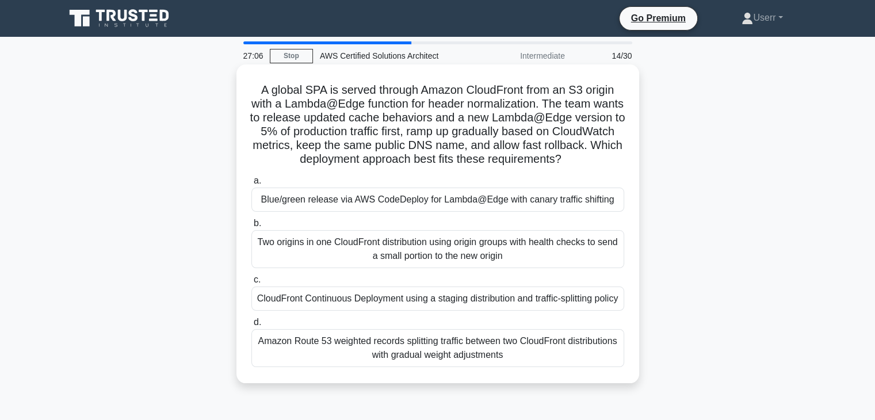
click at [496, 198] on div "Blue/green release via AWS CodeDeploy for Lambda@Edge with canary traffic shift…" at bounding box center [437, 200] width 373 height 24
click at [251, 185] on input "a. Blue/green release via AWS CodeDeploy for Lambda@Edge with canary traffic sh…" at bounding box center [251, 180] width 0 height 7
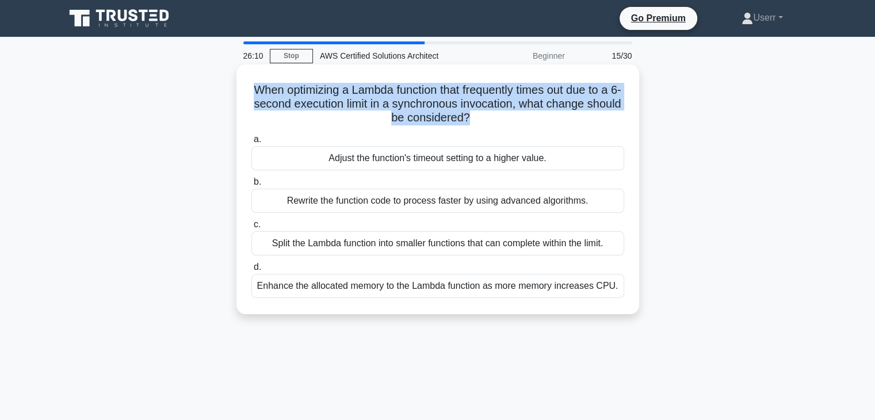
drag, startPoint x: 254, startPoint y: 93, endPoint x: 487, endPoint y: 121, distance: 234.1
click at [487, 121] on h5 "When optimizing a Lambda function that frequently times out due to a 6-second e…" at bounding box center [437, 104] width 375 height 43
click at [378, 98] on h5 "When optimizing a Lambda function that frequently times out due to a 6-second e…" at bounding box center [437, 104] width 375 height 43
drag, startPoint x: 253, startPoint y: 91, endPoint x: 486, endPoint y: 118, distance: 234.5
click at [486, 118] on h5 "When optimizing a Lambda function that frequently times out due to a 6-second e…" at bounding box center [437, 104] width 375 height 43
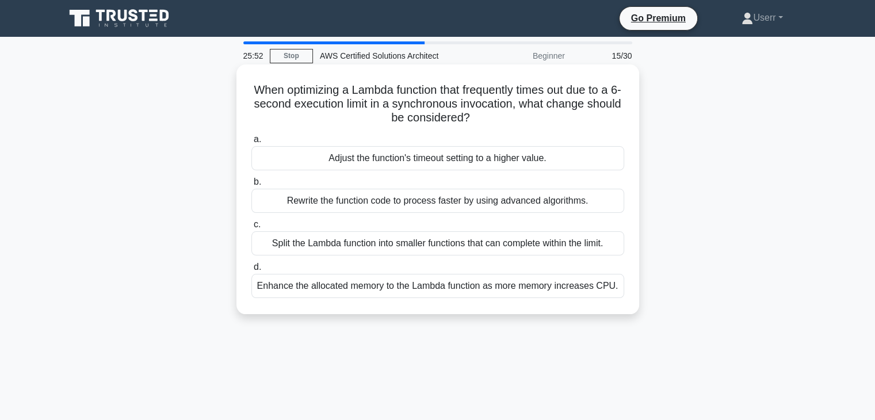
click at [490, 117] on h5 "When optimizing a Lambda function that frequently times out due to a 6-second e…" at bounding box center [437, 104] width 375 height 43
click at [412, 246] on div "Split the Lambda function into smaller functions that can complete within the l…" at bounding box center [437, 243] width 373 height 24
click at [251, 228] on input "c. Split the Lambda function into smaller functions that can complete within th…" at bounding box center [251, 224] width 0 height 7
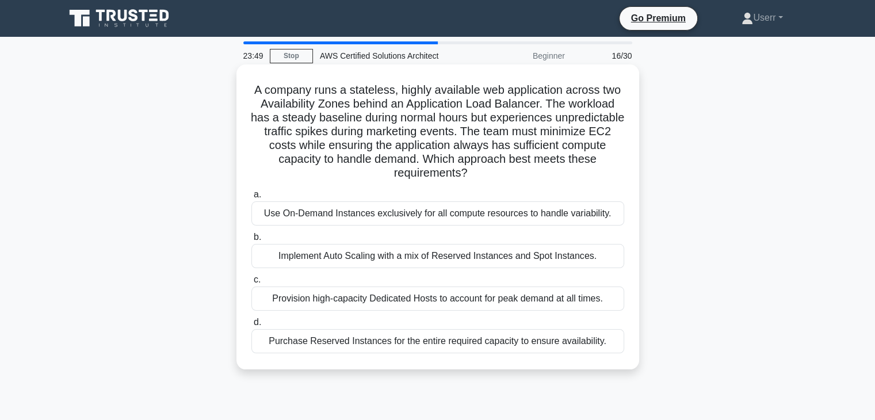
click at [592, 256] on div "Implement Auto Scaling with a mix of Reserved Instances and Spot Instances." at bounding box center [437, 256] width 373 height 24
click at [251, 241] on input "b. Implement Auto Scaling with a mix of Reserved Instances and Spot Instances." at bounding box center [251, 237] width 0 height 7
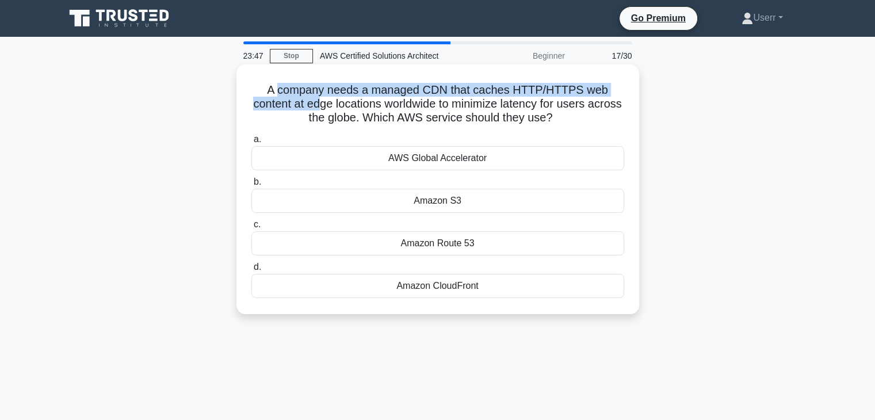
drag, startPoint x: 282, startPoint y: 89, endPoint x: 338, endPoint y: 109, distance: 59.3
click at [338, 109] on h5 "A company needs a managed CDN that caches HTTP/HTTPS web content at edge locati…" at bounding box center [437, 104] width 375 height 43
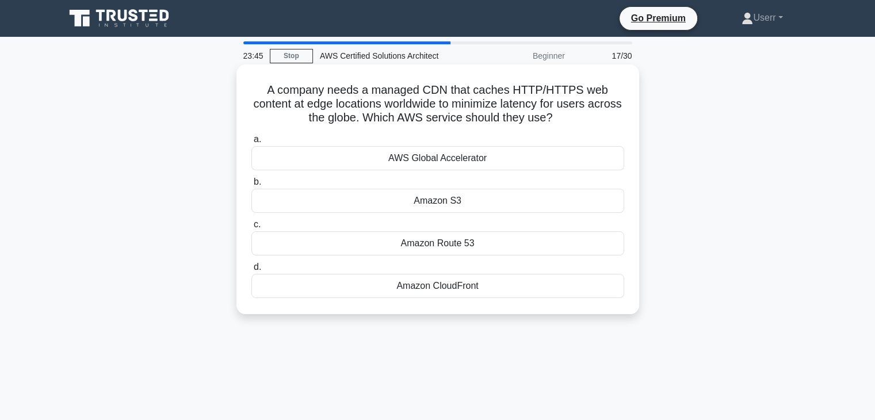
drag, startPoint x: 264, startPoint y: 89, endPoint x: 586, endPoint y: 123, distance: 323.3
click at [586, 123] on h5 "A company needs a managed CDN that caches HTTP/HTTPS web content at edge locati…" at bounding box center [437, 104] width 375 height 43
click at [560, 115] on h5 "A company needs a managed CDN that caches HTTP/HTTPS web content at edge locati…" at bounding box center [437, 104] width 375 height 43
click at [460, 92] on h5 "A company needs a managed CDN that caches HTTP/HTTPS web content at edge locati…" at bounding box center [437, 104] width 375 height 43
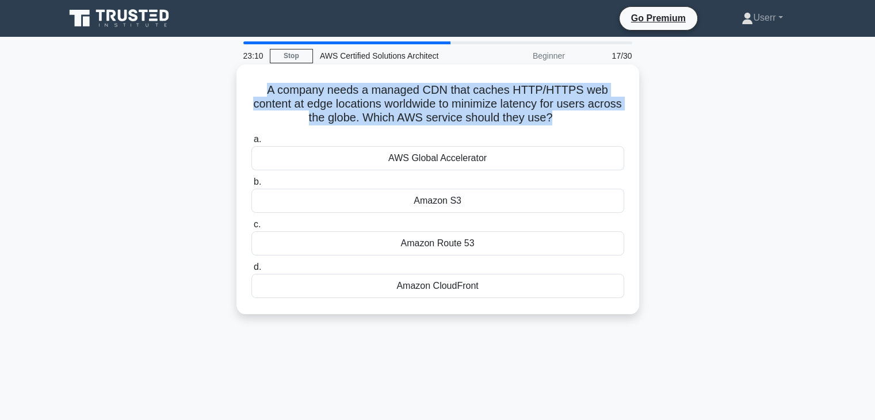
click at [460, 92] on h5 "A company needs a managed CDN that caches HTTP/HTTPS web content at edge locati…" at bounding box center [437, 104] width 375 height 43
click at [567, 115] on icon at bounding box center [560, 115] width 14 height 10
drag, startPoint x: 569, startPoint y: 116, endPoint x: 264, endPoint y: 96, distance: 305.5
click at [264, 96] on h5 "A company needs a managed CDN that caches HTTP/HTTPS web content at edge locati…" at bounding box center [437, 104] width 375 height 43
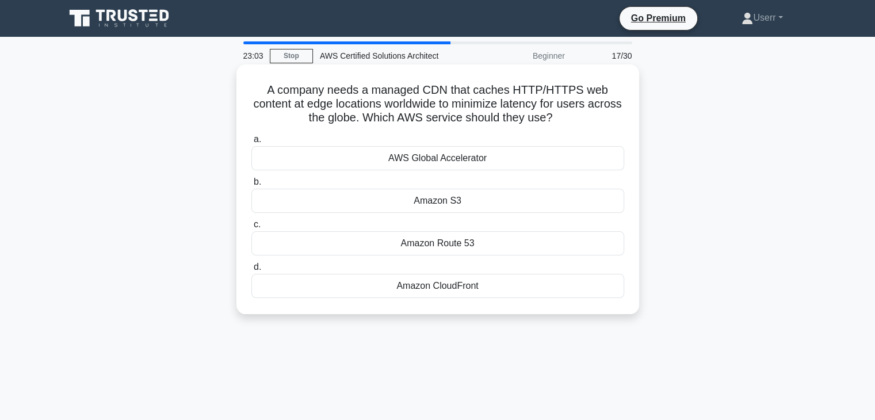
click at [566, 116] on icon ".spinner_0XTQ{transform-origin:center;animation:spinner_y6GP .75s linear infini…" at bounding box center [559, 119] width 14 height 14
click at [453, 286] on div "Amazon CloudFront" at bounding box center [437, 286] width 373 height 24
click at [251, 271] on input "d. Amazon CloudFront" at bounding box center [251, 266] width 0 height 7
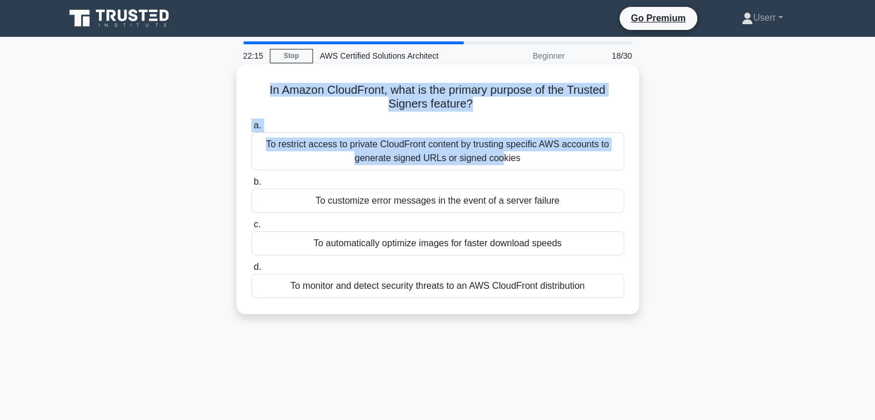
drag, startPoint x: 265, startPoint y: 92, endPoint x: 299, endPoint y: 136, distance: 55.8
click at [299, 136] on div "In Amazon CloudFront, what is the primary purpose of the Trusted Signers featur…" at bounding box center [437, 189] width 393 height 240
click at [319, 109] on h5 "In Amazon CloudFront, what is the primary purpose of the Trusted Signers featur…" at bounding box center [437, 97] width 375 height 29
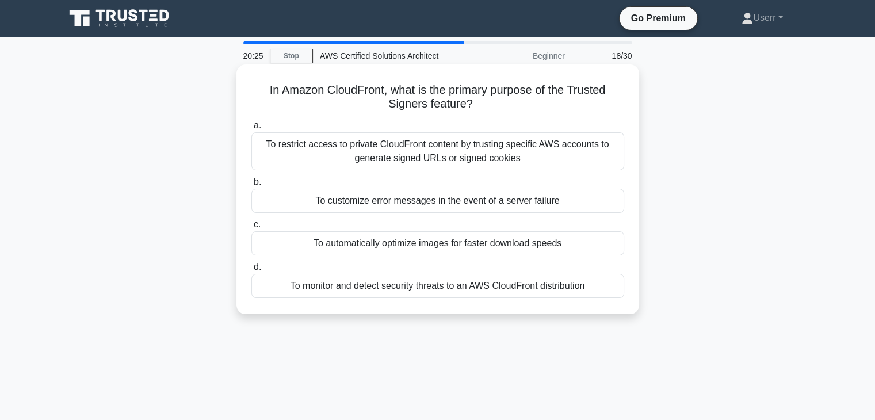
drag, startPoint x: 389, startPoint y: 105, endPoint x: 474, endPoint y: 110, distance: 84.7
click at [474, 110] on h5 "In Amazon CloudFront, what is the primary purpose of the Trusted Signers featur…" at bounding box center [437, 97] width 375 height 29
click at [475, 106] on icon at bounding box center [480, 101] width 14 height 9
drag, startPoint x: 469, startPoint y: 104, endPoint x: 389, endPoint y: 101, distance: 80.0
click at [389, 101] on h5 "In Amazon CloudFront, what is the primary purpose of the Trusted Signers featur…" at bounding box center [437, 97] width 375 height 29
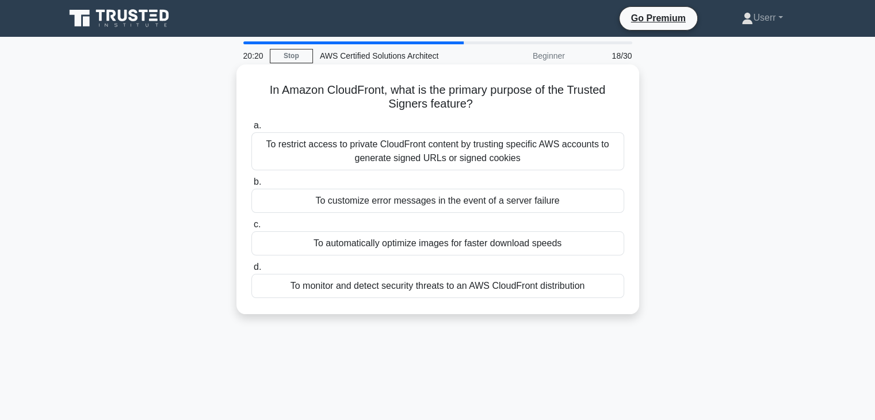
click at [473, 99] on h5 "In Amazon CloudFront, what is the primary purpose of the Trusted Signers featur…" at bounding box center [437, 97] width 375 height 29
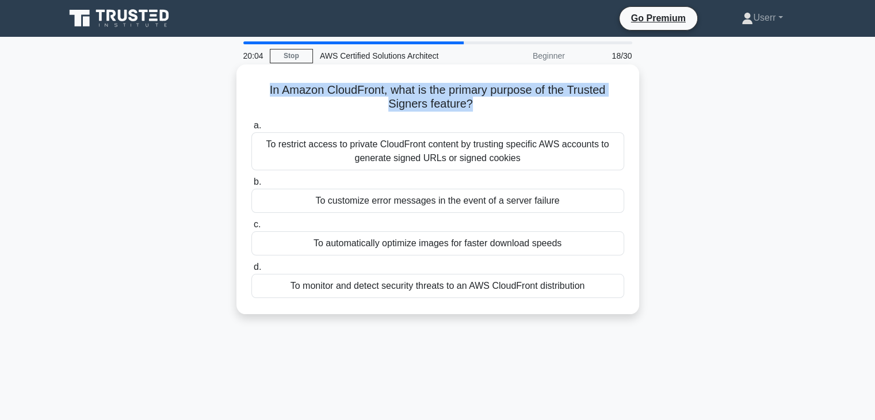
drag, startPoint x: 263, startPoint y: 93, endPoint x: 469, endPoint y: 104, distance: 206.3
click at [469, 104] on h5 "In Amazon CloudFront, what is the primary purpose of the Trusted Signers featur…" at bounding box center [437, 97] width 375 height 29
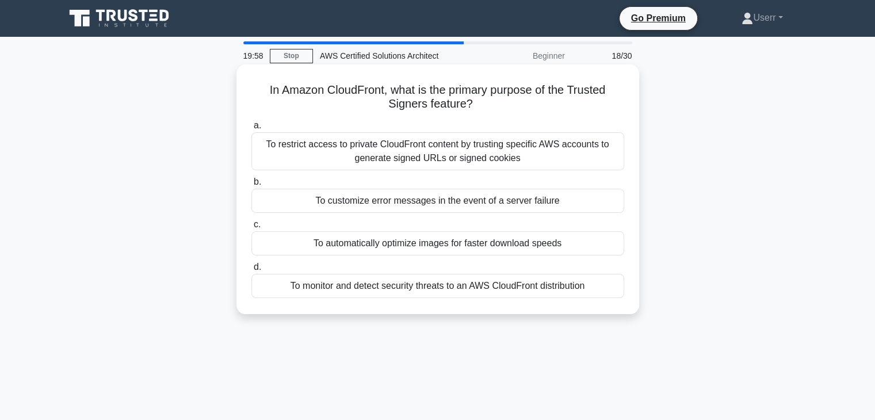
click at [473, 104] on h5 "In Amazon CloudFront, what is the primary purpose of the Trusted Signers featur…" at bounding box center [437, 97] width 375 height 29
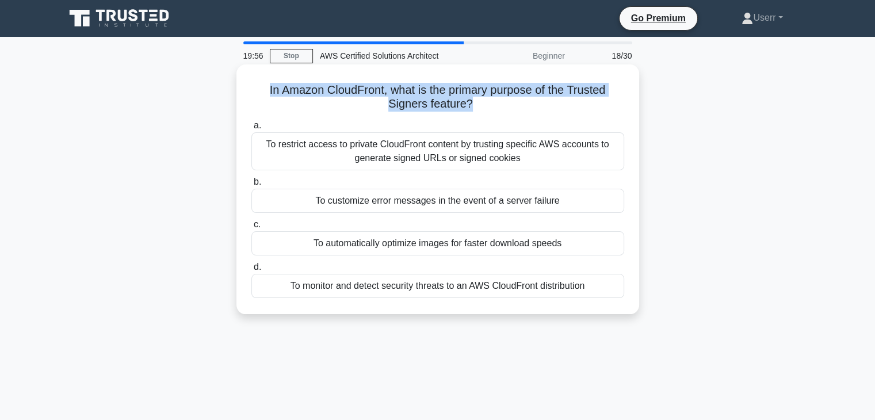
drag, startPoint x: 469, startPoint y: 103, endPoint x: 262, endPoint y: 88, distance: 207.6
click at [262, 88] on h5 "In Amazon CloudFront, what is the primary purpose of the Trusted Signers featur…" at bounding box center [437, 97] width 375 height 29
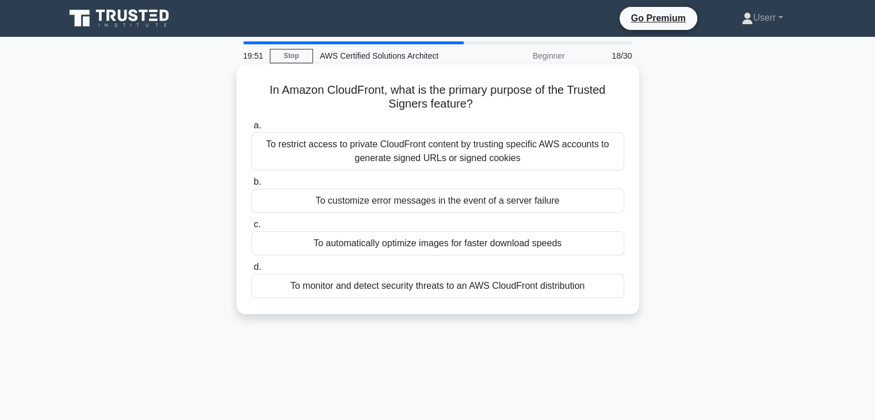
click at [473, 103] on h5 "In Amazon CloudFront, what is the primary purpose of the Trusted Signers featur…" at bounding box center [437, 97] width 375 height 29
click at [449, 104] on h5 "In Amazon CloudFront, what is the primary purpose of the Trusted Signers featur…" at bounding box center [437, 97] width 375 height 29
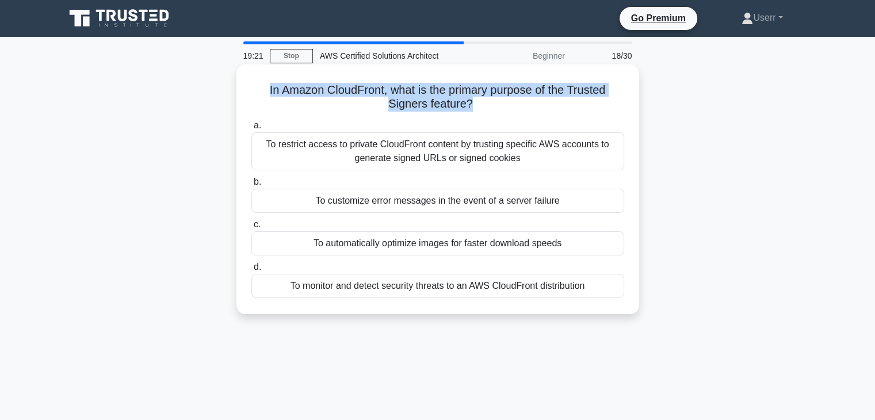
click at [449, 104] on h5 "In Amazon CloudFront, what is the primary purpose of the Trusted Signers featur…" at bounding box center [437, 97] width 375 height 29
drag, startPoint x: 470, startPoint y: 104, endPoint x: 262, endPoint y: 87, distance: 208.3
click at [262, 87] on h5 "In Amazon CloudFront, what is the primary purpose of the Trusted Signers featur…" at bounding box center [437, 97] width 375 height 29
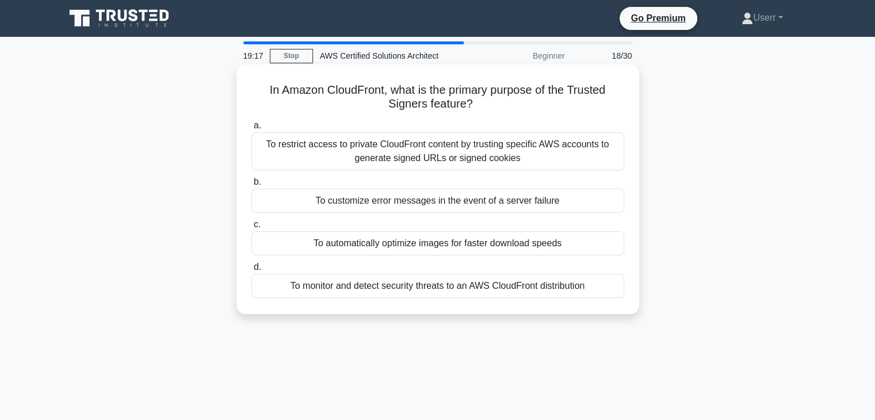
click at [473, 104] on h5 "In Amazon CloudFront, what is the primary purpose of the Trusted Signers featur…" at bounding box center [437, 97] width 375 height 29
click at [519, 159] on div "To restrict access to private CloudFront content by trusting specific AWS accou…" at bounding box center [437, 151] width 373 height 38
click at [251, 129] on input "a. To restrict access to private CloudFront content by trusting specific AWS ac…" at bounding box center [251, 125] width 0 height 7
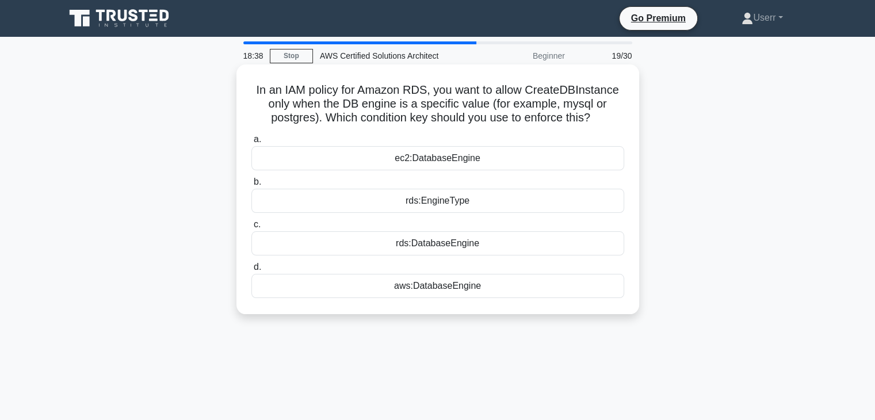
click at [346, 89] on h5 "In an IAM policy for Amazon RDS, you want to allow CreateDBInstance only when t…" at bounding box center [437, 104] width 375 height 43
click at [354, 98] on h5 "In an IAM policy for Amazon RDS, you want to allow CreateDBInstance only when t…" at bounding box center [437, 104] width 375 height 43
drag, startPoint x: 320, startPoint y: 118, endPoint x: 594, endPoint y: 117, distance: 273.8
click at [594, 117] on h5 "In an IAM policy for Amazon RDS, you want to allow CreateDBInstance only when t…" at bounding box center [437, 104] width 375 height 43
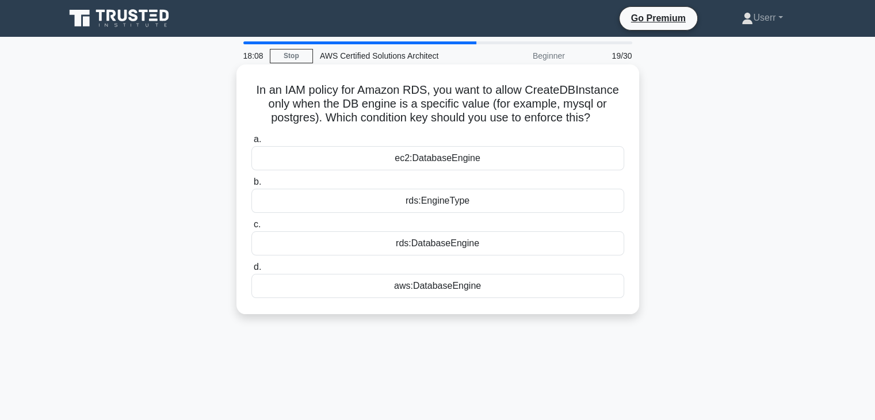
click at [594, 117] on h5 "In an IAM policy for Amazon RDS, you want to allow CreateDBInstance only when t…" at bounding box center [437, 104] width 375 height 43
drag, startPoint x: 592, startPoint y: 117, endPoint x: 322, endPoint y: 118, distance: 270.4
click at [322, 118] on h5 "In an IAM policy for Amazon RDS, you want to allow CreateDBInstance only when t…" at bounding box center [437, 104] width 375 height 43
click at [596, 114] on icon ".spinner_0XTQ{transform-origin:center;animation:spinner_y6GP .75s linear infini…" at bounding box center [597, 119] width 14 height 14
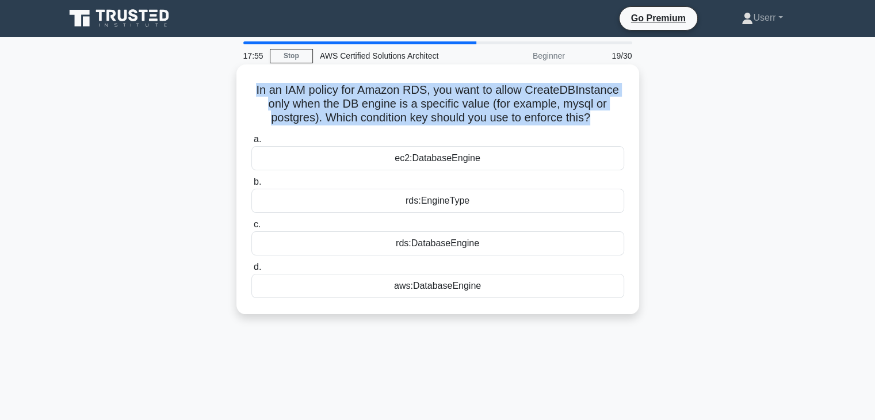
drag, startPoint x: 254, startPoint y: 93, endPoint x: 591, endPoint y: 116, distance: 337.8
click at [591, 116] on h5 "In an IAM policy for Amazon RDS, you want to allow CreateDBInstance only when t…" at bounding box center [437, 104] width 375 height 43
click at [592, 109] on h5 "In an IAM policy for Amazon RDS, you want to allow CreateDBInstance only when t…" at bounding box center [437, 104] width 375 height 43
drag, startPoint x: 248, startPoint y: 88, endPoint x: 589, endPoint y: 119, distance: 342.5
click at [589, 119] on div "In an IAM policy for Amazon RDS, you want to allow CreateDBInstance only when t…" at bounding box center [437, 189] width 393 height 240
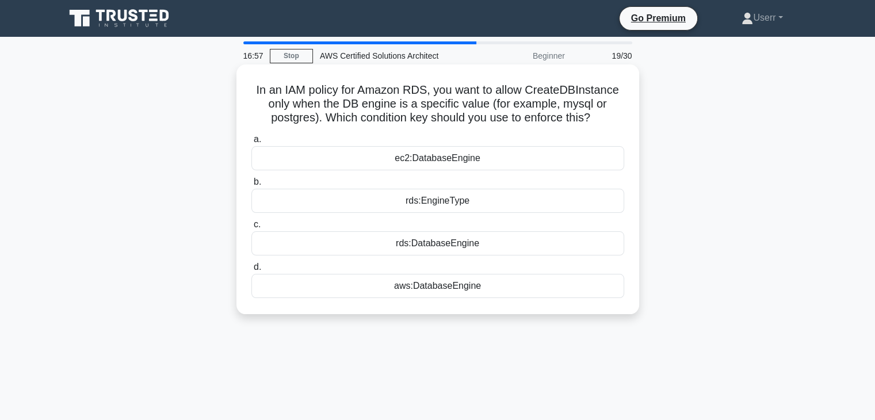
click at [592, 118] on h5 "In an IAM policy for Amazon RDS, you want to allow CreateDBInstance only when t…" at bounding box center [437, 104] width 375 height 43
drag, startPoint x: 592, startPoint y: 118, endPoint x: 250, endPoint y: 70, distance: 345.6
click at [250, 70] on div "In an IAM policy for Amazon RDS, you want to allow CreateDBInstance only when t…" at bounding box center [437, 189] width 393 height 240
click at [591, 114] on h5 "In an IAM policy for Amazon RDS, you want to allow CreateDBInstance only when t…" at bounding box center [437, 104] width 375 height 43
drag, startPoint x: 591, startPoint y: 114, endPoint x: 550, endPoint y: 110, distance: 41.7
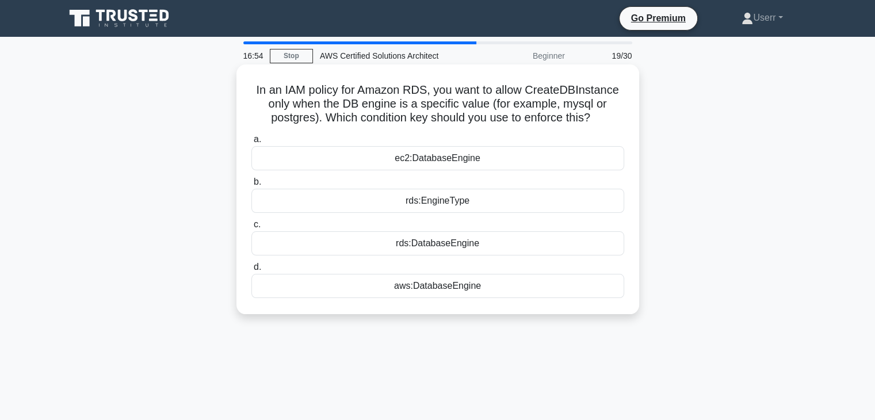
click at [550, 110] on h5 "In an IAM policy for Amazon RDS, you want to allow CreateDBInstance only when t…" at bounding box center [437, 104] width 375 height 43
click at [558, 114] on h5 "In an IAM policy for Amazon RDS, you want to allow CreateDBInstance only when t…" at bounding box center [437, 104] width 375 height 43
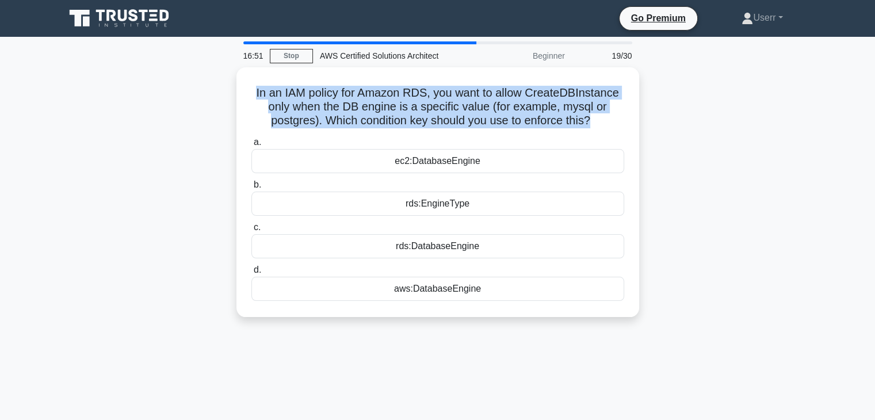
drag, startPoint x: 590, startPoint y: 119, endPoint x: 228, endPoint y: 85, distance: 363.5
click at [228, 85] on div "In an IAM policy for Amazon RDS, you want to allow CreateDBInstance only when t…" at bounding box center [437, 198] width 759 height 263
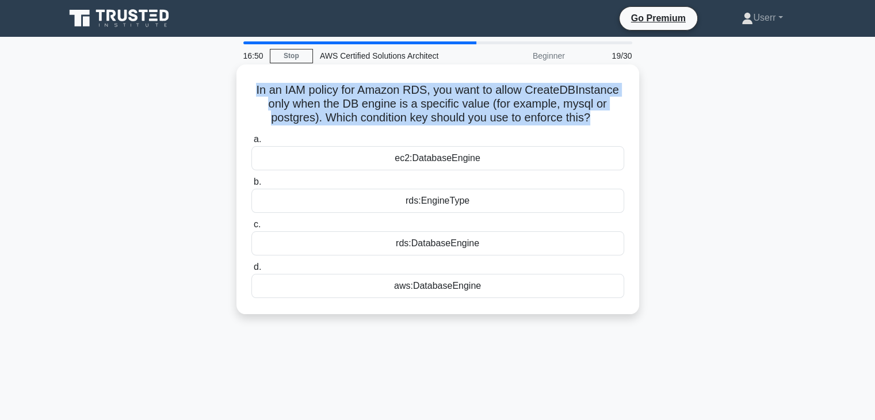
click at [374, 108] on h5 "In an IAM policy for Amazon RDS, you want to allow CreateDBInstance only when t…" at bounding box center [437, 104] width 375 height 43
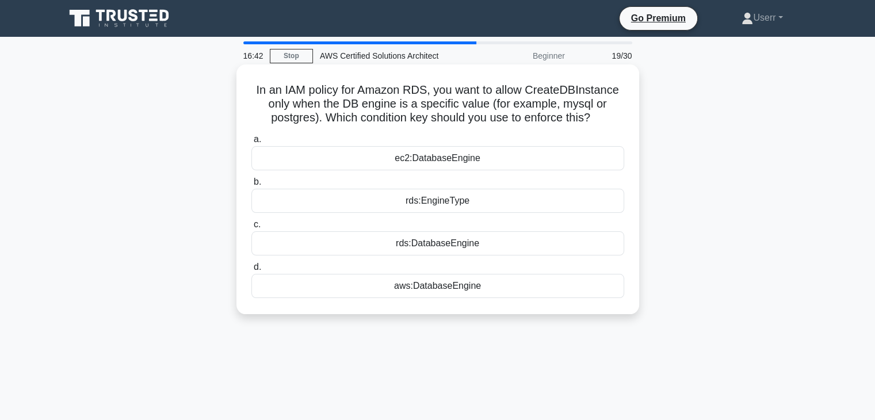
click at [401, 221] on label "c. rds:DatabaseEngine" at bounding box center [437, 236] width 373 height 38
click at [251, 221] on input "c. rds:DatabaseEngine" at bounding box center [251, 224] width 0 height 7
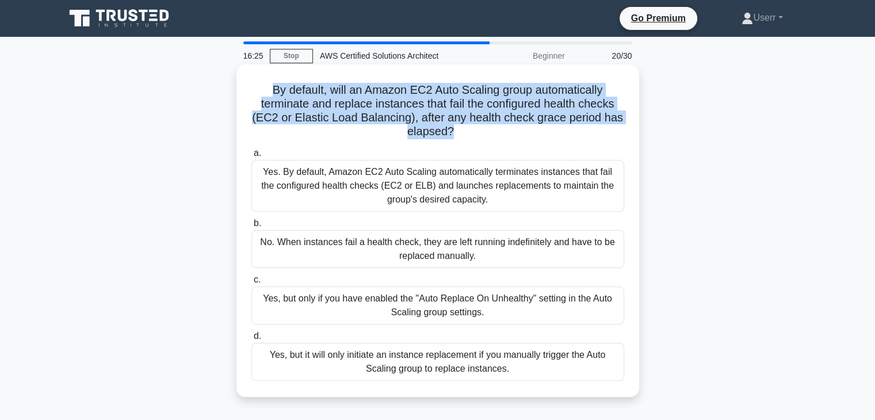
drag, startPoint x: 270, startPoint y: 89, endPoint x: 450, endPoint y: 131, distance: 185.6
click at [450, 131] on h5 "By default, will an Amazon EC2 Auto Scaling group automatically terminate and r…" at bounding box center [437, 111] width 375 height 56
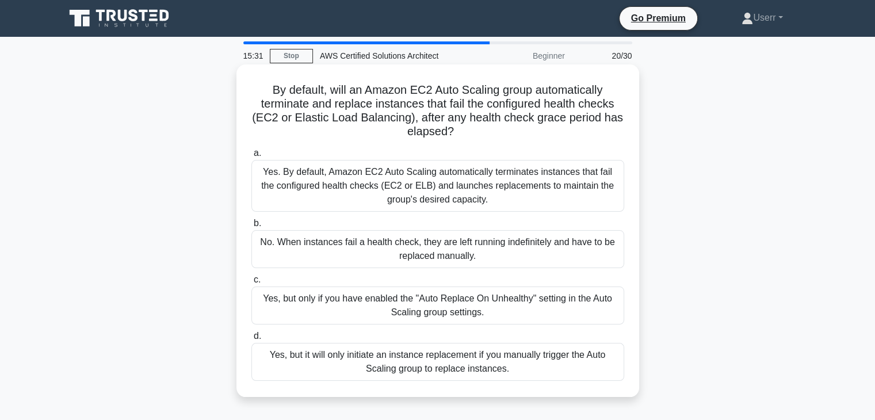
click at [456, 134] on icon ".spinner_0XTQ{transform-origin:center;animation:spinner_y6GP .75s linear infini…" at bounding box center [461, 132] width 14 height 14
click at [360, 185] on div "Yes. By default, Amazon EC2 Auto Scaling automatically terminates instances tha…" at bounding box center [437, 186] width 373 height 52
click at [251, 157] on input "a. Yes. By default, Amazon EC2 Auto Scaling automatically terminates instances …" at bounding box center [251, 153] width 0 height 7
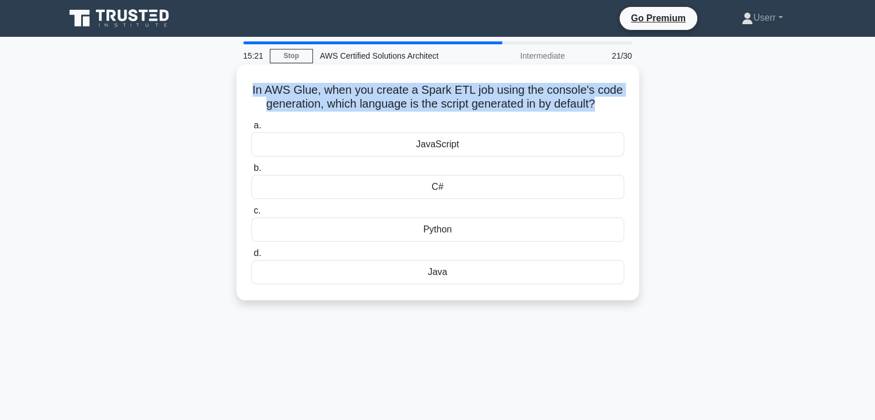
drag, startPoint x: 251, startPoint y: 88, endPoint x: 596, endPoint y: 102, distance: 344.8
click at [596, 102] on h5 "In AWS Glue, when you create a Spark ETL job using the console's code generatio…" at bounding box center [437, 97] width 375 height 29
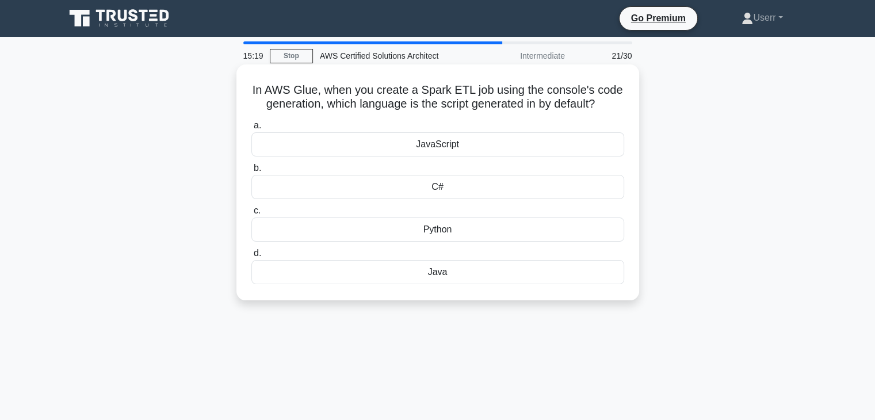
click at [600, 103] on h5 "In AWS Glue, when you create a Spark ETL job using the console's code generatio…" at bounding box center [437, 97] width 375 height 29
click at [437, 224] on div "Python" at bounding box center [437, 229] width 373 height 24
click at [251, 215] on input "c. Python" at bounding box center [251, 210] width 0 height 7
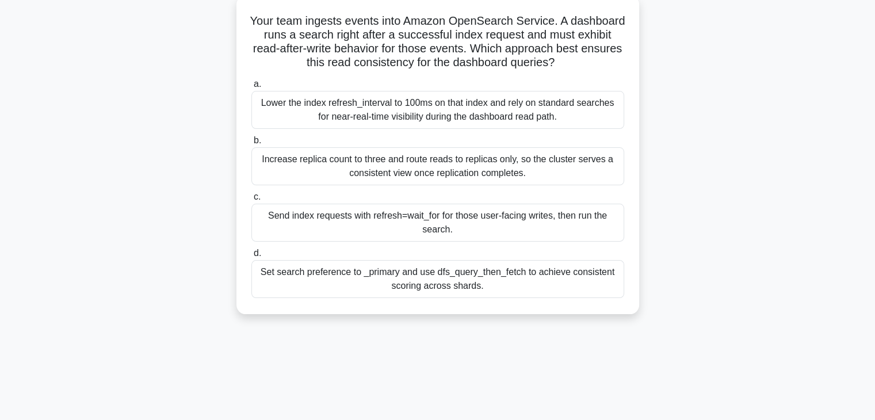
scroll to position [69, 0]
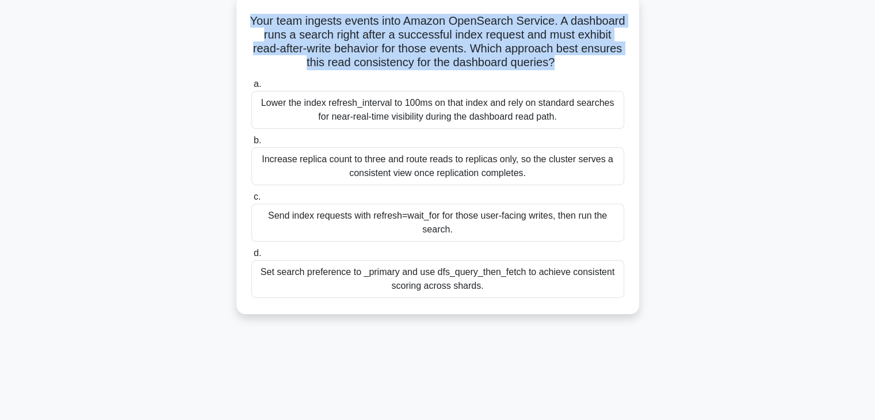
drag, startPoint x: 276, startPoint y: 21, endPoint x: 576, endPoint y: 67, distance: 303.8
click at [576, 67] on h5 "Your team ingests events into Amazon OpenSearch Service. A dashboard runs a sea…" at bounding box center [437, 42] width 375 height 56
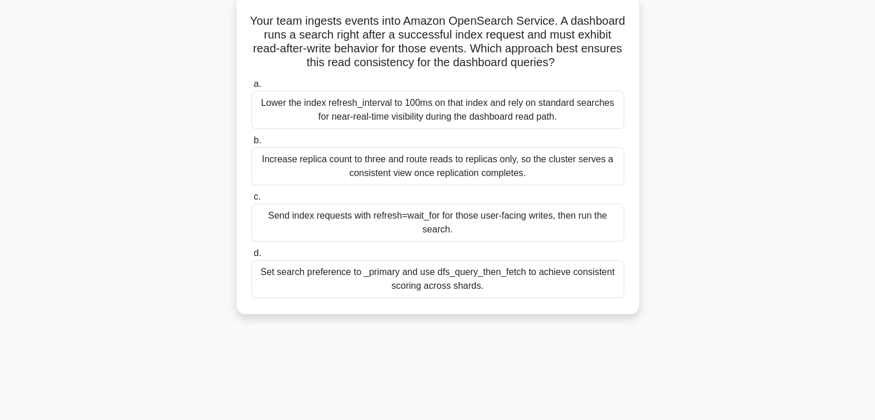
click at [579, 63] on h5 "Your team ingests events into Amazon OpenSearch Service. A dashboard runs a sea…" at bounding box center [437, 42] width 375 height 56
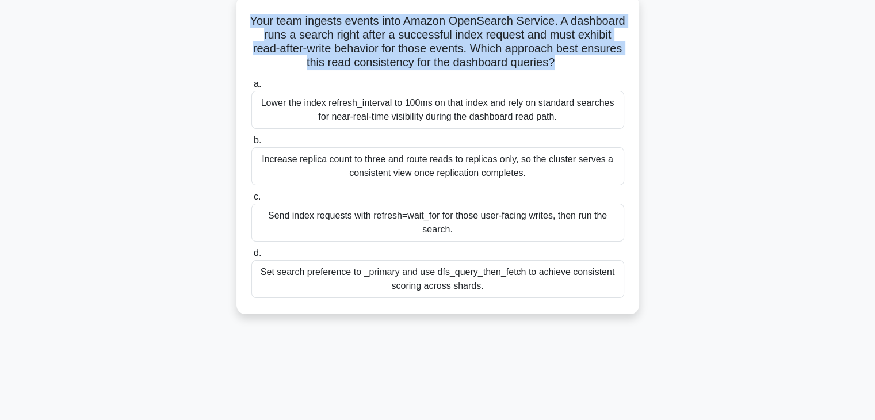
drag, startPoint x: 277, startPoint y: 17, endPoint x: 576, endPoint y: 58, distance: 301.9
click at [576, 58] on h5 "Your team ingests events into Amazon OpenSearch Service. A dashboard runs a sea…" at bounding box center [437, 42] width 375 height 56
click at [629, 42] on div "Your team ingests events into Amazon OpenSearch Service. A dashboard runs a sea…" at bounding box center [437, 154] width 393 height 309
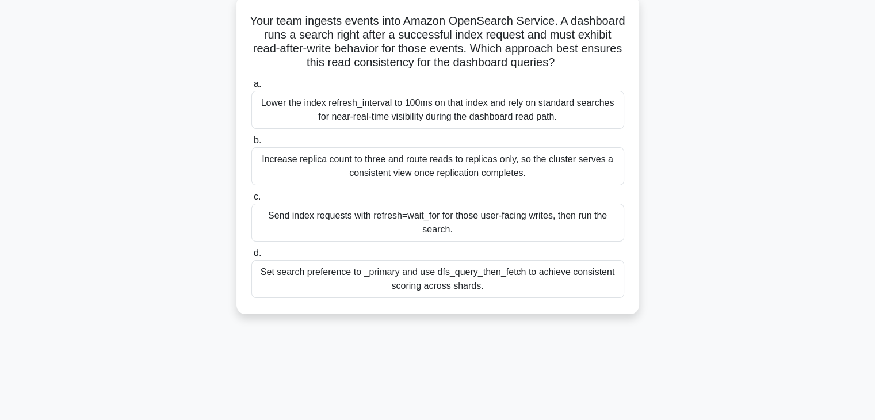
click at [506, 169] on div "Increase replica count to three and route reads to replicas only, so the cluste…" at bounding box center [437, 166] width 373 height 38
click at [251, 144] on input "b. Increase replica count to three and route reads to replicas only, so the clu…" at bounding box center [251, 140] width 0 height 7
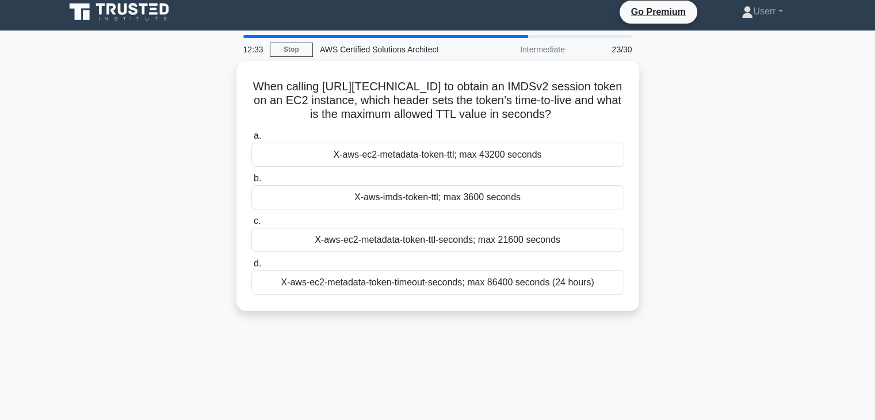
scroll to position [0, 0]
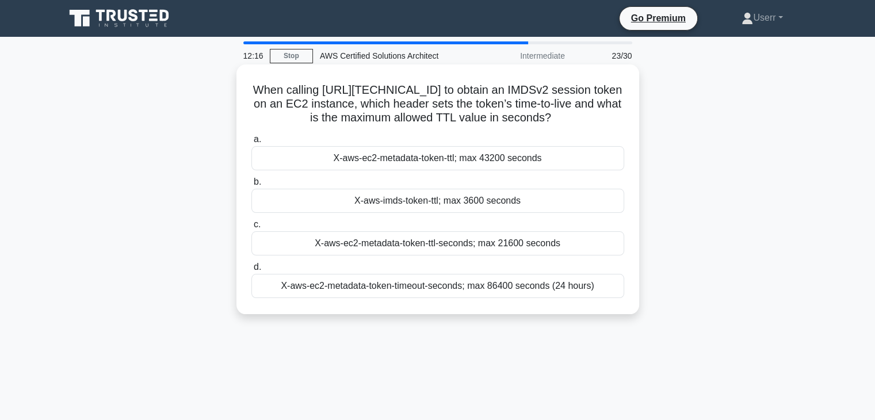
click at [513, 213] on div "X-aws-imds-token-ttl; max 3600 seconds" at bounding box center [437, 201] width 373 height 24
click at [251, 186] on input "b. X-aws-imds-token-ttl; max 3600 seconds" at bounding box center [251, 181] width 0 height 7
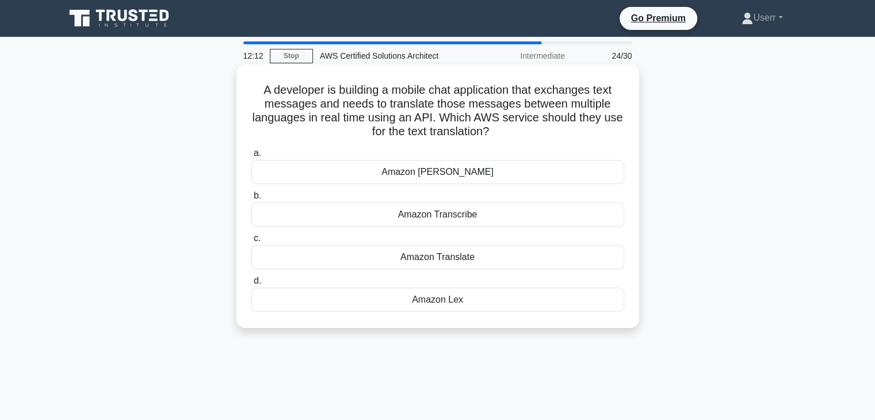
drag, startPoint x: 259, startPoint y: 89, endPoint x: 497, endPoint y: 131, distance: 241.2
click at [497, 131] on h5 "A developer is building a mobile chat application that exchanges text messages …" at bounding box center [437, 111] width 375 height 56
click at [497, 131] on icon ".spinner_0XTQ{transform-origin:center;animation:spinner_y6GP .75s linear infini…" at bounding box center [496, 132] width 14 height 14
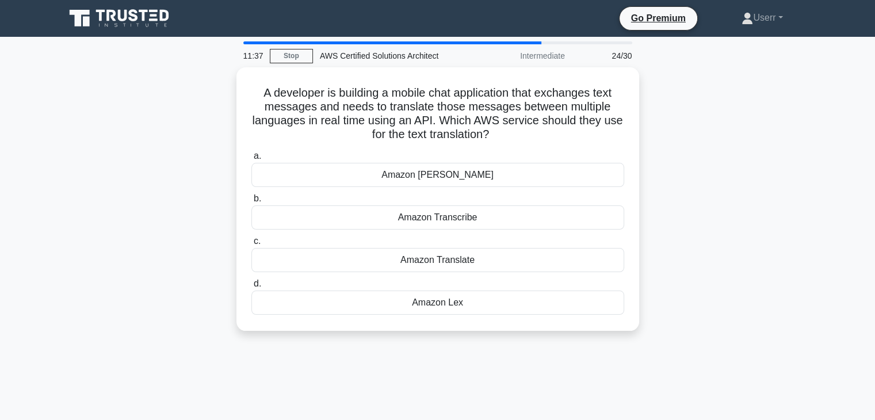
click at [783, 173] on div "A developer is building a mobile chat application that exchanges text messages …" at bounding box center [437, 205] width 759 height 277
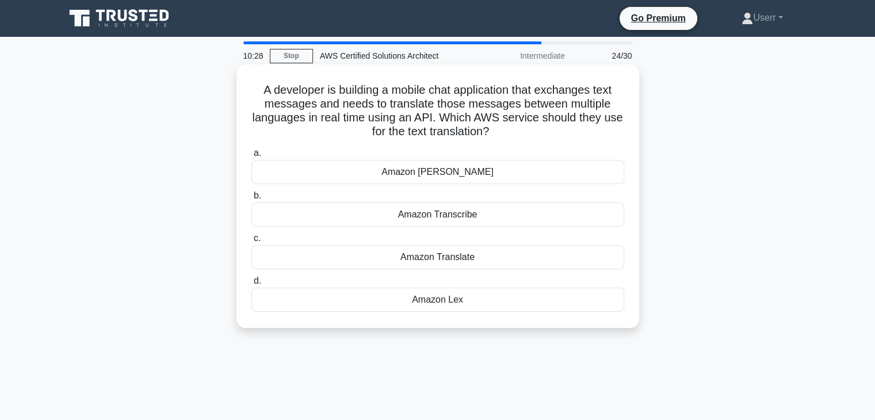
drag, startPoint x: 492, startPoint y: 135, endPoint x: 245, endPoint y: 100, distance: 249.3
click at [244, 102] on div "A developer is building a mobile chat application that exchanges text messages …" at bounding box center [437, 196] width 393 height 254
click at [245, 100] on div "A developer is building a mobile chat application that exchanges text messages …" at bounding box center [437, 196] width 393 height 254
click at [293, 106] on h5 "A developer is building a mobile chat application that exchanges text messages …" at bounding box center [437, 111] width 375 height 56
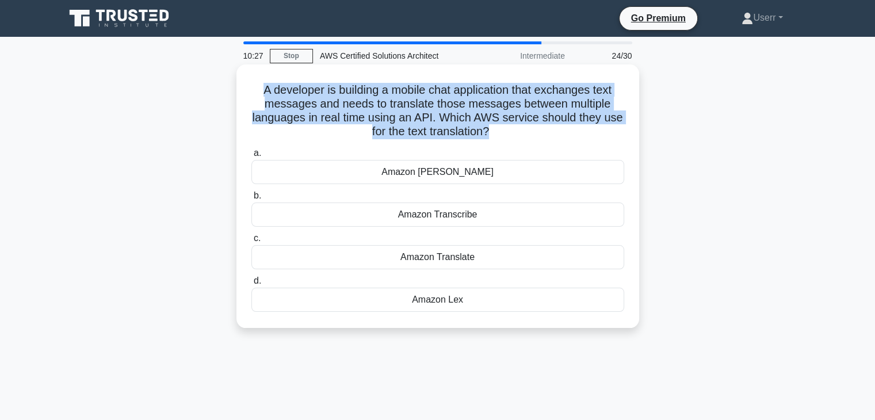
click at [293, 106] on h5 "A developer is building a mobile chat application that exchanges text messages …" at bounding box center [437, 111] width 375 height 56
click at [360, 109] on h5 "A developer is building a mobile chat application that exchanges text messages …" at bounding box center [437, 111] width 375 height 56
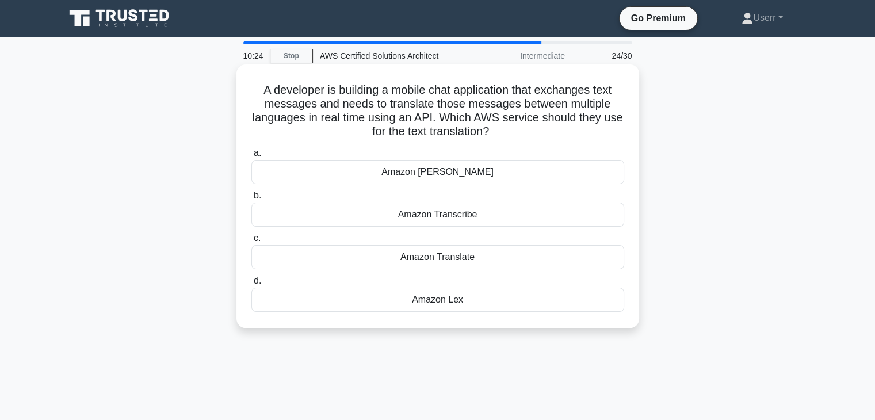
click at [491, 129] on h5 "A developer is building a mobile chat application that exchanges text messages …" at bounding box center [437, 111] width 375 height 56
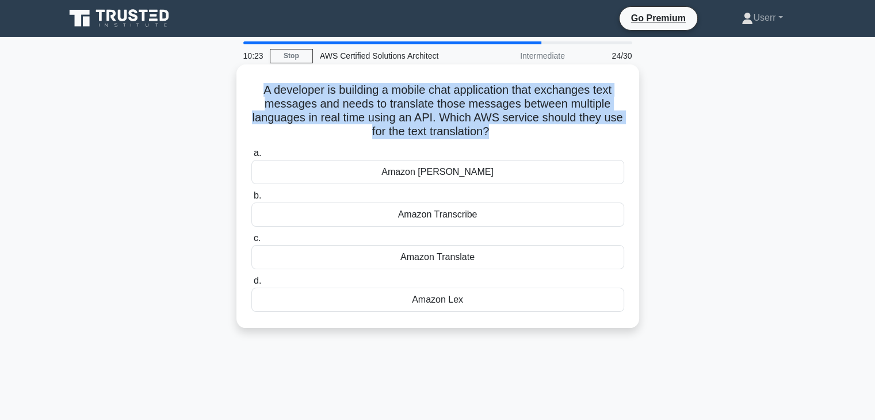
click at [491, 129] on h5 "A developer is building a mobile chat application that exchanges text messages …" at bounding box center [437, 111] width 375 height 56
click at [494, 131] on icon ".spinner_0XTQ{transform-origin:center;animation:spinner_y6GP .75s linear infini…" at bounding box center [496, 132] width 14 height 14
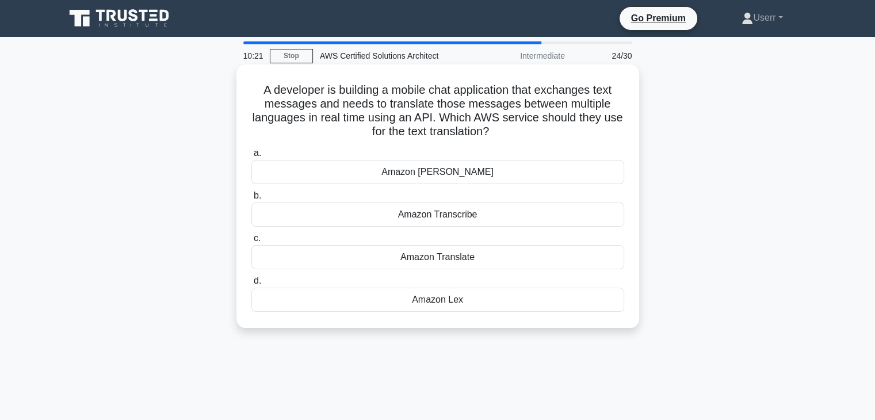
click at [488, 132] on h5 "A developer is building a mobile chat application that exchanges text messages …" at bounding box center [437, 111] width 375 height 56
click at [495, 132] on icon at bounding box center [495, 129] width 14 height 10
drag, startPoint x: 255, startPoint y: 94, endPoint x: 492, endPoint y: 130, distance: 239.2
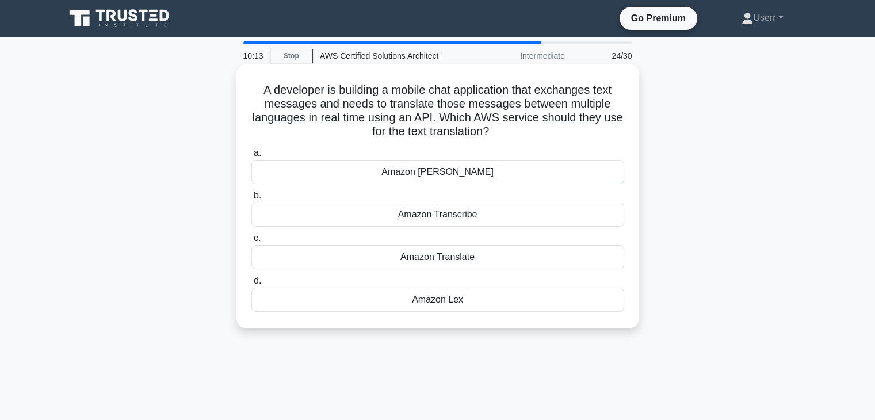
click at [492, 130] on h5 "A developer is building a mobile chat application that exchanges text messages …" at bounding box center [437, 111] width 375 height 56
click at [490, 130] on h5 "A developer is building a mobile chat application that exchanges text messages …" at bounding box center [437, 111] width 375 height 56
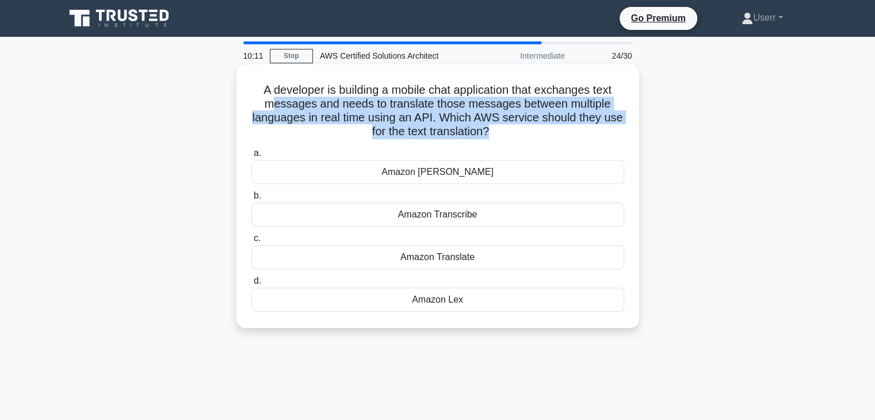
drag, startPoint x: 490, startPoint y: 130, endPoint x: 274, endPoint y: 98, distance: 218.1
click at [274, 98] on h5 "A developer is building a mobile chat application that exchanges text messages …" at bounding box center [437, 111] width 375 height 56
click at [295, 106] on h5 "A developer is building a mobile chat application that exchanges text messages …" at bounding box center [437, 111] width 375 height 56
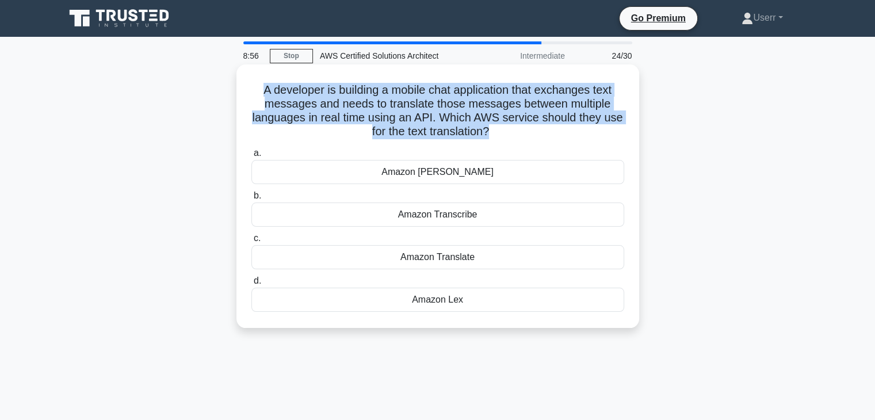
drag, startPoint x: 257, startPoint y: 93, endPoint x: 489, endPoint y: 134, distance: 235.5
click at [489, 134] on h5 "A developer is building a mobile chat application that exchanges text messages …" at bounding box center [437, 111] width 375 height 56
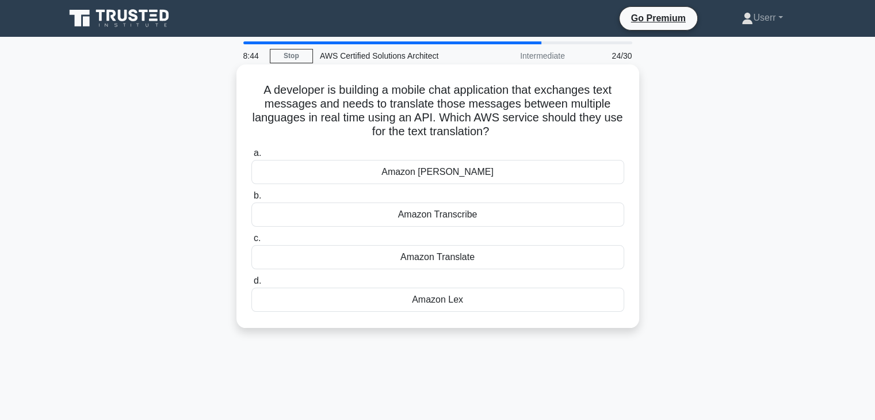
click at [492, 131] on h5 "A developer is building a mobile chat application that exchanges text messages …" at bounding box center [437, 111] width 375 height 56
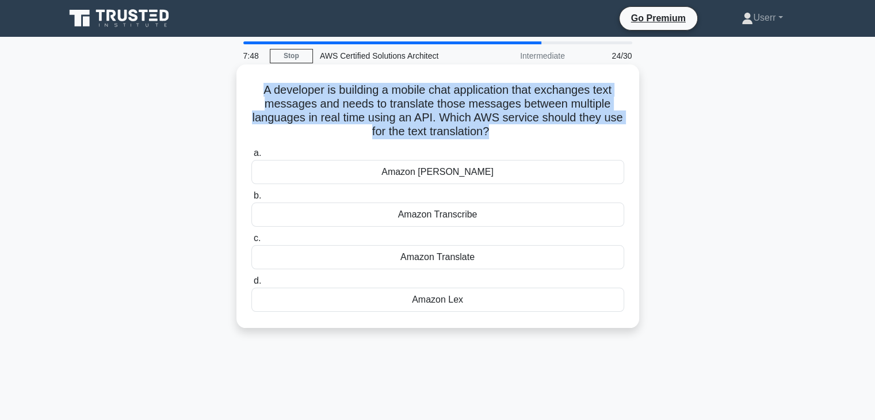
drag, startPoint x: 490, startPoint y: 133, endPoint x: 255, endPoint y: 91, distance: 239.0
click at [255, 91] on h5 "A developer is building a mobile chat application that exchanges text messages …" at bounding box center [437, 111] width 375 height 56
click at [291, 111] on h5 "A developer is building a mobile chat application that exchanges text messages …" at bounding box center [437, 111] width 375 height 56
drag, startPoint x: 257, startPoint y: 91, endPoint x: 488, endPoint y: 132, distance: 234.9
click at [488, 132] on h5 "A developer is building a mobile chat application that exchanges text messages …" at bounding box center [437, 111] width 375 height 56
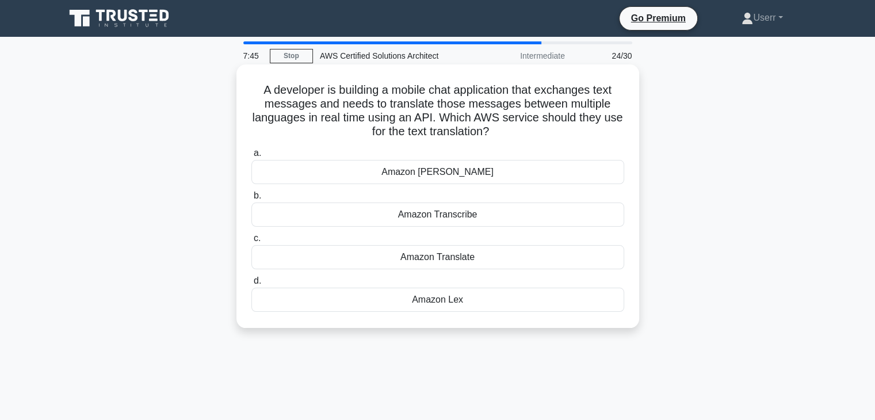
click at [496, 127] on icon at bounding box center [493, 132] width 6 height 13
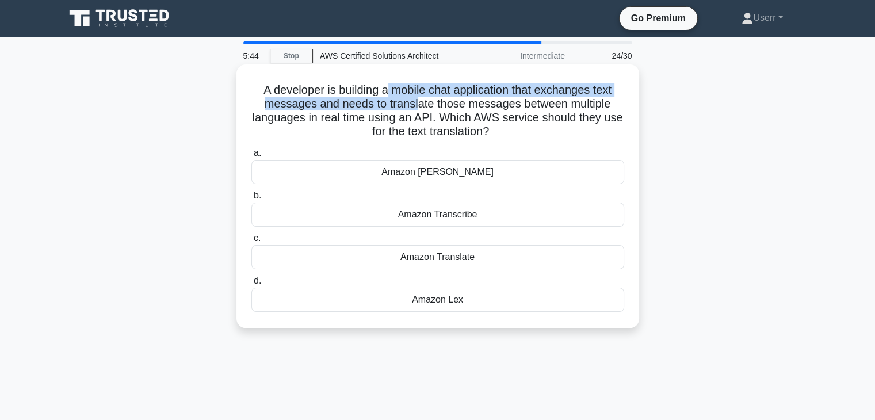
drag, startPoint x: 388, startPoint y: 90, endPoint x: 416, endPoint y: 109, distance: 34.1
click at [416, 109] on h5 "A developer is building a mobile chat application that exchanges text messages …" at bounding box center [437, 111] width 375 height 56
click at [419, 109] on h5 "A developer is building a mobile chat application that exchanges text messages …" at bounding box center [437, 111] width 375 height 56
click at [391, 95] on h5 "A developer is building a mobile chat application that exchanges text messages …" at bounding box center [437, 111] width 375 height 56
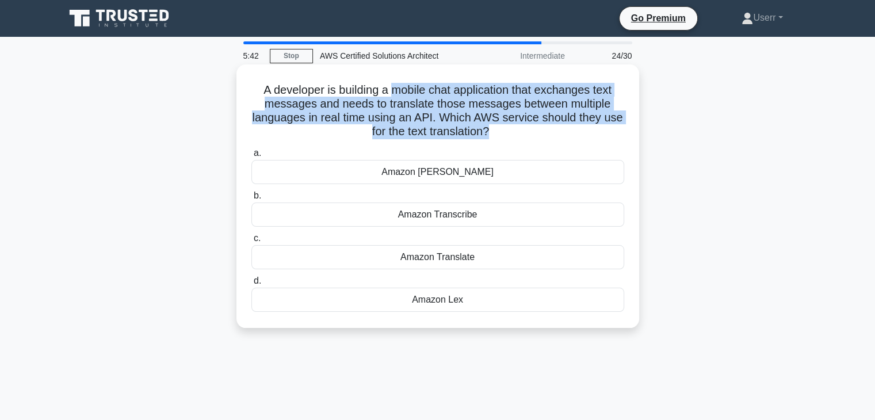
drag, startPoint x: 391, startPoint y: 95, endPoint x: 486, endPoint y: 127, distance: 100.8
click at [486, 127] on h5 "A developer is building a mobile chat application that exchanges text messages …" at bounding box center [437, 111] width 375 height 56
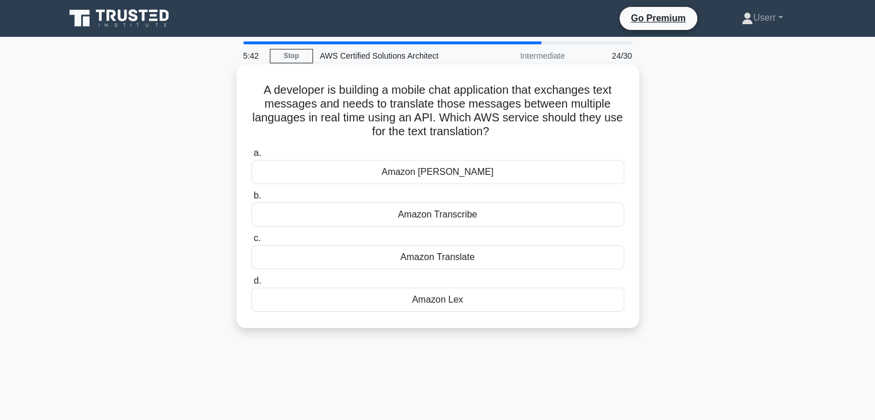
click at [502, 133] on icon ".spinner_0XTQ{transform-origin:center;animation:spinner_y6GP .75s linear infini…" at bounding box center [496, 132] width 14 height 14
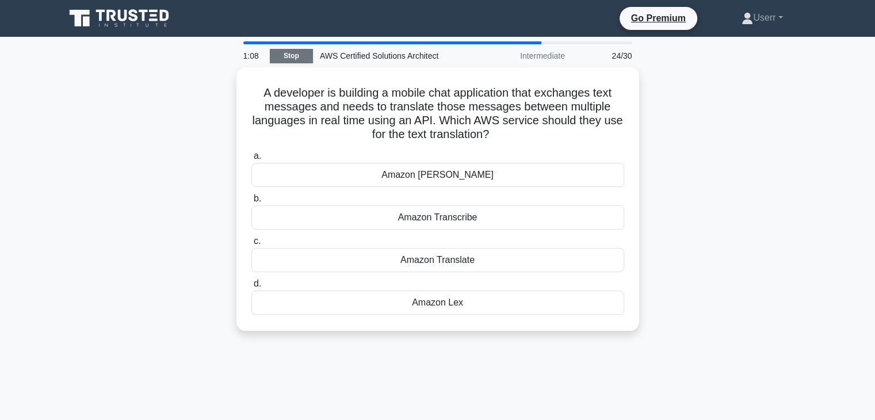
click at [283, 58] on link "Stop" at bounding box center [291, 56] width 43 height 14
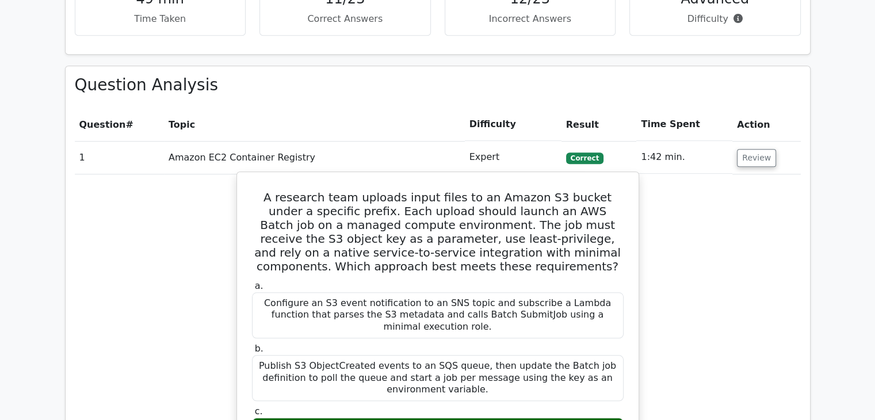
scroll to position [1093, 0]
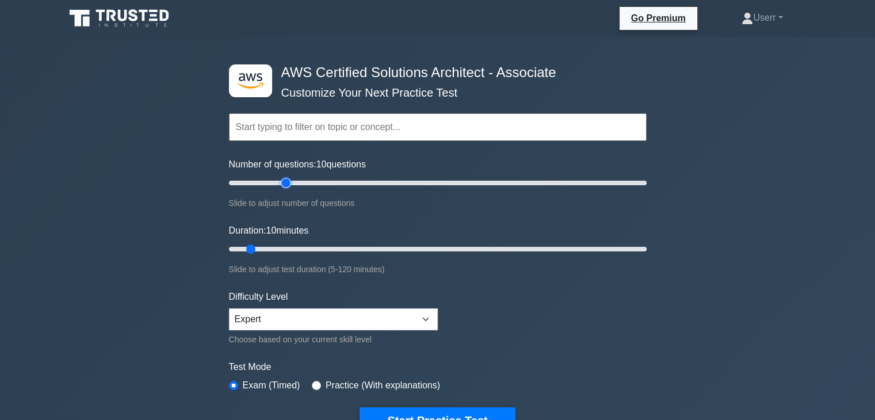
type input "30"
click at [285, 180] on input "Number of questions: 10 questions" at bounding box center [438, 183] width 418 height 14
click at [288, 247] on input "Duration: 10 minutes" at bounding box center [438, 249] width 418 height 14
click at [324, 249] on input "Duration: 20 minutes" at bounding box center [438, 249] width 418 height 14
click at [353, 247] on input "Duration: 40 minutes" at bounding box center [438, 249] width 418 height 14
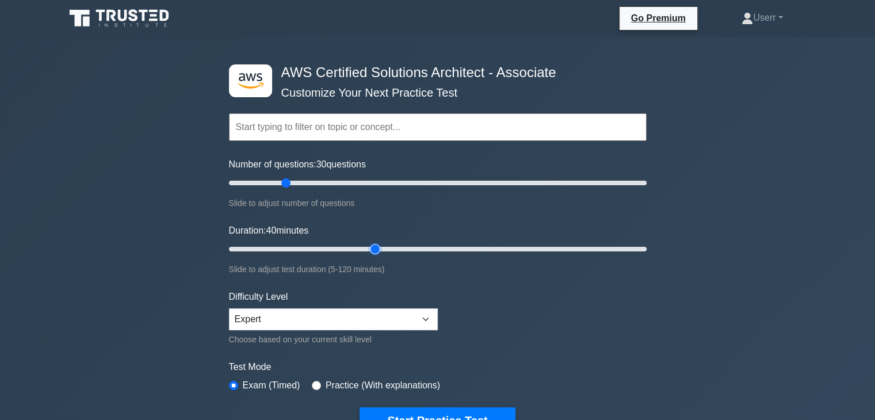
click at [381, 249] on input "Duration: 40 minutes" at bounding box center [438, 249] width 418 height 14
type input "50"
click at [389, 248] on input "Duration: 50 minutes" at bounding box center [438, 249] width 418 height 14
click at [407, 410] on button "Start Practice Test" at bounding box center [437, 420] width 155 height 26
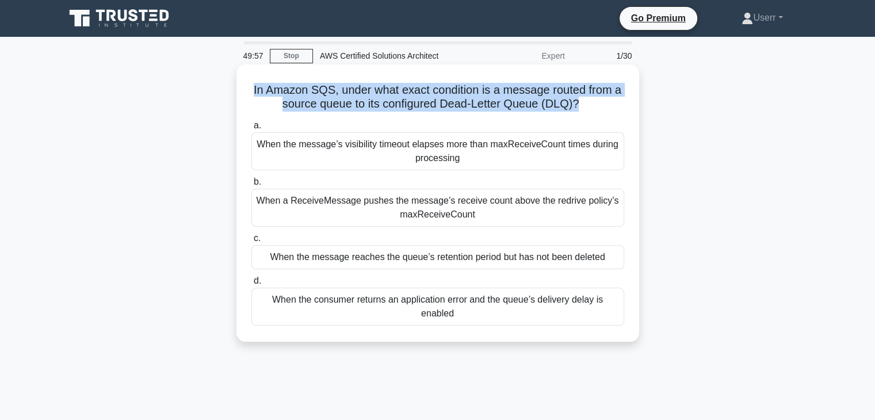
drag, startPoint x: 249, startPoint y: 91, endPoint x: 577, endPoint y: 104, distance: 328.7
click at [577, 104] on div "In Amazon SQS, under what exact condition is a message routed from a source que…" at bounding box center [437, 203] width 393 height 268
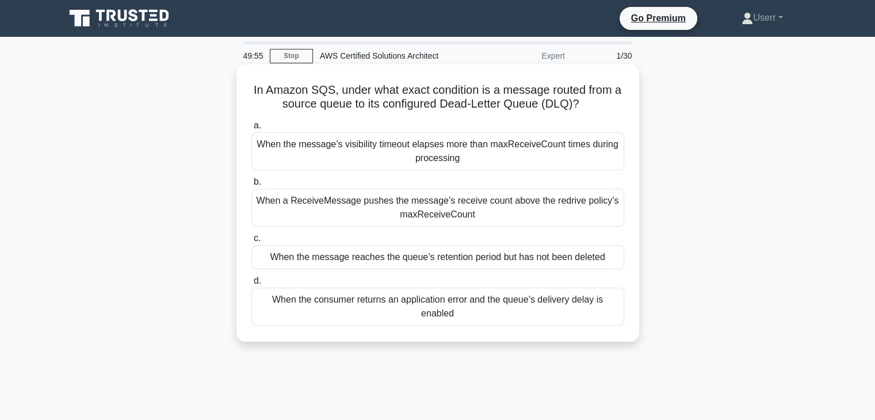
click at [582, 104] on h5 "In Amazon SQS, under what exact condition is a message routed from a source que…" at bounding box center [437, 97] width 375 height 29
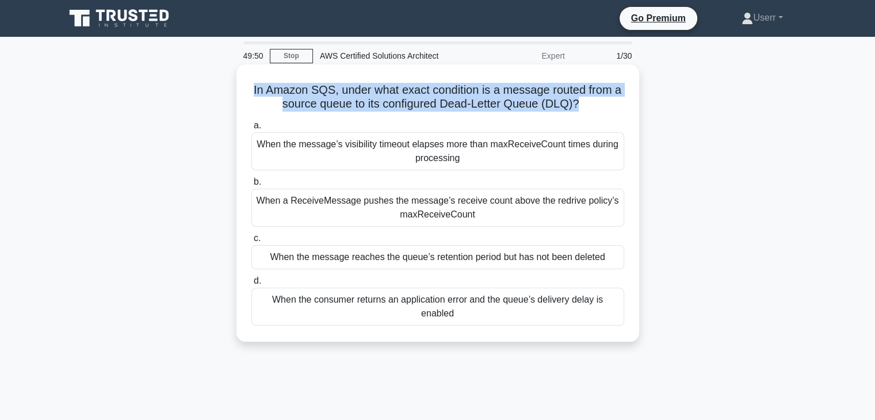
click at [582, 104] on h5 "In Amazon SQS, under what exact condition is a message routed from a source que…" at bounding box center [437, 97] width 375 height 29
click at [580, 104] on h5 "In Amazon SQS, under what exact condition is a message routed from a source que…" at bounding box center [437, 97] width 375 height 29
drag, startPoint x: 578, startPoint y: 104, endPoint x: 247, endPoint y: 96, distance: 330.9
click at [247, 96] on div "In Amazon SQS, under what exact condition is a message routed from a source que…" at bounding box center [437, 203] width 393 height 268
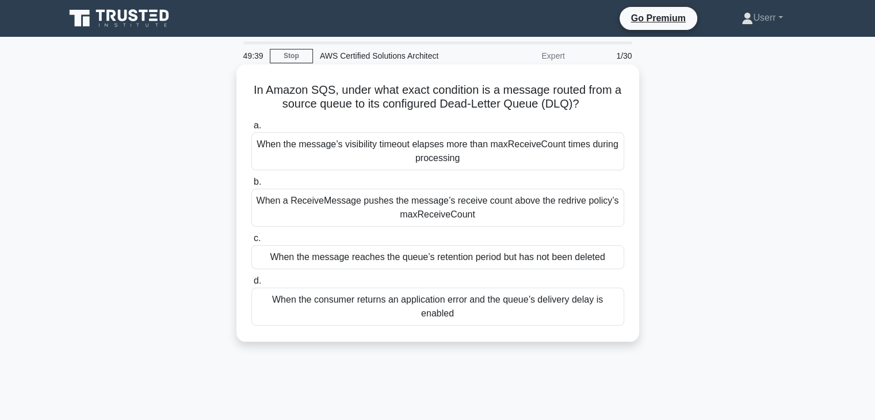
click at [582, 103] on icon ".spinner_0XTQ{transform-origin:center;animation:spinner_y6GP .75s linear infini…" at bounding box center [586, 105] width 14 height 14
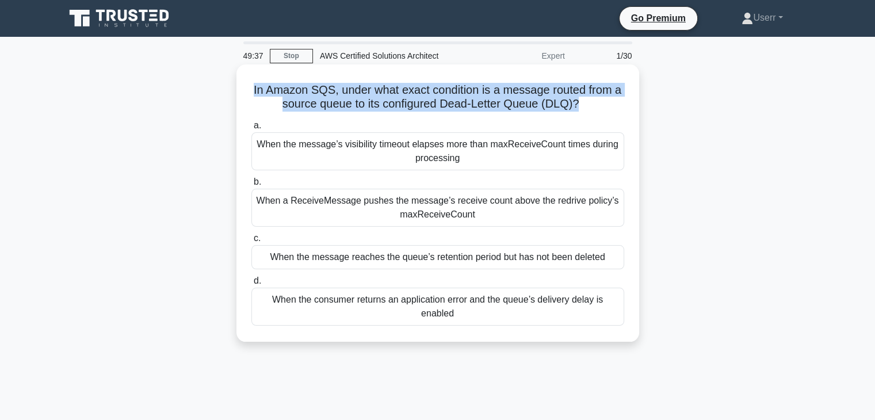
click at [582, 103] on icon ".spinner_0XTQ{transform-origin:center;animation:spinner_y6GP .75s linear infini…" at bounding box center [586, 105] width 14 height 14
click at [578, 102] on h5 "In Amazon SQS, under what exact condition is a message routed from a source que…" at bounding box center [437, 97] width 375 height 29
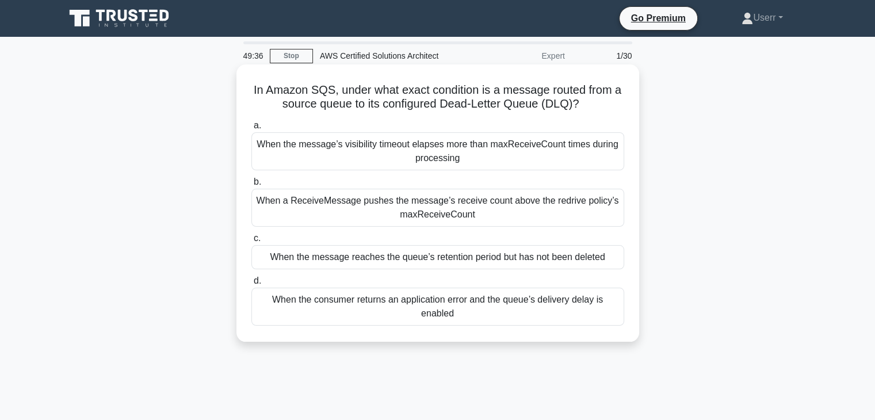
click at [578, 102] on h5 "In Amazon SQS, under what exact condition is a message routed from a source que…" at bounding box center [437, 97] width 375 height 29
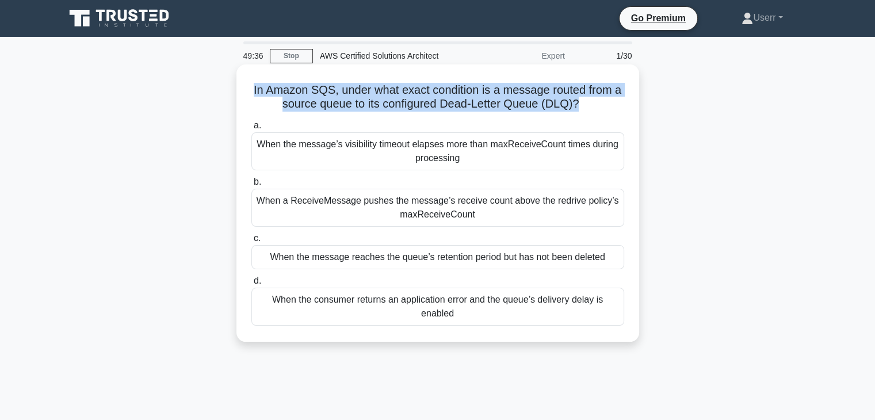
click at [578, 102] on h5 "In Amazon SQS, under what exact condition is a message routed from a source que…" at bounding box center [437, 97] width 375 height 29
click at [579, 108] on h5 "In Amazon SQS, under what exact condition is a message routed from a source que…" at bounding box center [437, 97] width 375 height 29
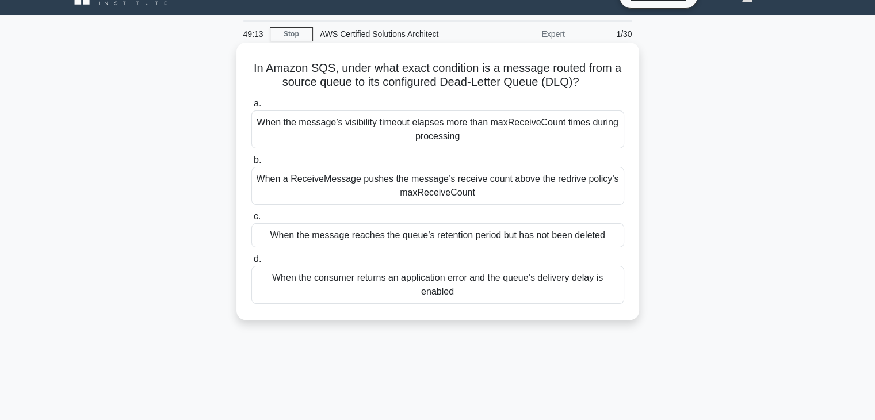
scroll to position [23, 0]
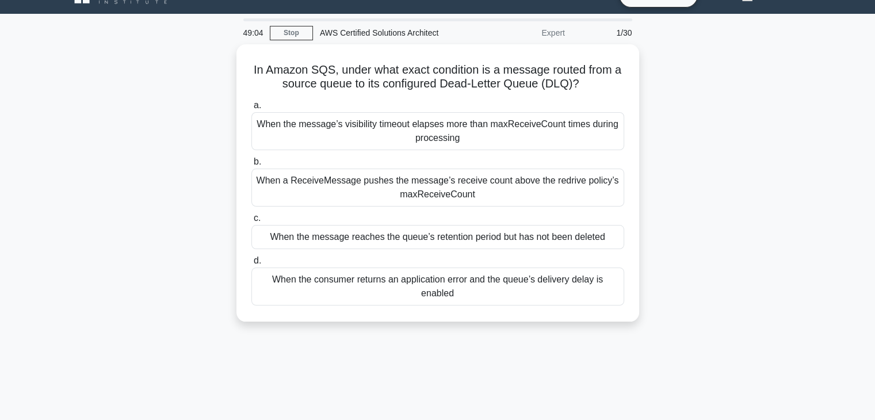
click at [754, 96] on div "In Amazon SQS, under what exact condition is a message routed from a source que…" at bounding box center [437, 189] width 759 height 291
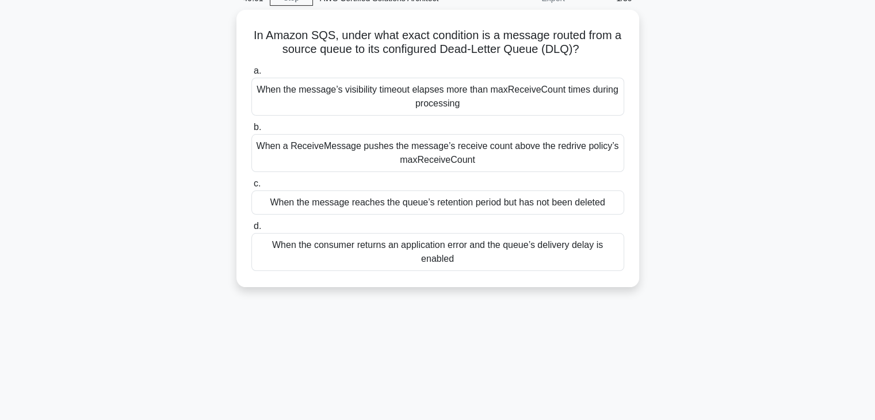
scroll to position [0, 0]
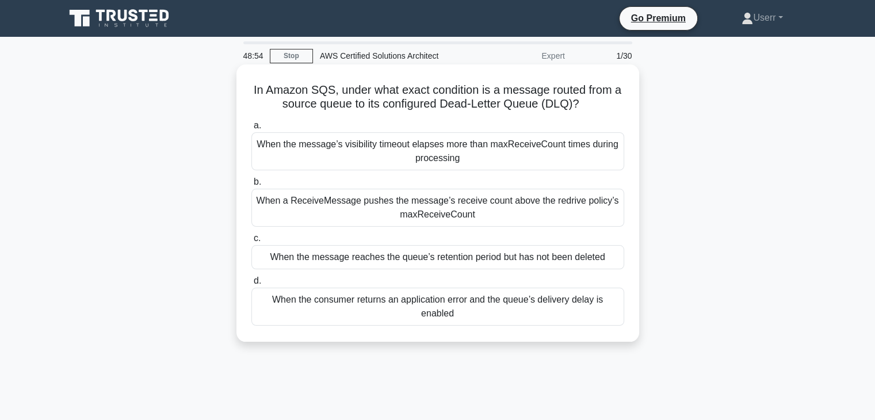
click at [451, 221] on div "When a ReceiveMessage pushes the message’s receive count above the redrive poli…" at bounding box center [437, 208] width 373 height 38
click at [251, 186] on input "b. When a ReceiveMessage pushes the message’s receive count above the redrive p…" at bounding box center [251, 181] width 0 height 7
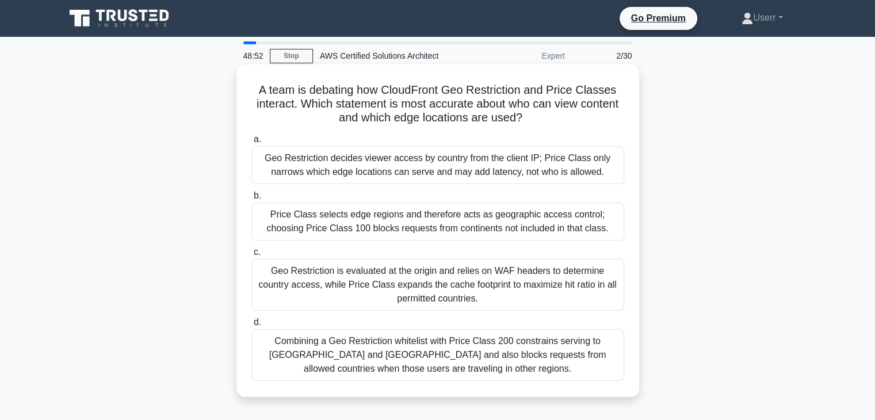
drag, startPoint x: 247, startPoint y: 88, endPoint x: 529, endPoint y: 120, distance: 284.3
click at [529, 120] on div "A team is debating how CloudFront Geo Restriction and Price Classes interact. W…" at bounding box center [437, 230] width 393 height 323
click at [527, 120] on icon ".spinner_0XTQ{transform-origin:center;animation:spinner_y6GP .75s linear infini…" at bounding box center [529, 119] width 14 height 14
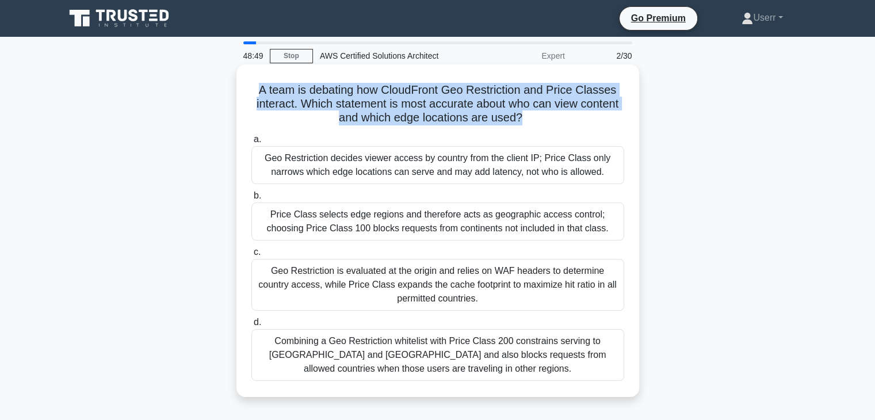
drag, startPoint x: 519, startPoint y: 117, endPoint x: 255, endPoint y: 81, distance: 266.4
click at [255, 81] on div "A team is debating how CloudFront Geo Restriction and Price Classes interact. W…" at bounding box center [437, 230] width 393 height 323
click at [369, 94] on h5 "A team is debating how CloudFront Geo Restriction and Price Classes interact. W…" at bounding box center [437, 104] width 375 height 43
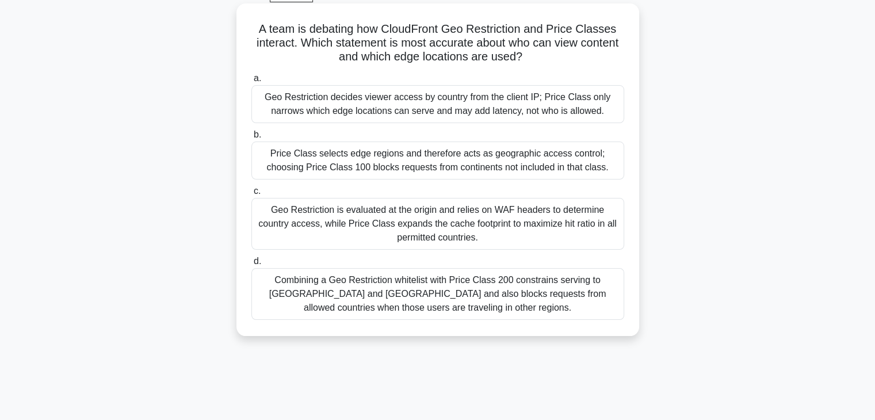
scroll to position [64, 0]
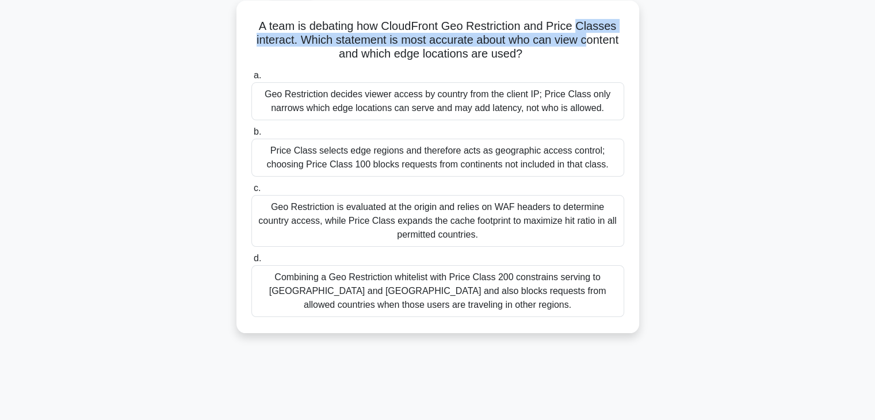
drag, startPoint x: 581, startPoint y: 26, endPoint x: 589, endPoint y: 36, distance: 13.1
click at [589, 36] on h5 "A team is debating how CloudFront Geo Restriction and Price Classes interact. W…" at bounding box center [437, 40] width 375 height 43
click at [556, 44] on h5 "A team is debating how CloudFront Geo Restriction and Price Classes interact. W…" at bounding box center [437, 40] width 375 height 43
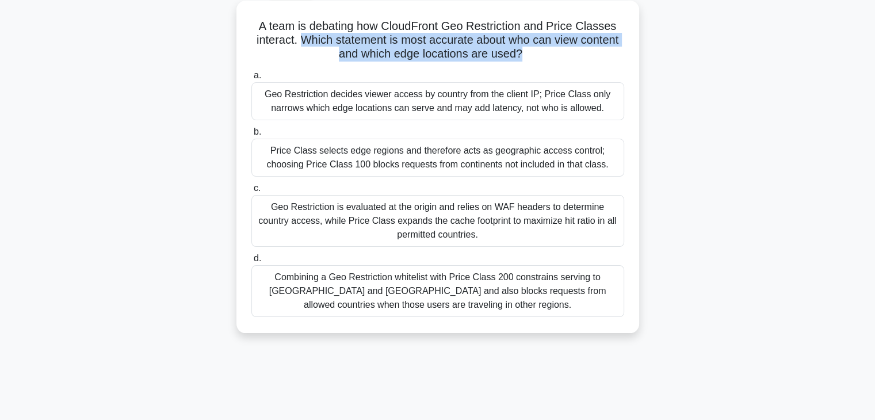
drag, startPoint x: 297, startPoint y: 38, endPoint x: 521, endPoint y: 53, distance: 224.9
click at [521, 53] on h5 "A team is debating how CloudFront Geo Restriction and Price Classes interact. W…" at bounding box center [437, 40] width 375 height 43
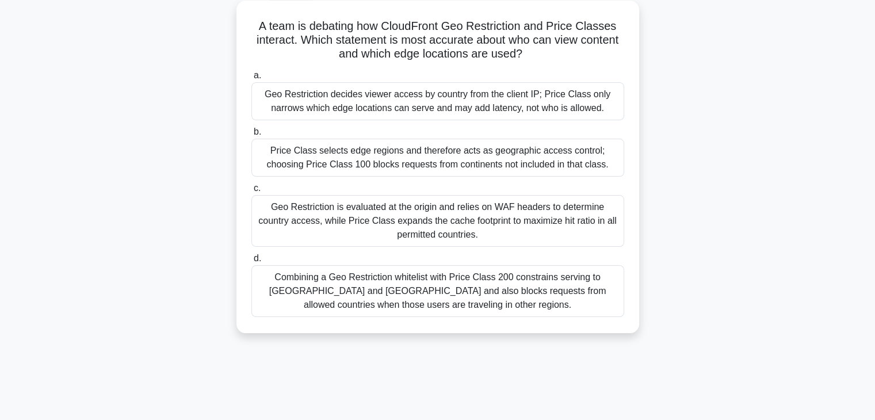
click at [525, 51] on icon ".spinner_0XTQ{transform-origin:center;animation:spinner_y6GP .75s linear infini…" at bounding box center [529, 55] width 14 height 14
